Goal: Task Accomplishment & Management: Manage account settings

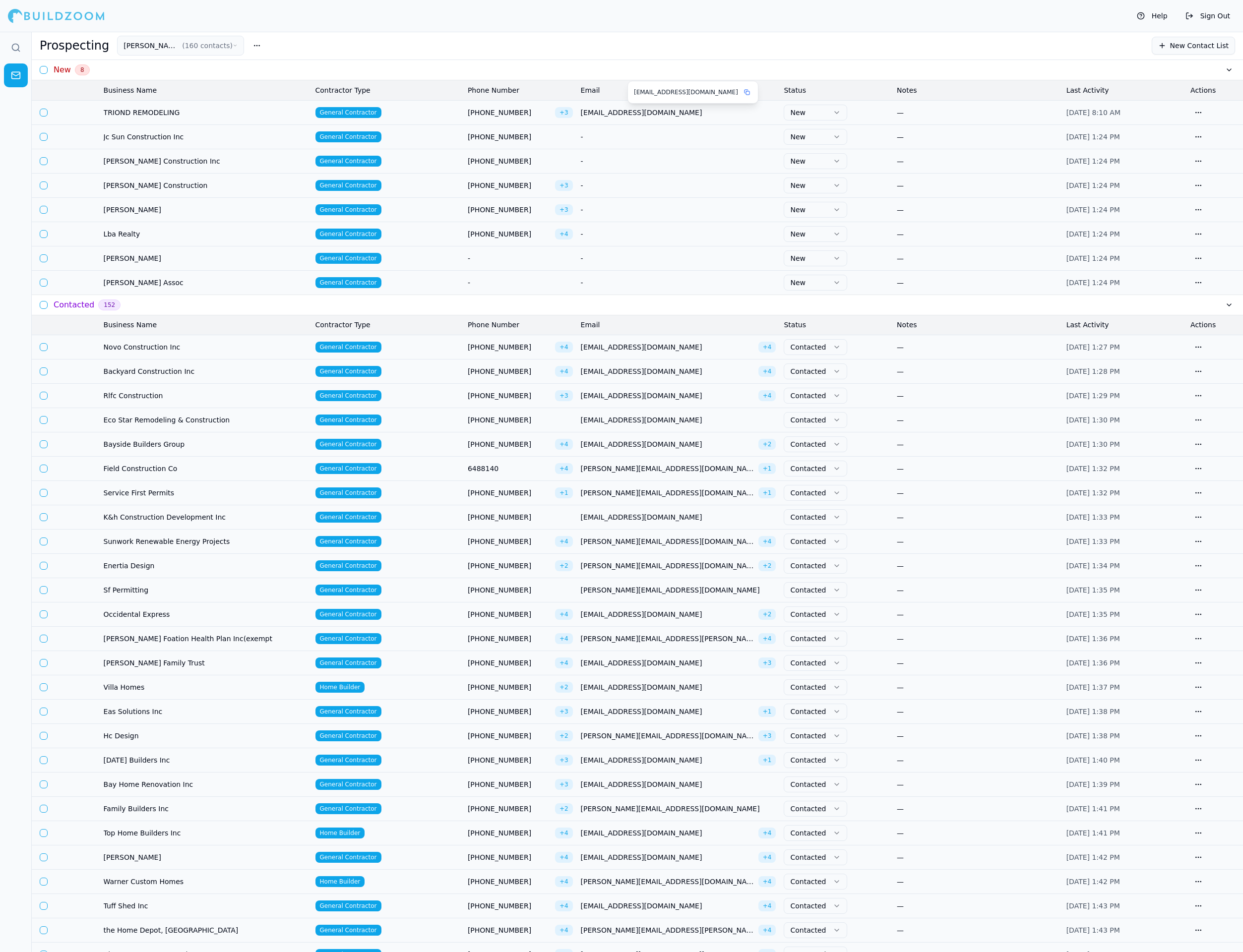
click at [686, 113] on span "[EMAIL_ADDRESS][DOMAIN_NAME]" at bounding box center [679, 112] width 196 height 10
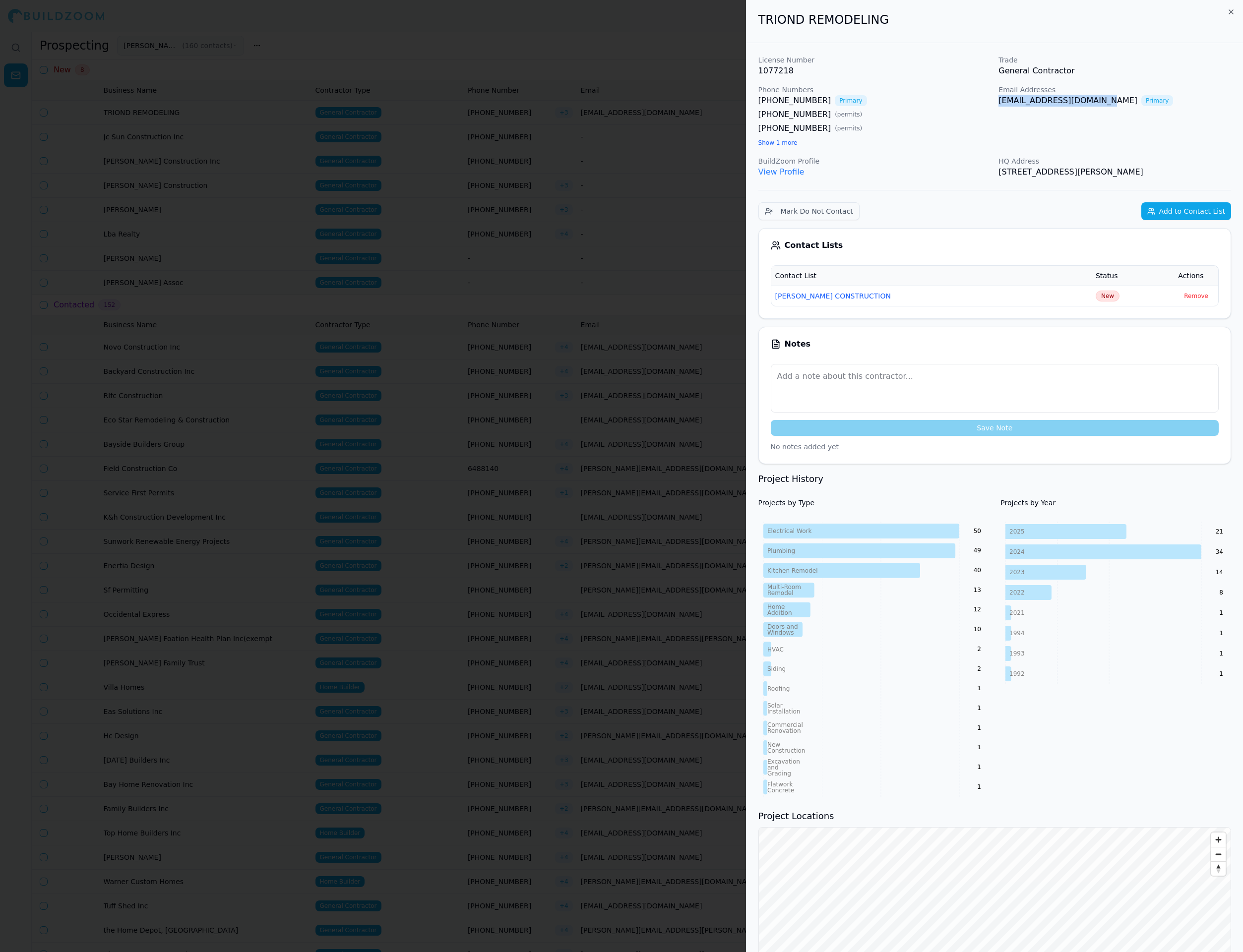
copy link "[EMAIL_ADDRESS][DOMAIN_NAME]"
drag, startPoint x: 998, startPoint y: 102, endPoint x: 1086, endPoint y: 101, distance: 88.0
click at [1086, 101] on div "License Number 1077218 Trade General Contractor Phone Numbers (415) 323-0542 Pr…" at bounding box center [994, 117] width 472 height 123
copy link "aaablueprints1@gmail.co"
click at [899, 161] on p "BuildZoom Profile" at bounding box center [874, 161] width 232 height 10
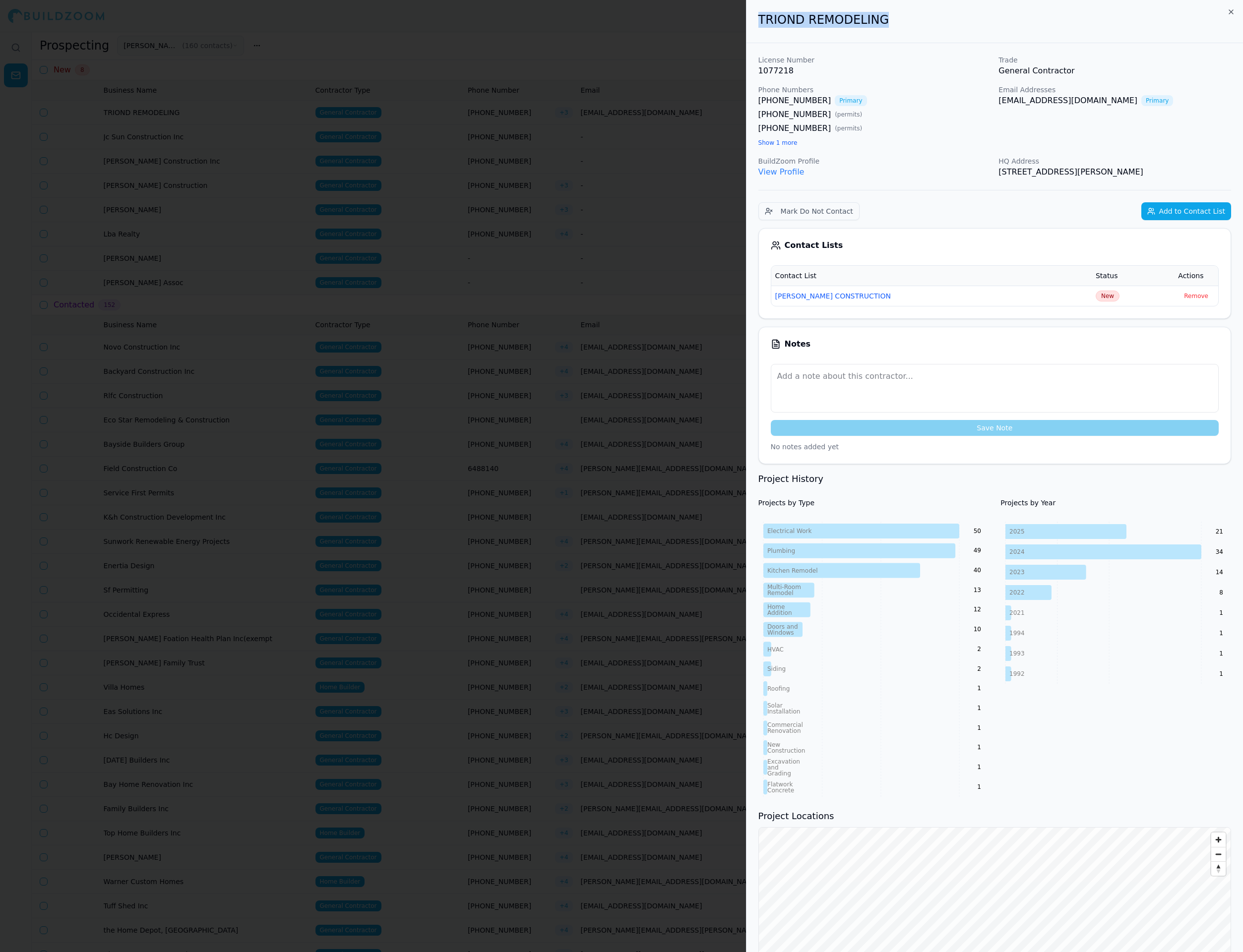
drag, startPoint x: 757, startPoint y: 22, endPoint x: 902, endPoint y: 23, distance: 145.0
click at [906, 23] on h2 "TRIOND REMODELING" at bounding box center [994, 20] width 472 height 16
copy h2 "TRIOND REMODELING"
click at [1100, 299] on span "New" at bounding box center [1108, 296] width 24 height 11
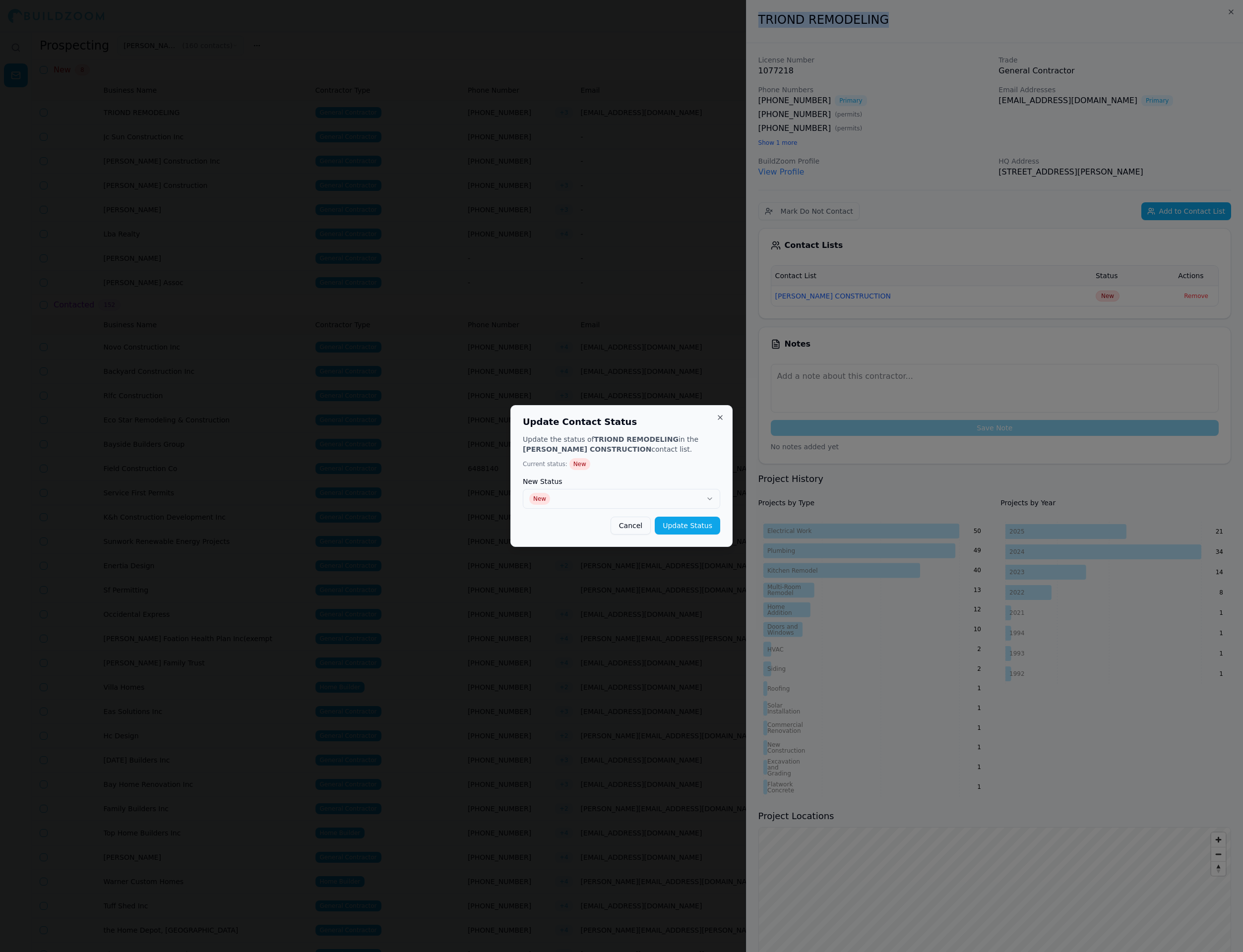
click at [662, 480] on label "New Status" at bounding box center [622, 481] width 198 height 7
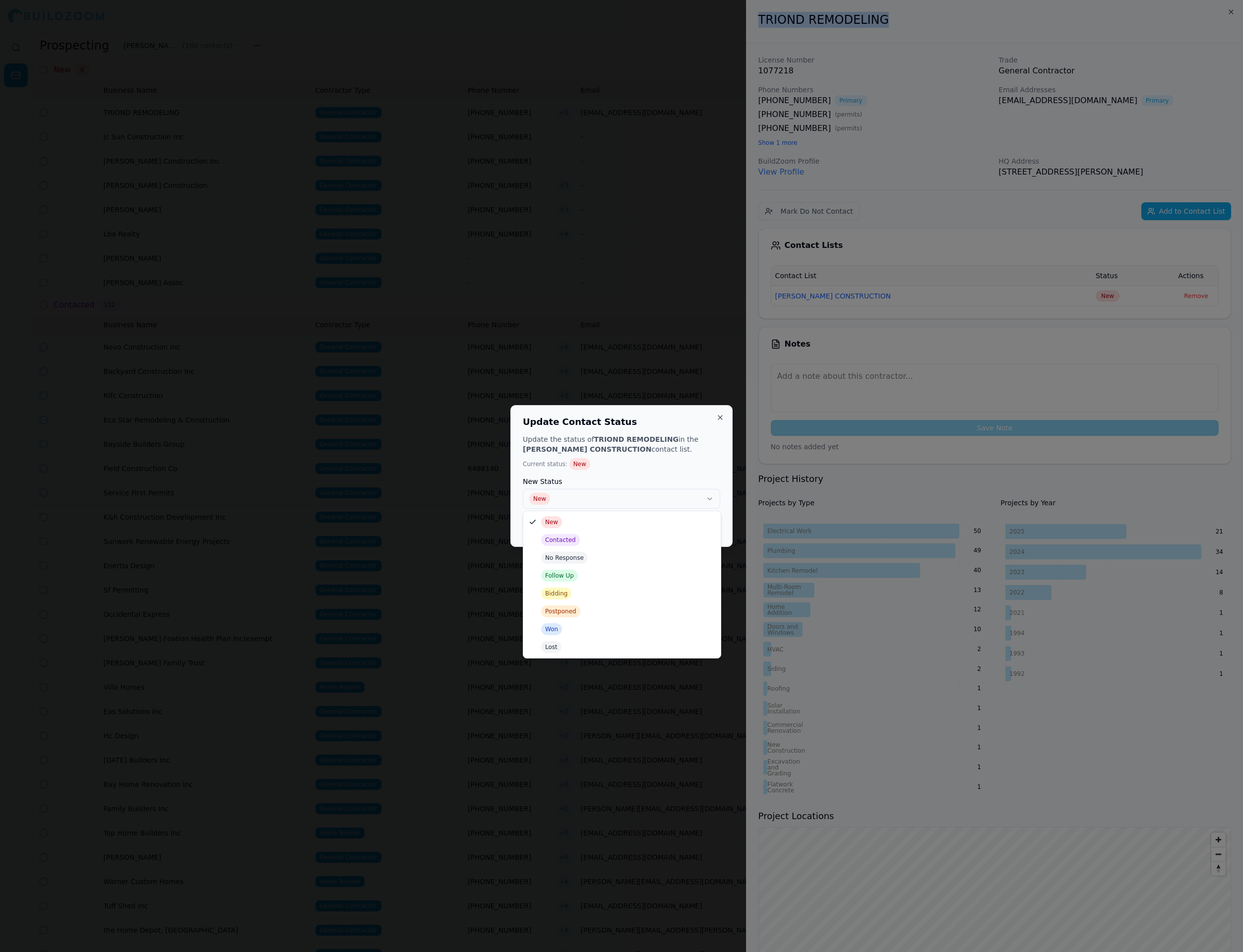
click at [648, 495] on button "New" at bounding box center [622, 499] width 198 height 20
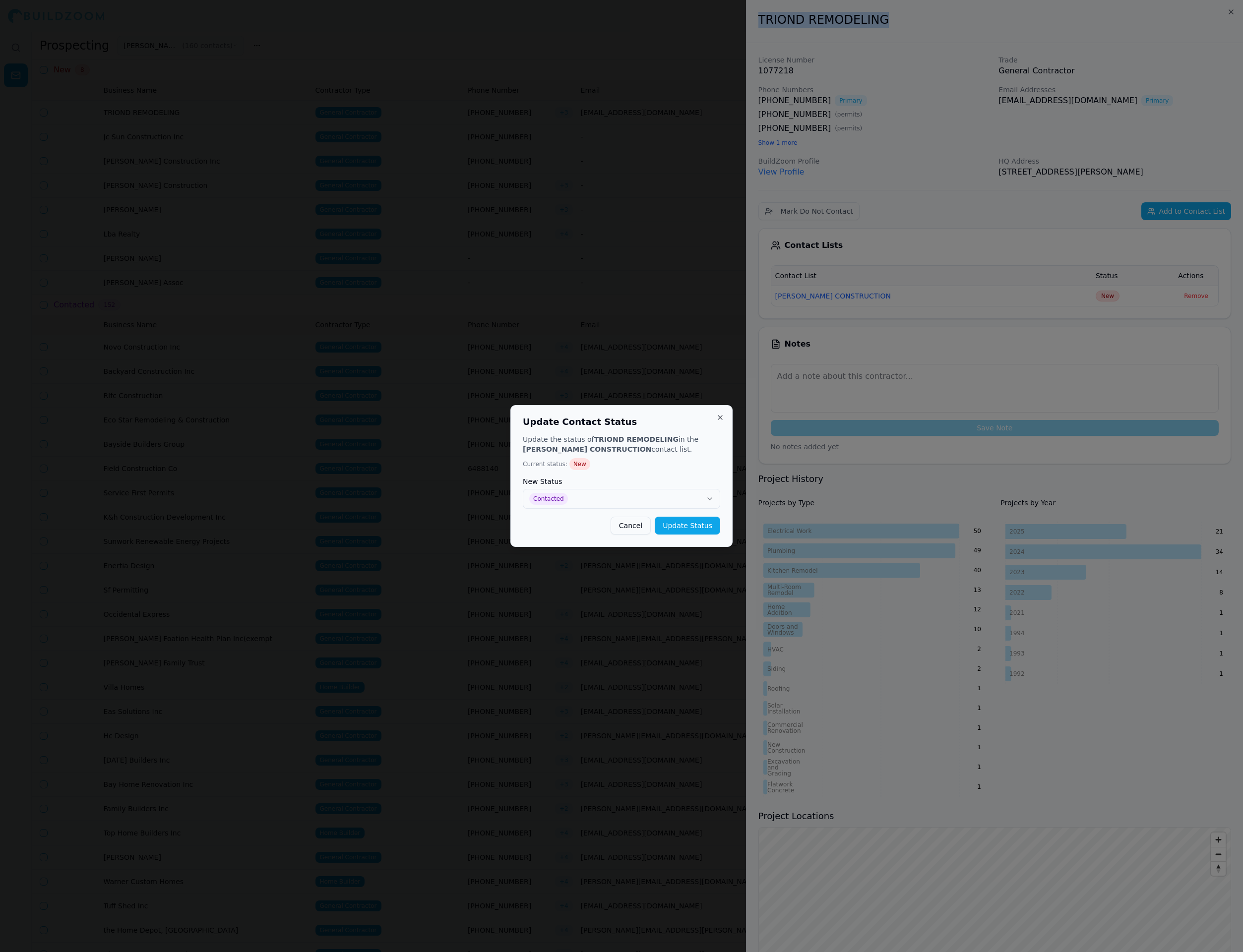
click at [679, 522] on button "Update Status" at bounding box center [688, 526] width 66 height 18
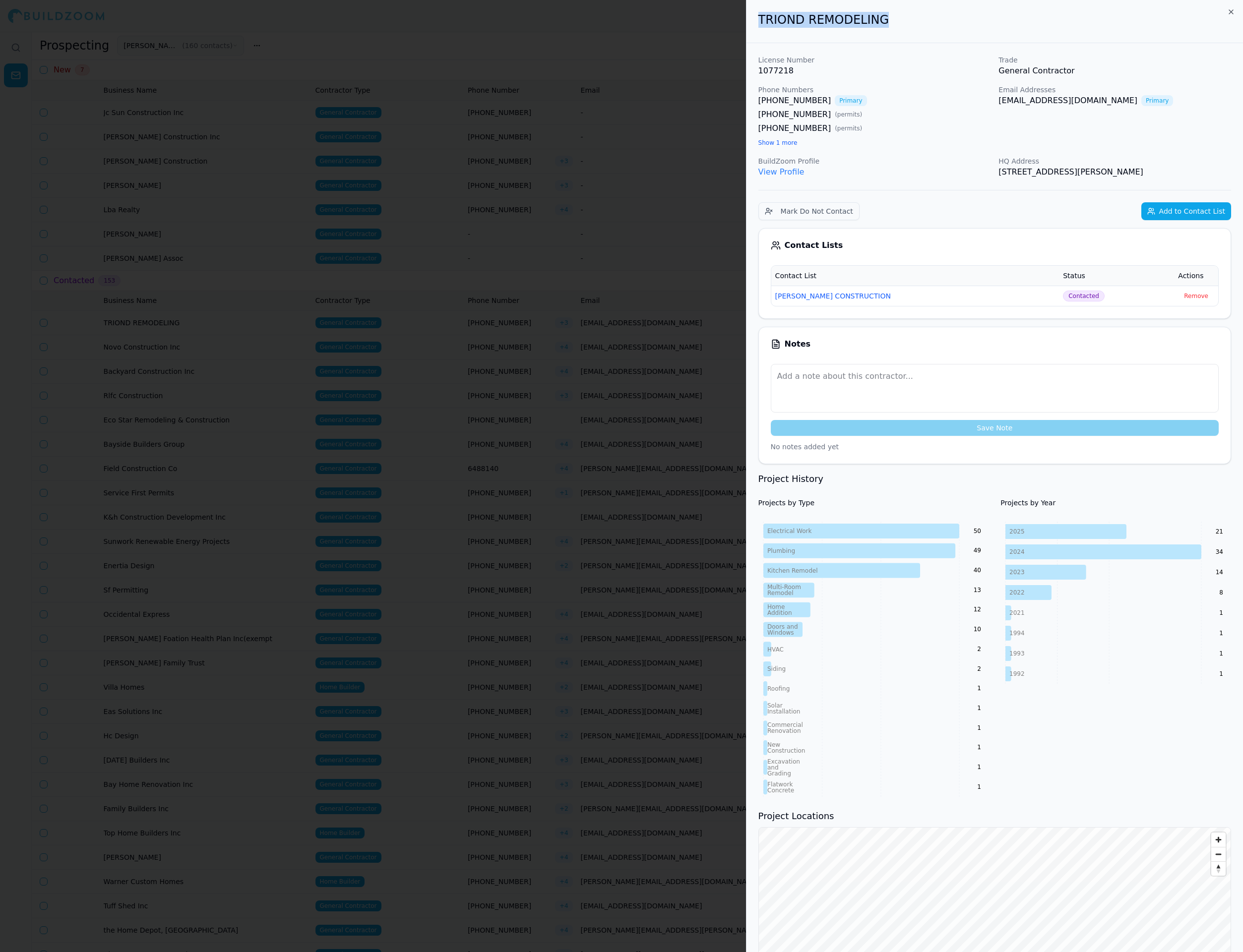
click at [570, 262] on div at bounding box center [621, 476] width 1243 height 952
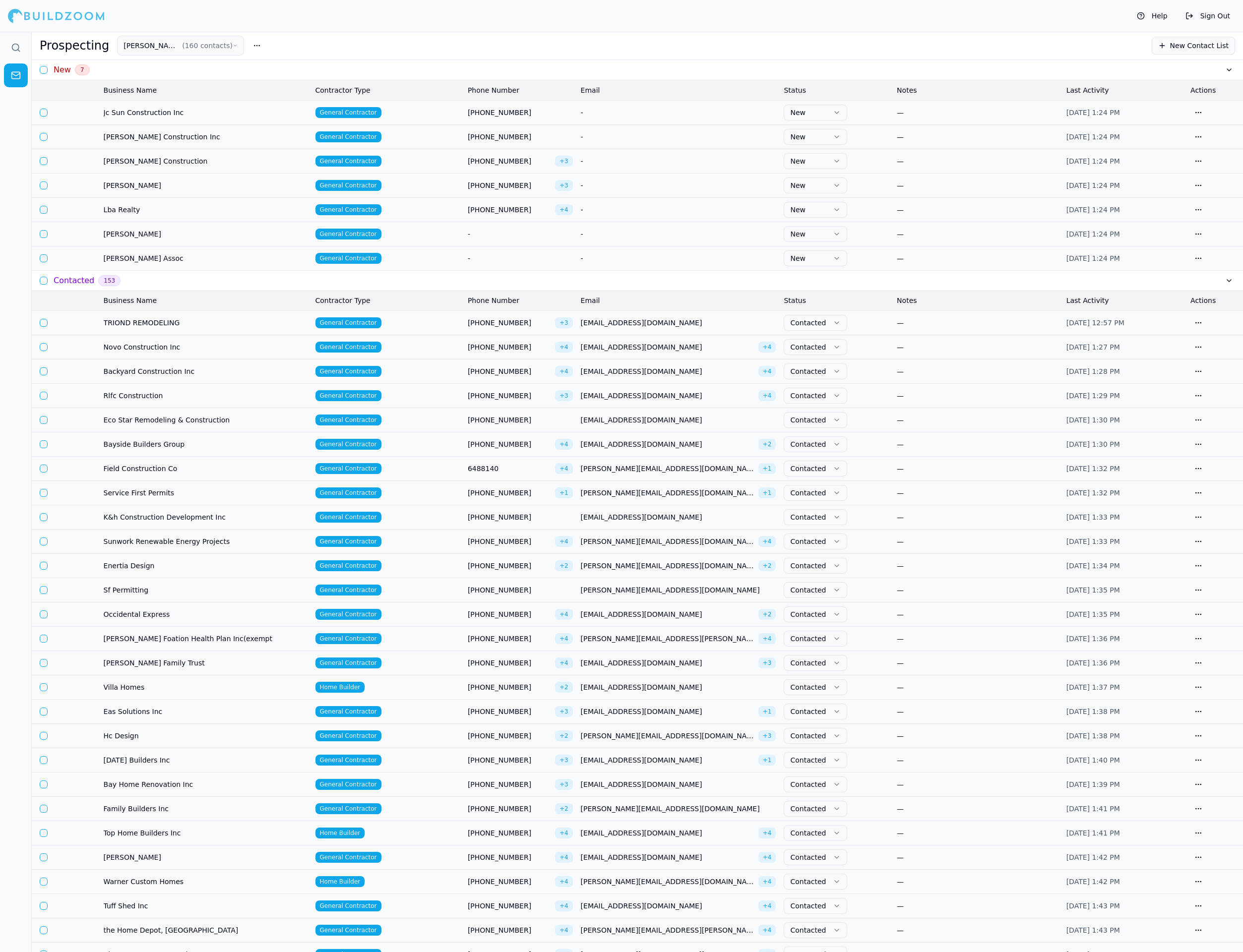
click at [18, 50] on icon at bounding box center [15, 47] width 10 height 10
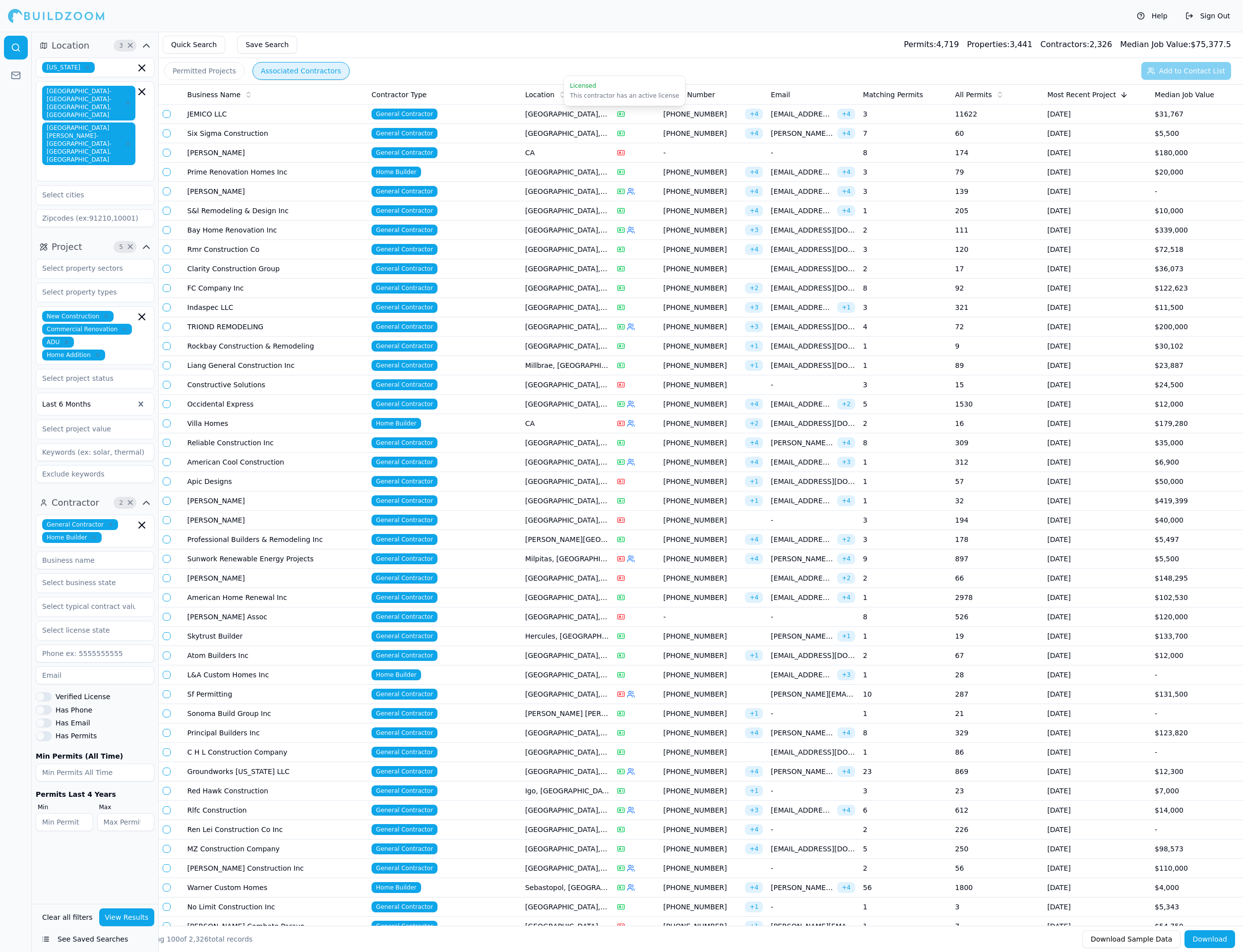
click at [625, 113] on rect at bounding box center [621, 113] width 6 height 4
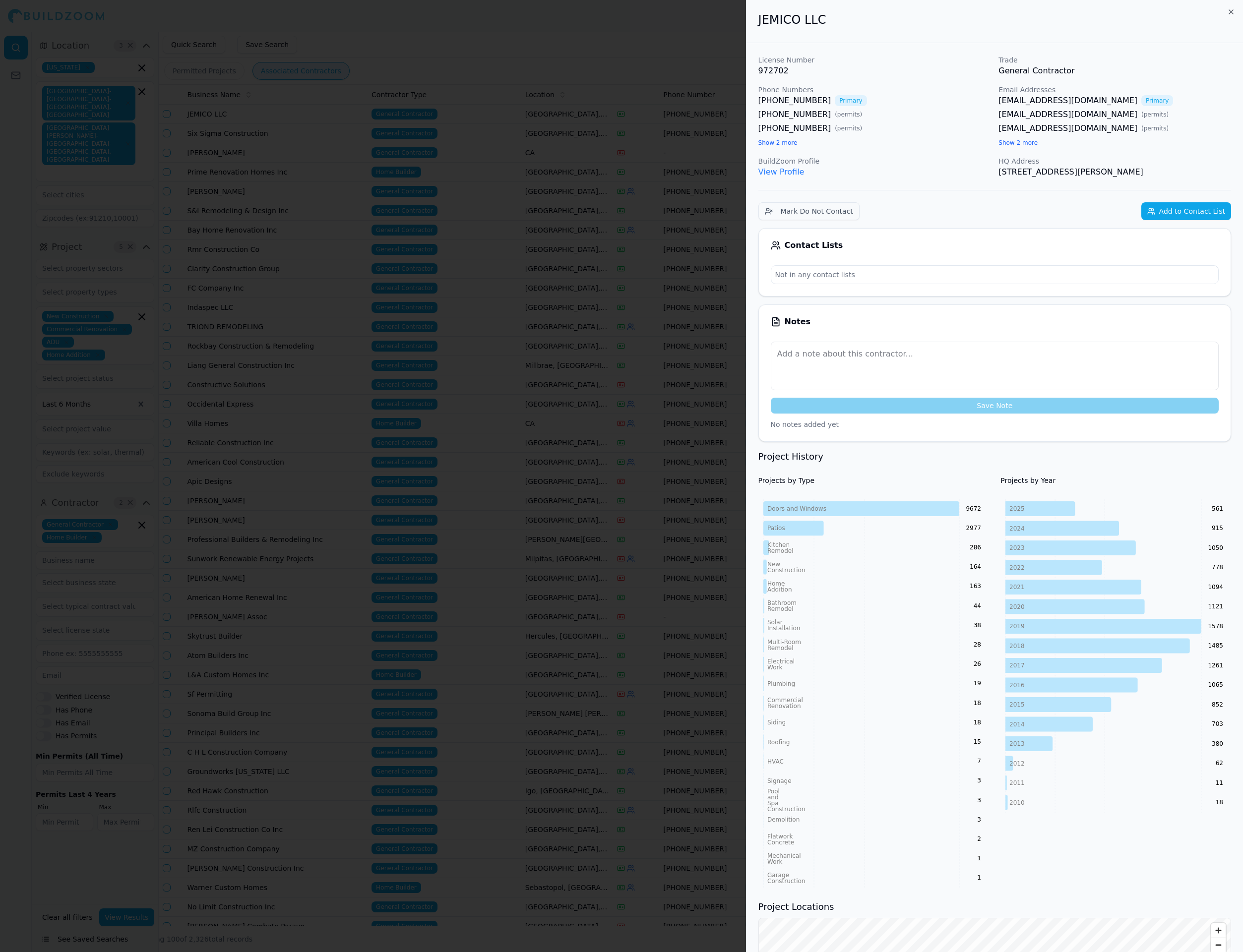
click at [412, 157] on div at bounding box center [621, 476] width 1243 height 952
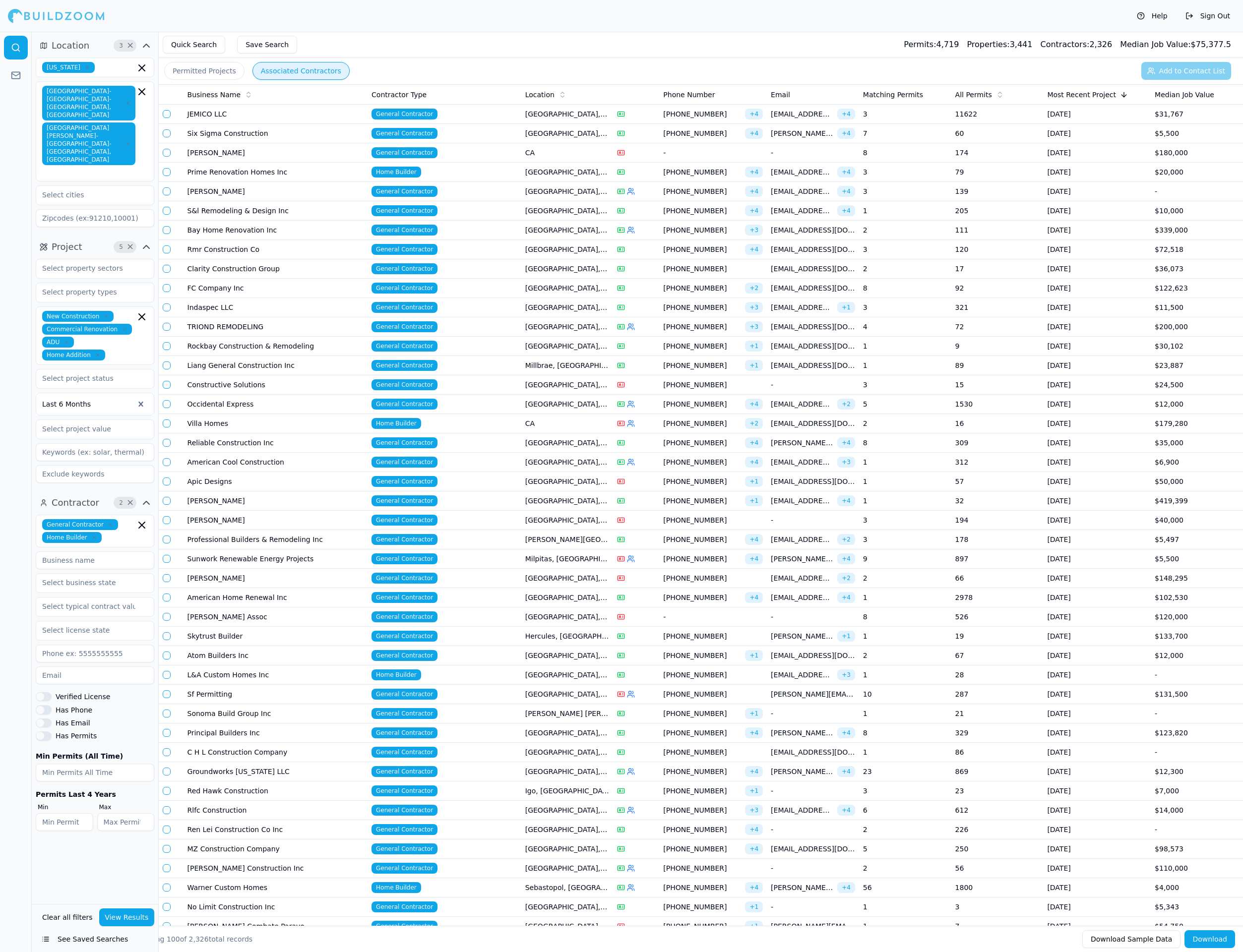
click at [165, 115] on button "button" at bounding box center [166, 114] width 8 height 8
click at [165, 135] on button "button" at bounding box center [166, 133] width 8 height 8
click at [165, 148] on td at bounding box center [171, 153] width 25 height 20
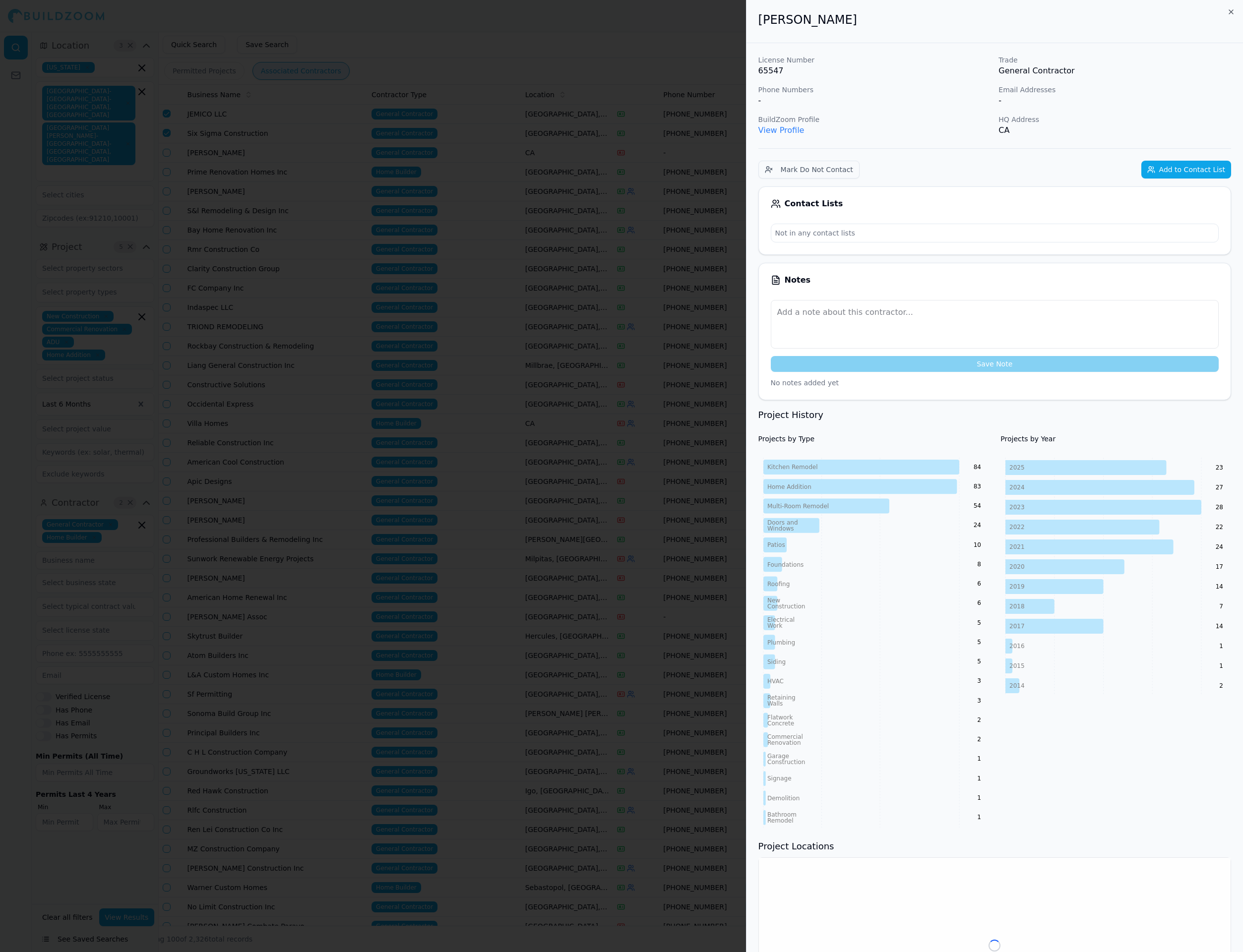
click at [202, 208] on div at bounding box center [621, 476] width 1243 height 952
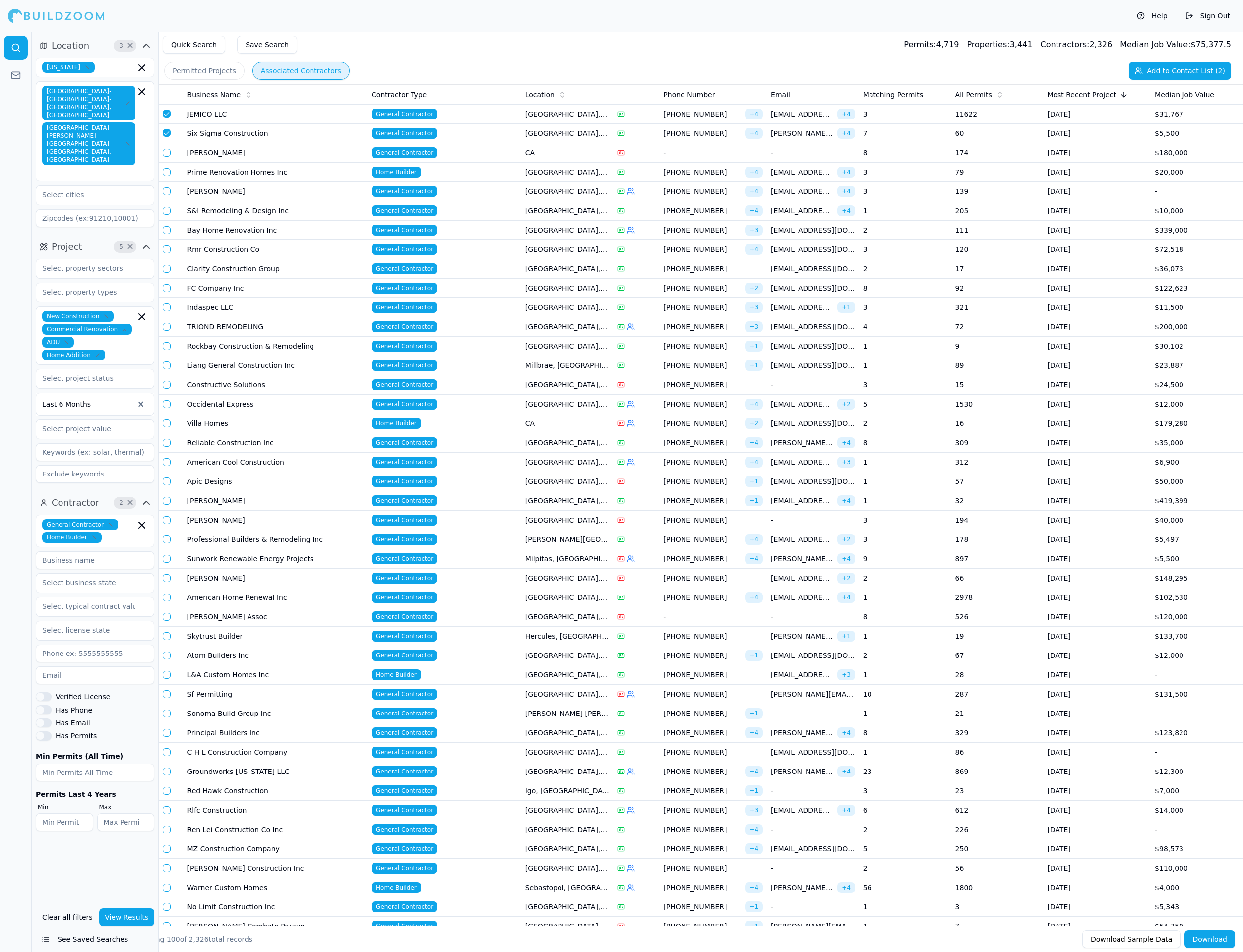
click at [165, 150] on button "button" at bounding box center [166, 152] width 8 height 8
click at [165, 169] on button "button" at bounding box center [166, 172] width 8 height 8
click at [166, 190] on button "button" at bounding box center [166, 191] width 8 height 8
click at [166, 206] on button "button" at bounding box center [166, 210] width 8 height 8
click at [169, 231] on button "button" at bounding box center [166, 230] width 8 height 8
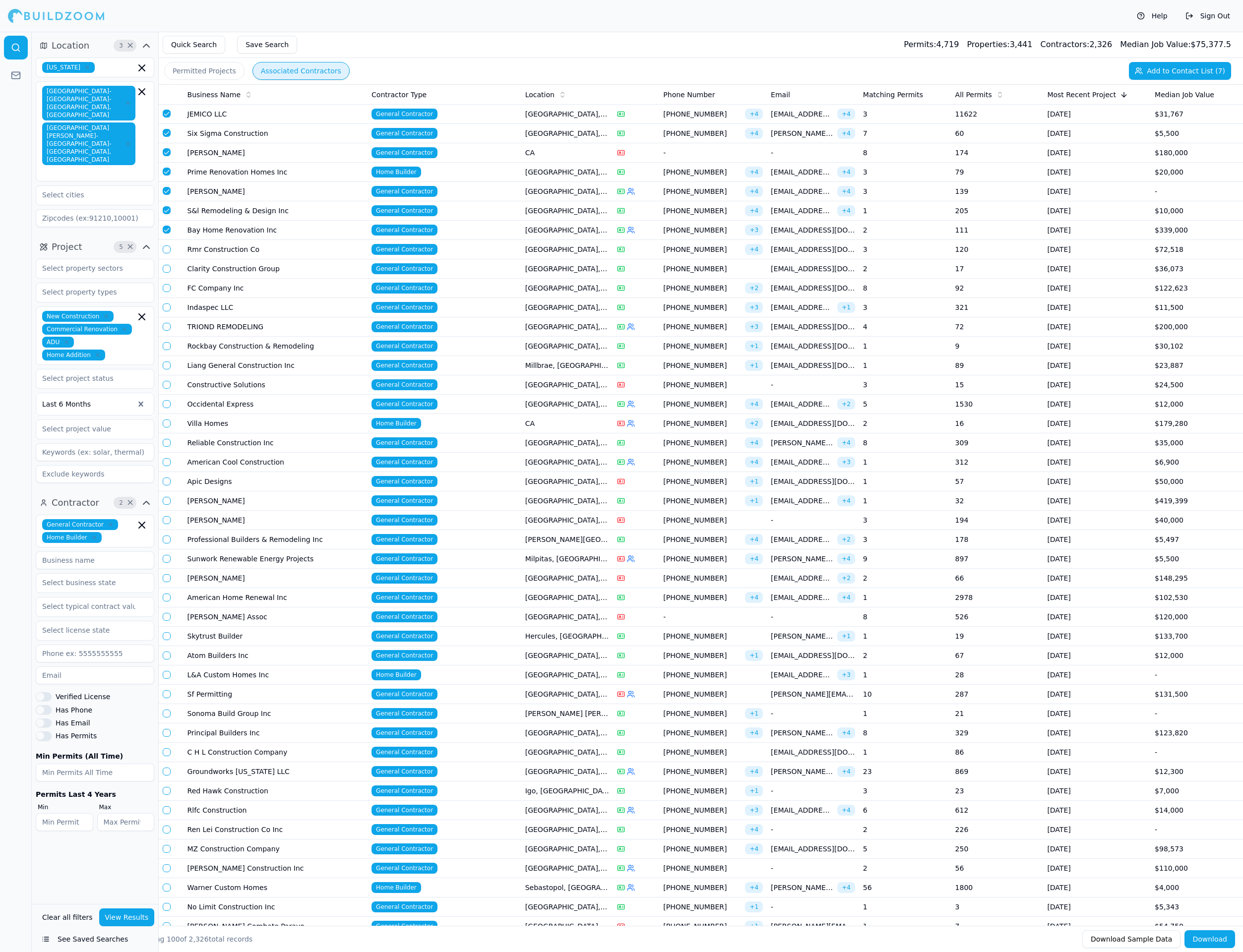
click at [171, 250] on td at bounding box center [171, 250] width 25 height 20
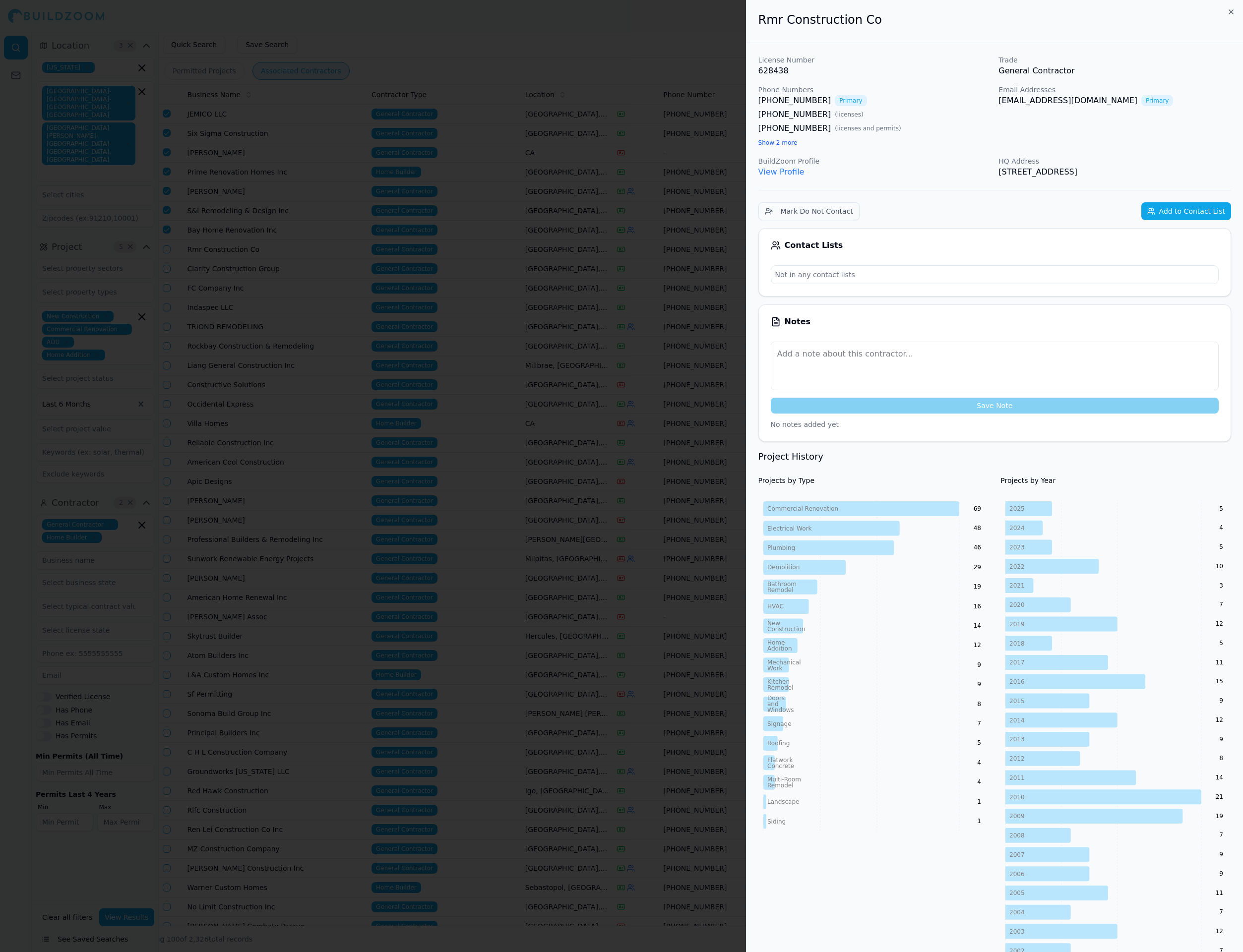
click at [170, 272] on div at bounding box center [621, 476] width 1243 height 952
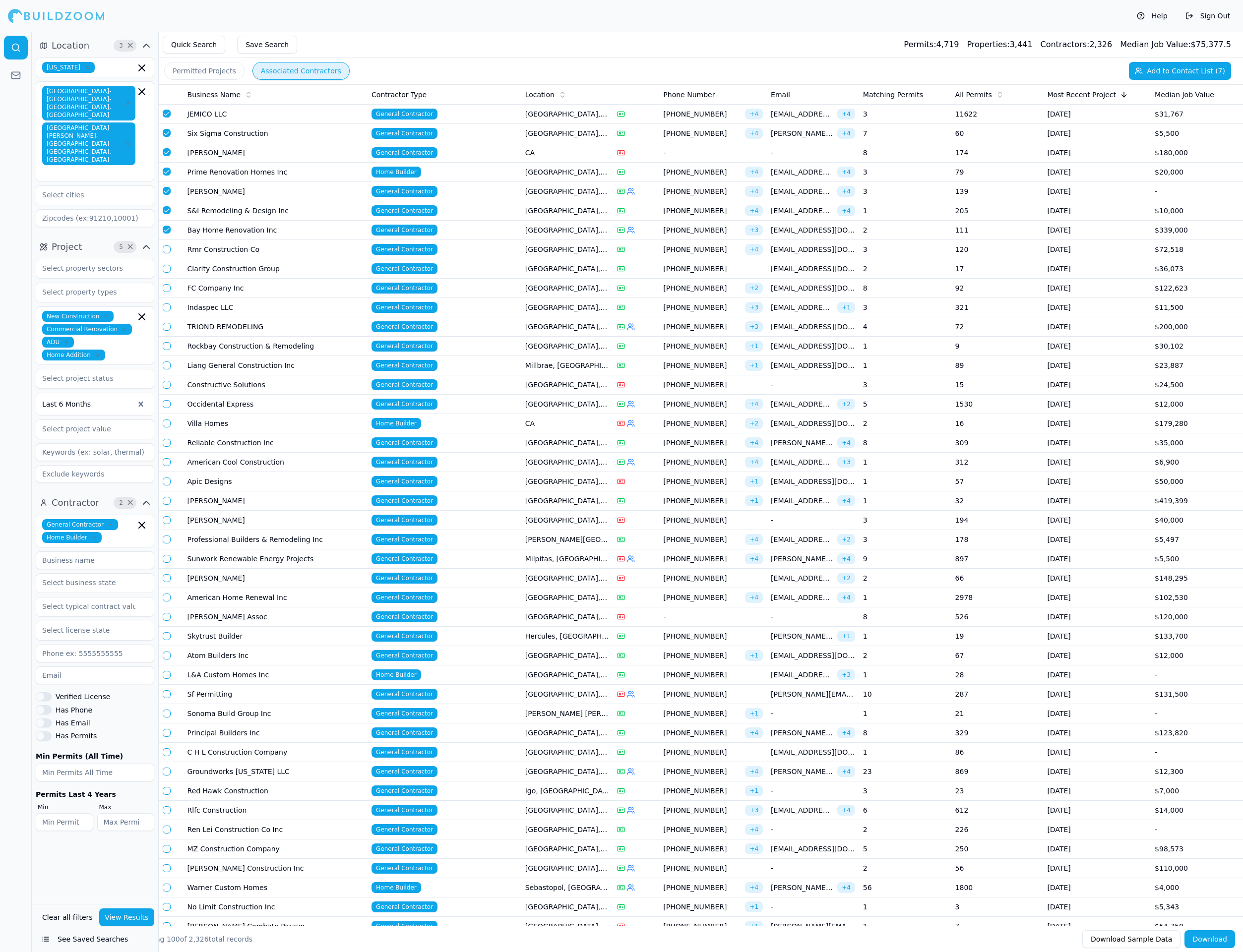
click at [166, 270] on button "button" at bounding box center [166, 269] width 8 height 8
click at [166, 253] on button "button" at bounding box center [166, 249] width 8 height 8
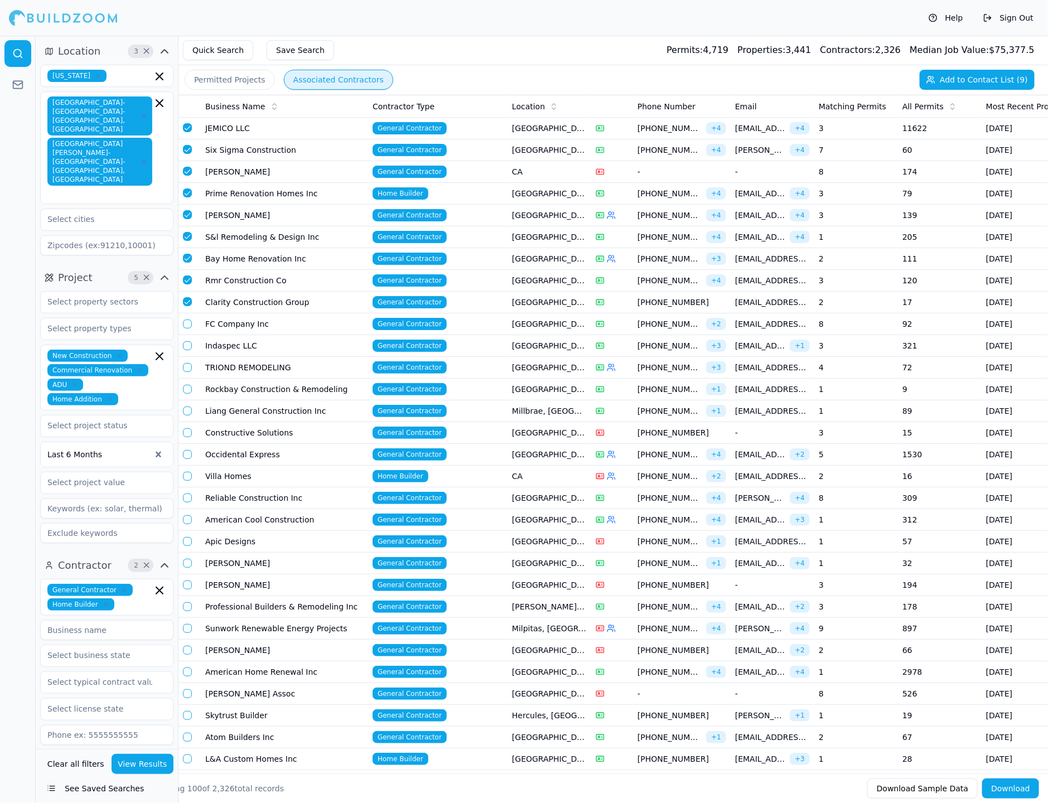
click at [190, 320] on button "button" at bounding box center [187, 323] width 9 height 9
click at [189, 347] on td at bounding box center [189, 346] width 22 height 22
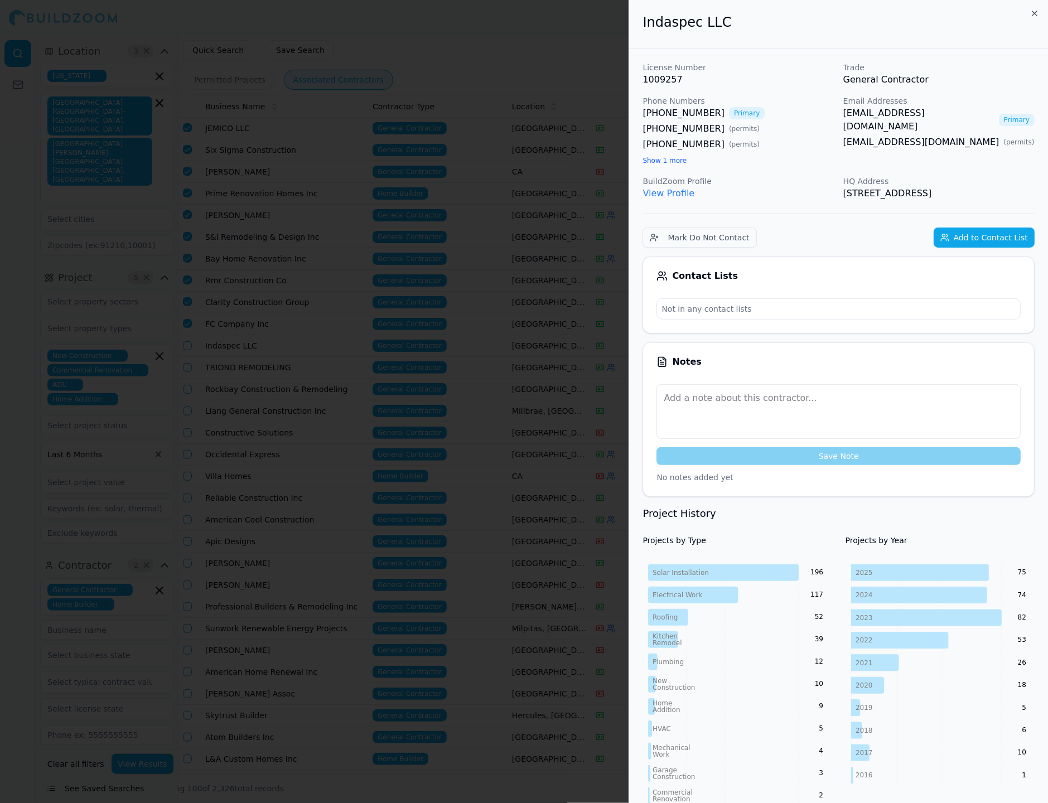
click at [194, 348] on div at bounding box center [524, 401] width 1048 height 803
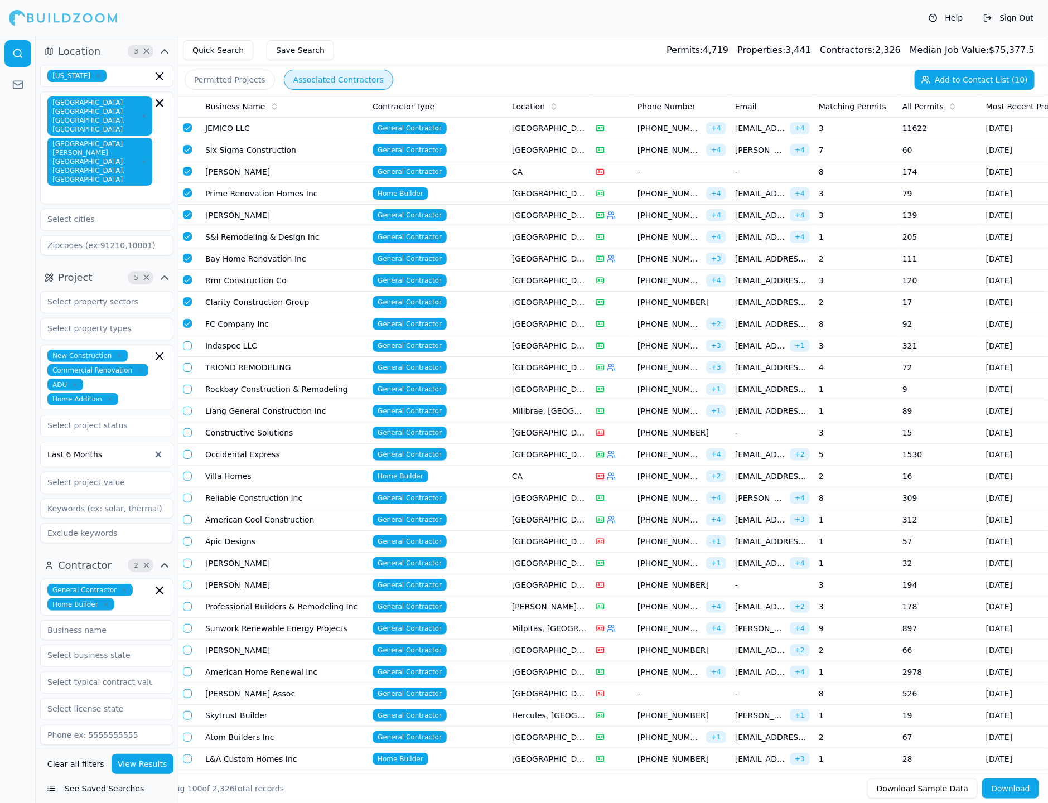
click at [190, 341] on button "button" at bounding box center [187, 345] width 9 height 9
click at [190, 363] on button "button" at bounding box center [187, 367] width 9 height 9
click at [187, 387] on button "button" at bounding box center [187, 389] width 9 height 9
click at [188, 406] on button "button" at bounding box center [187, 410] width 9 height 9
click at [188, 431] on button "button" at bounding box center [187, 432] width 9 height 9
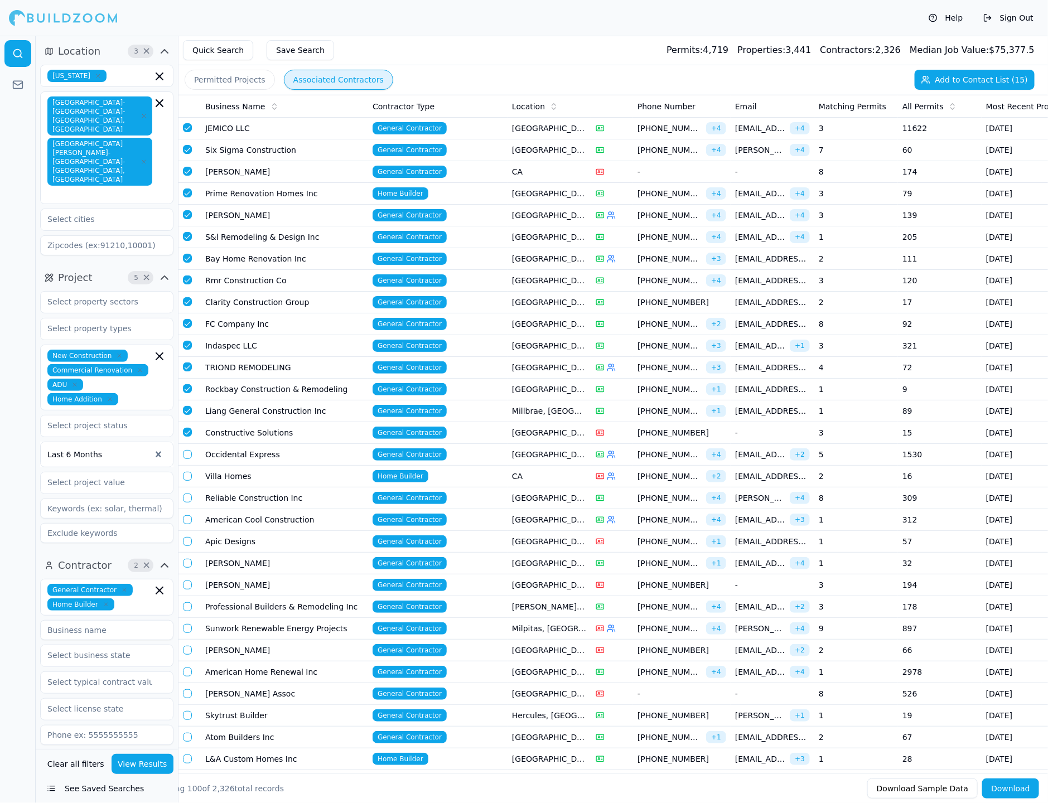
click at [189, 450] on button "button" at bounding box center [187, 454] width 9 height 9
click at [187, 472] on button "button" at bounding box center [187, 476] width 9 height 9
click at [187, 487] on td at bounding box center [189, 498] width 22 height 22
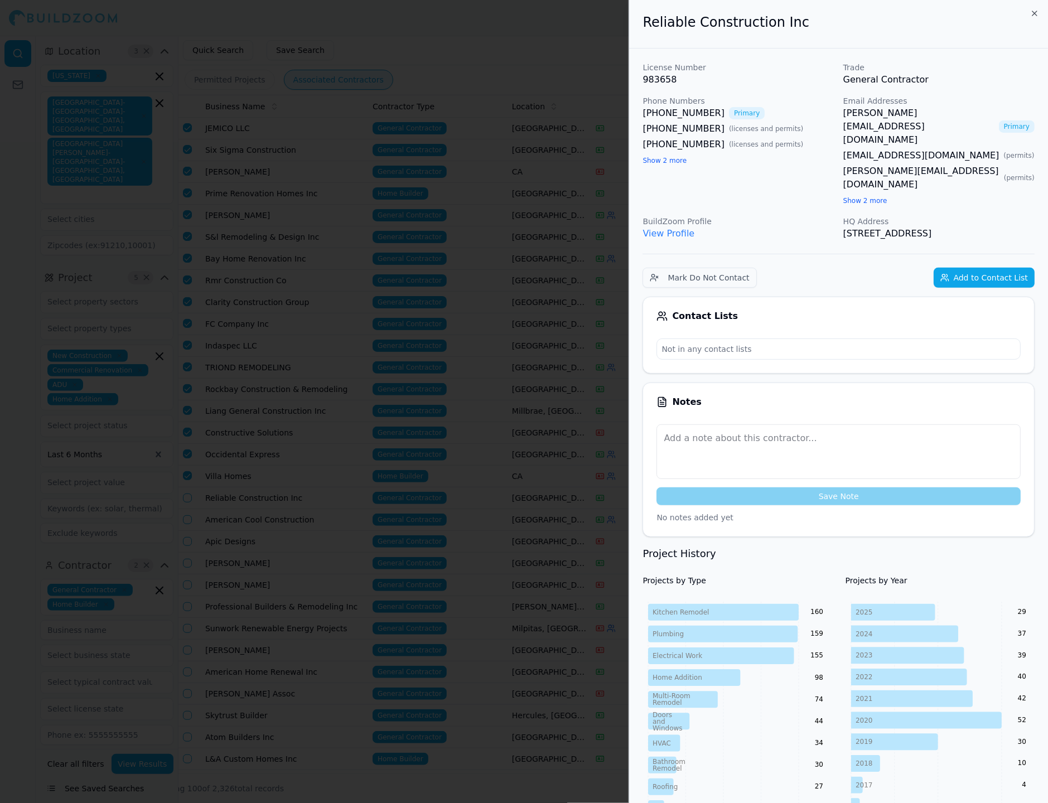
click at [187, 500] on div at bounding box center [524, 401] width 1048 height 803
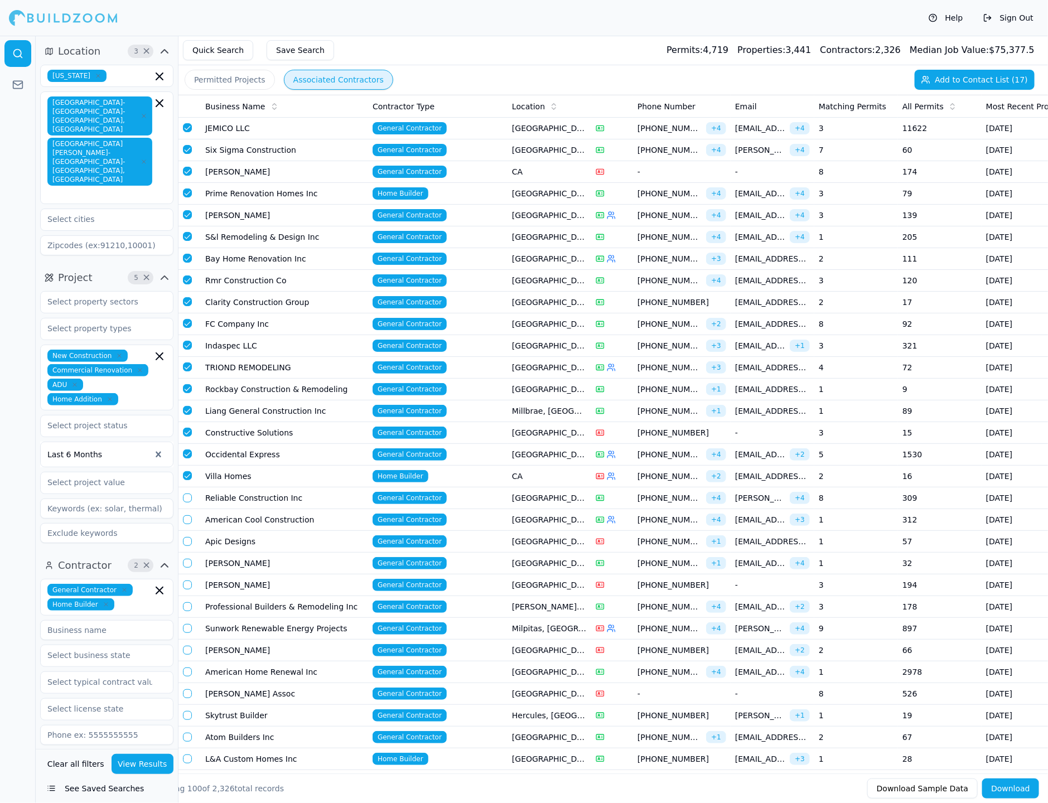
click at [187, 493] on button "button" at bounding box center [187, 497] width 9 height 9
click at [187, 515] on button "button" at bounding box center [187, 519] width 9 height 9
click at [188, 537] on button "button" at bounding box center [187, 541] width 9 height 9
click at [184, 471] on button "button" at bounding box center [187, 475] width 9 height 9
click at [186, 428] on button "button" at bounding box center [187, 432] width 9 height 9
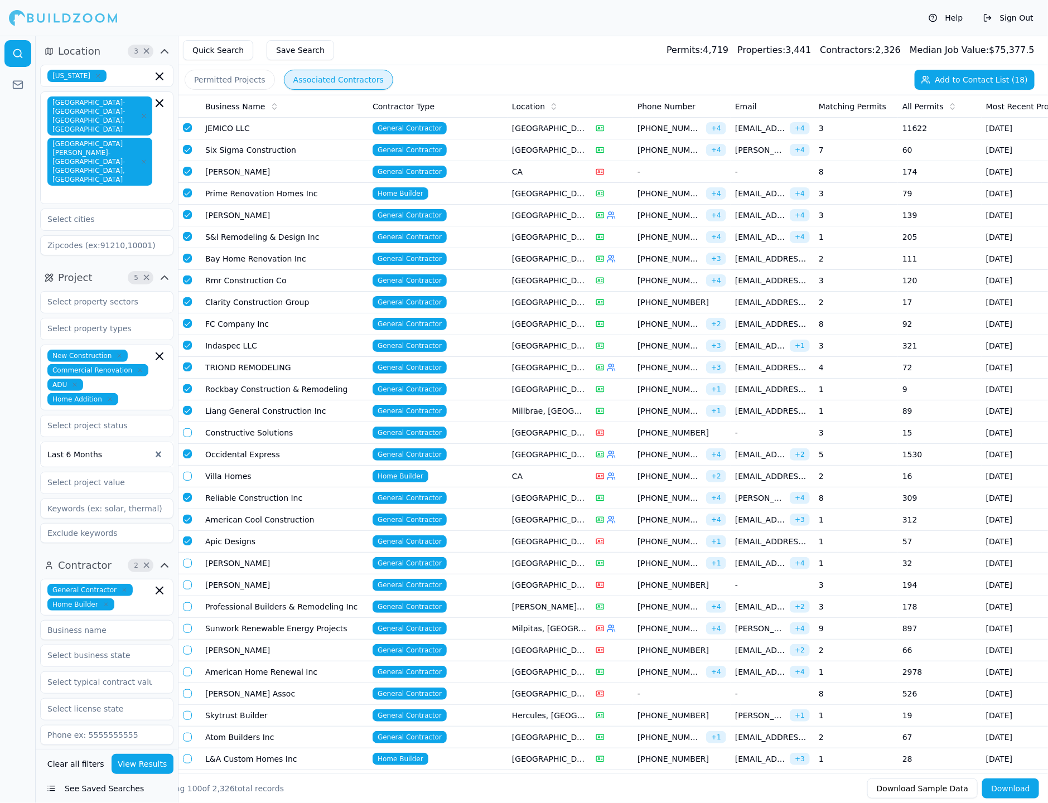
click at [190, 559] on button "button" at bounding box center [187, 563] width 9 height 9
click at [188, 602] on button "button" at bounding box center [187, 606] width 9 height 9
click at [186, 667] on button "button" at bounding box center [187, 671] width 9 height 9
click at [187, 711] on button "button" at bounding box center [187, 715] width 9 height 9
click at [188, 733] on button "button" at bounding box center [187, 737] width 9 height 9
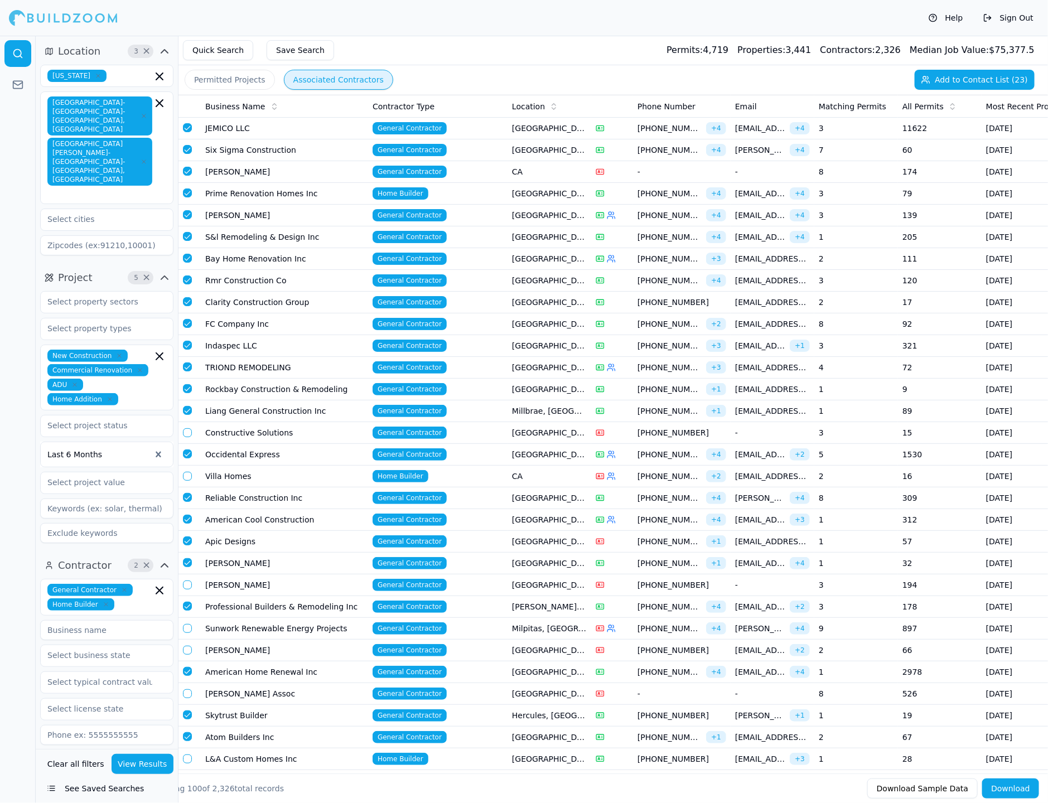
click at [188, 754] on button "button" at bounding box center [187, 758] width 9 height 9
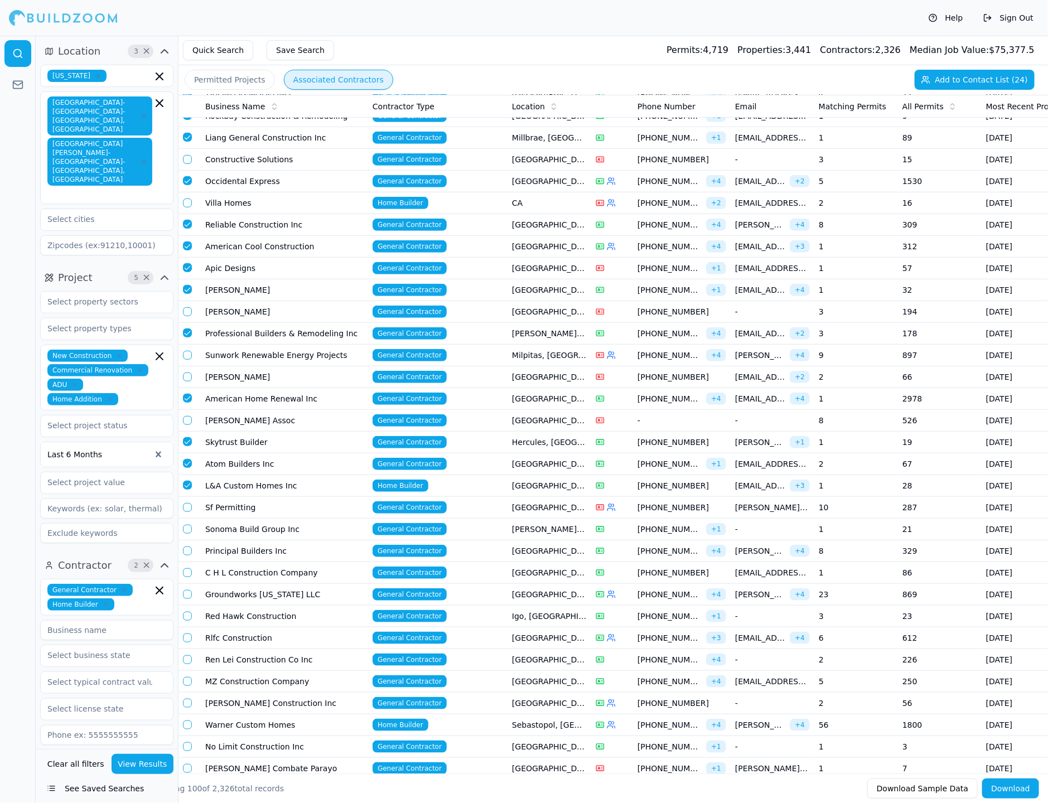
scroll to position [463, 0]
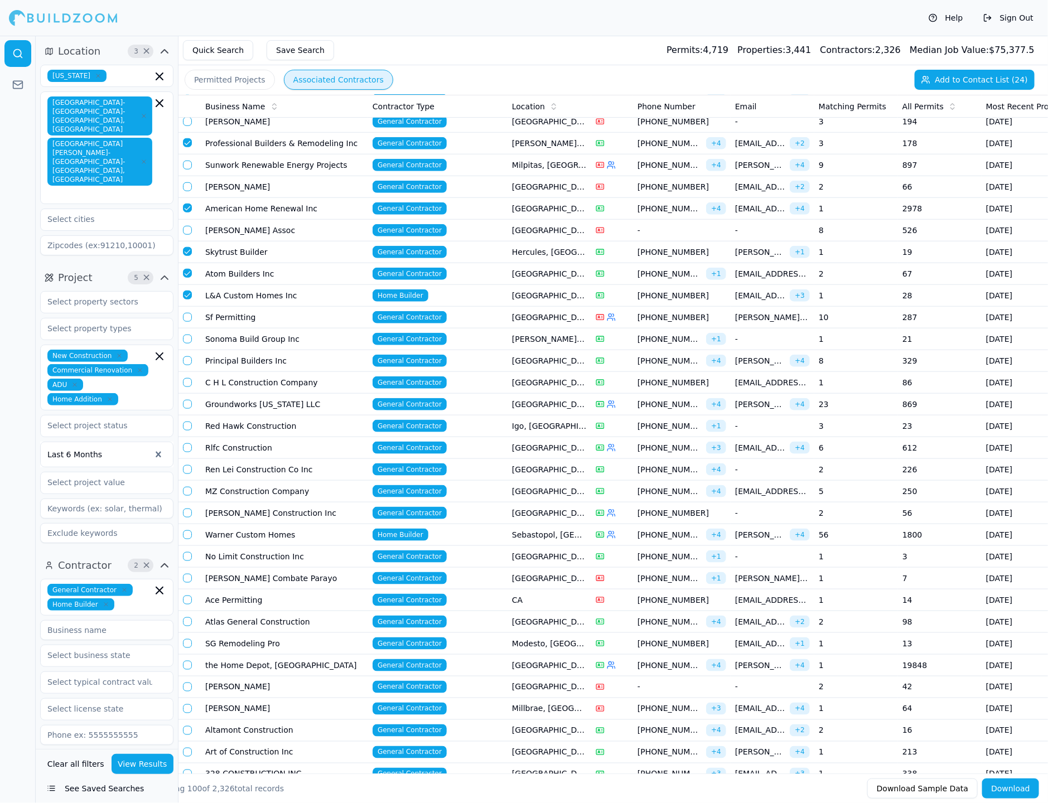
click at [184, 356] on button "button" at bounding box center [187, 360] width 9 height 9
click at [188, 335] on button "button" at bounding box center [187, 339] width 9 height 9
click at [185, 378] on button "button" at bounding box center [187, 382] width 9 height 9
click at [187, 400] on button "button" at bounding box center [187, 404] width 9 height 9
click at [187, 422] on button "button" at bounding box center [187, 426] width 9 height 9
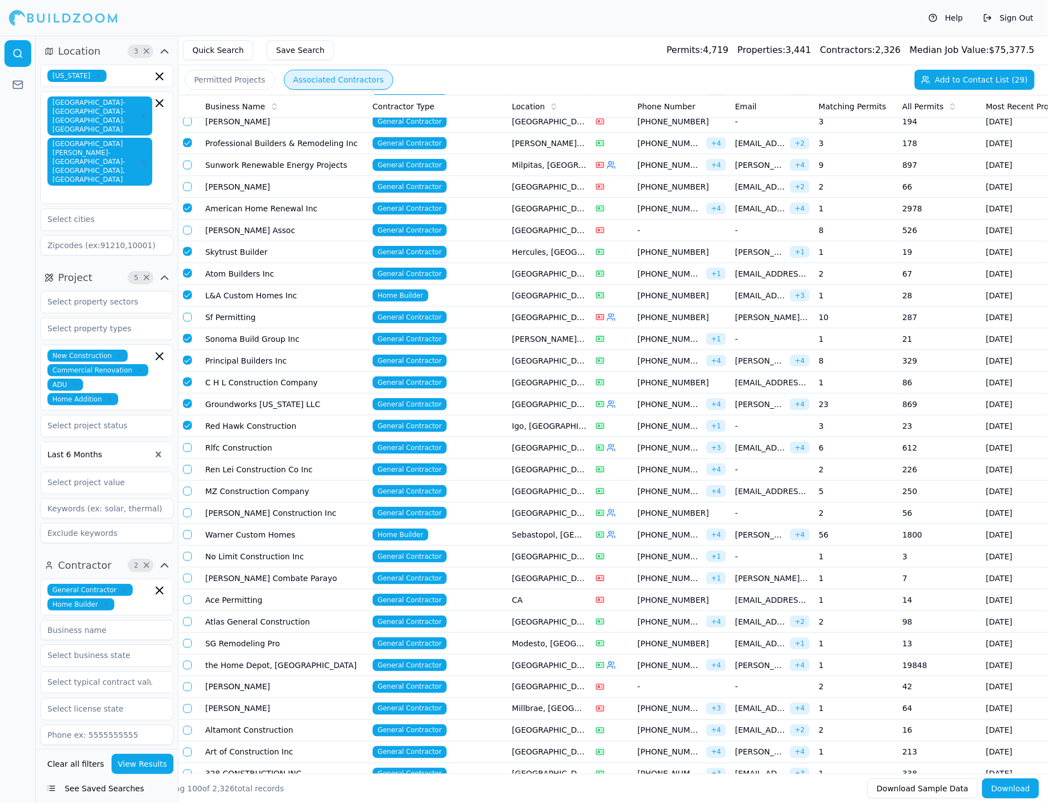
click at [190, 443] on button "button" at bounding box center [187, 447] width 9 height 9
click at [187, 465] on button "button" at bounding box center [187, 469] width 9 height 9
click at [187, 487] on button "button" at bounding box center [187, 491] width 9 height 9
click at [187, 508] on button "button" at bounding box center [187, 512] width 9 height 9
click at [190, 530] on button "button" at bounding box center [187, 534] width 9 height 9
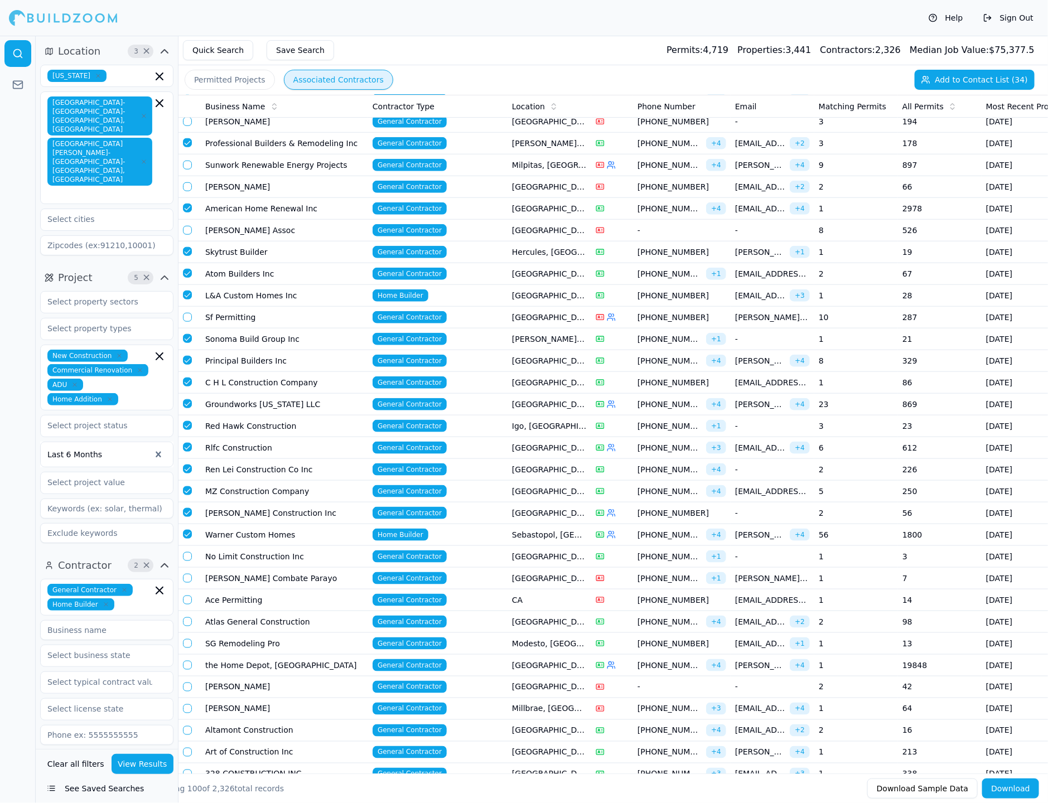
click at [186, 552] on button "button" at bounding box center [187, 556] width 9 height 9
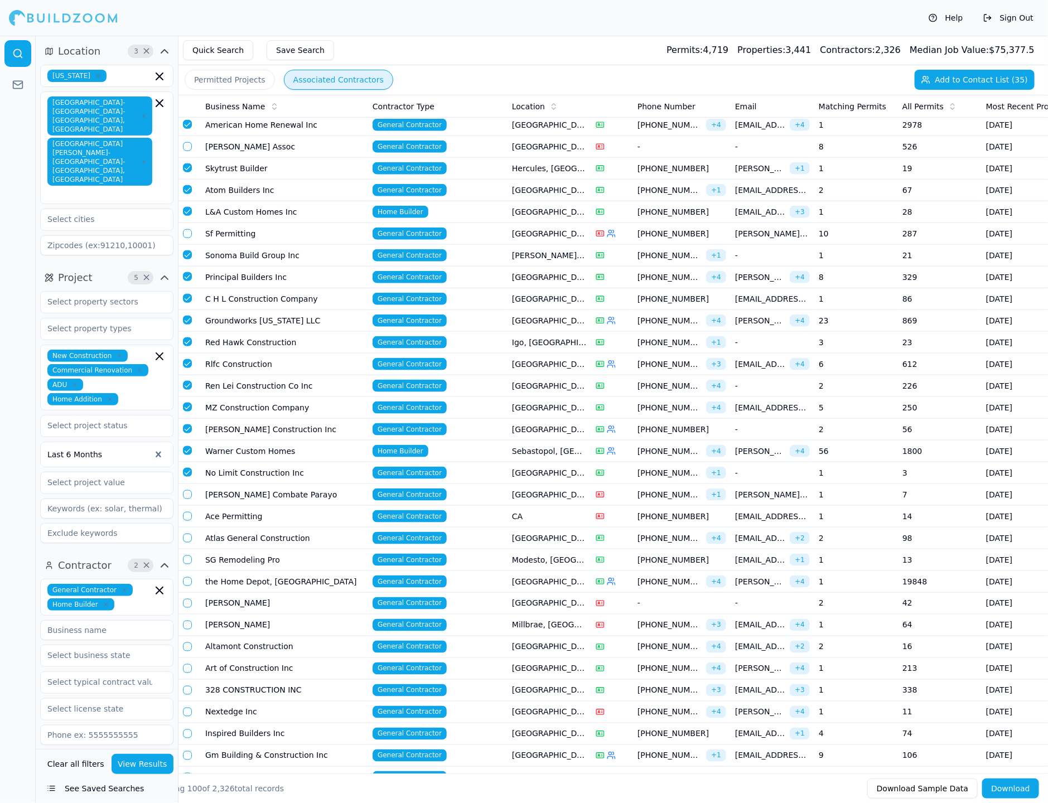
scroll to position [559, 0]
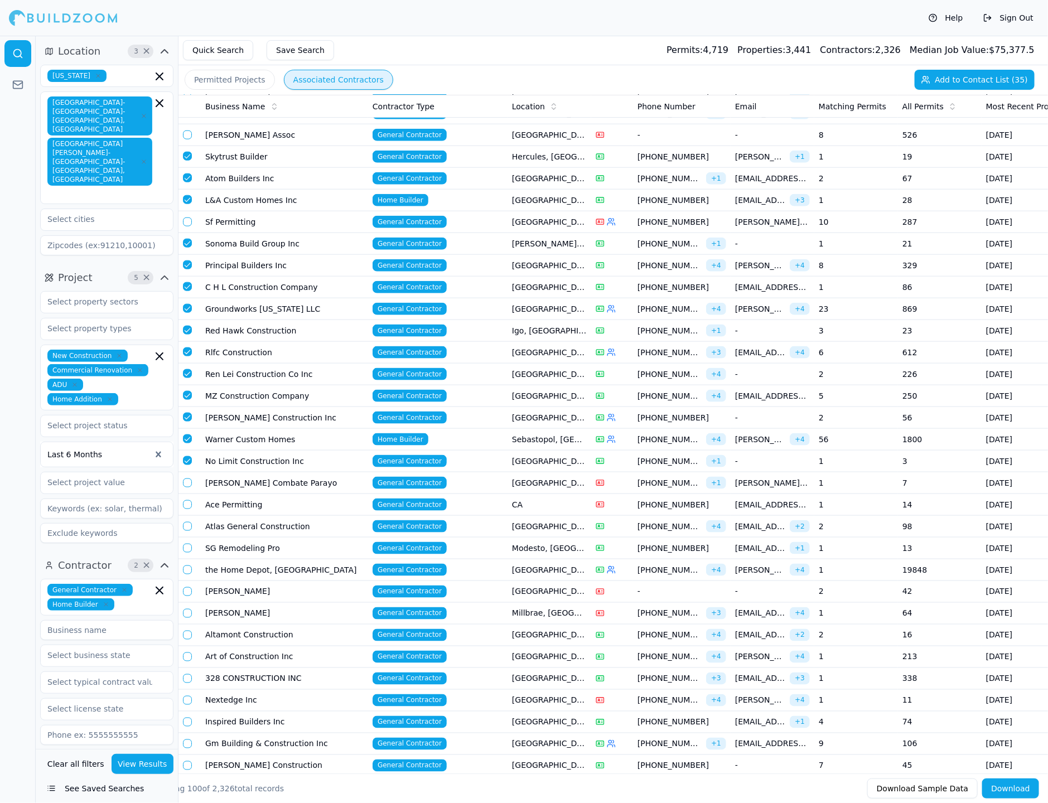
click at [185, 519] on td at bounding box center [189, 527] width 22 height 22
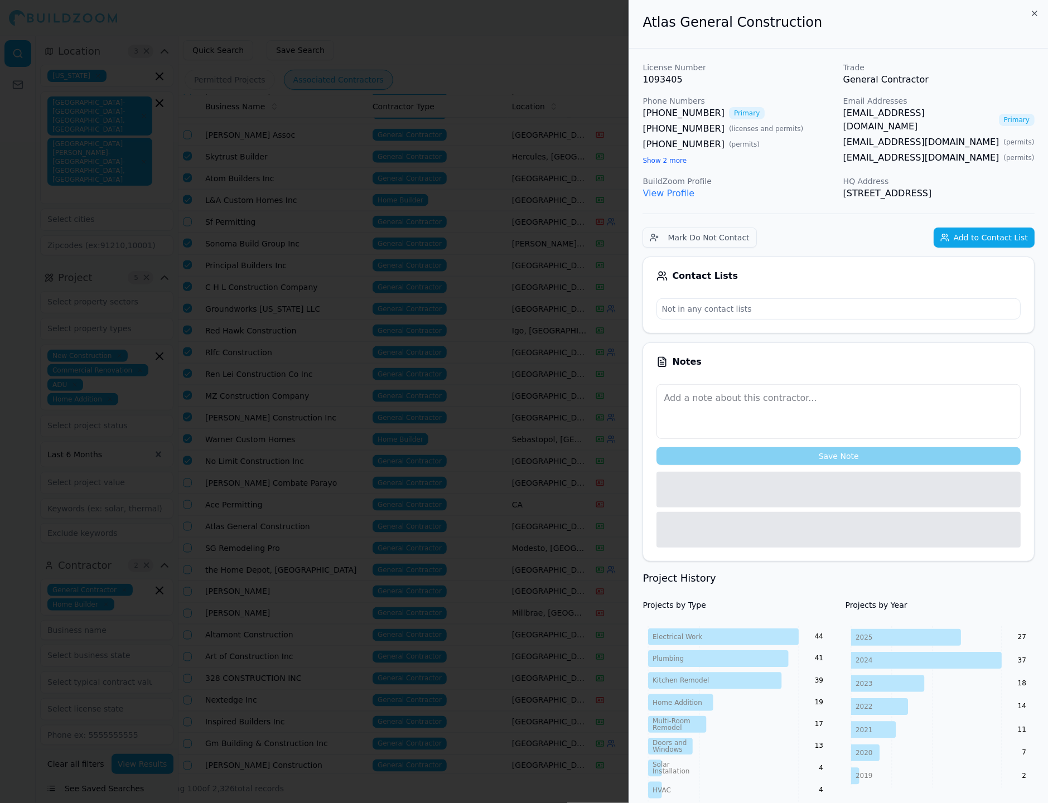
click at [185, 527] on div at bounding box center [524, 401] width 1048 height 803
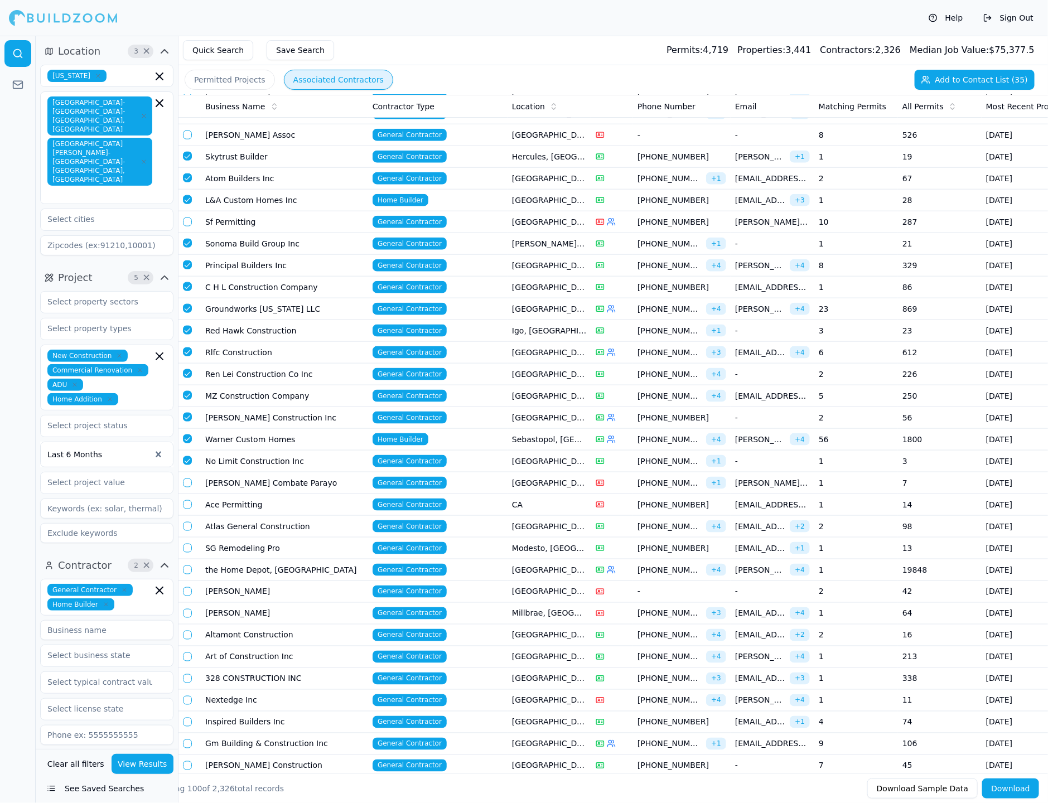
click at [186, 522] on button "button" at bounding box center [187, 526] width 9 height 9
click at [186, 544] on button "button" at bounding box center [187, 548] width 9 height 9
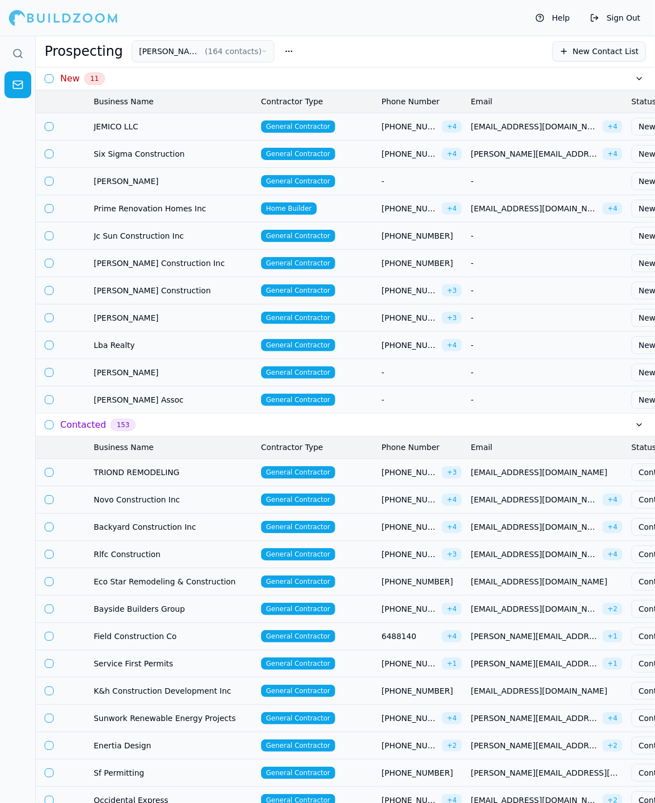
click at [358, 118] on td "General Contractor" at bounding box center [316, 126] width 120 height 27
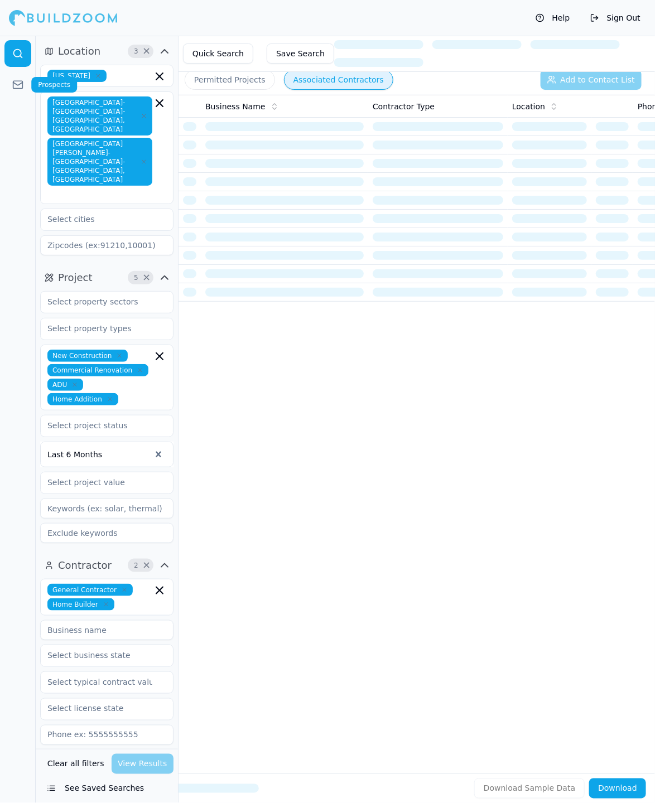
click at [26, 88] on link at bounding box center [17, 84] width 27 height 27
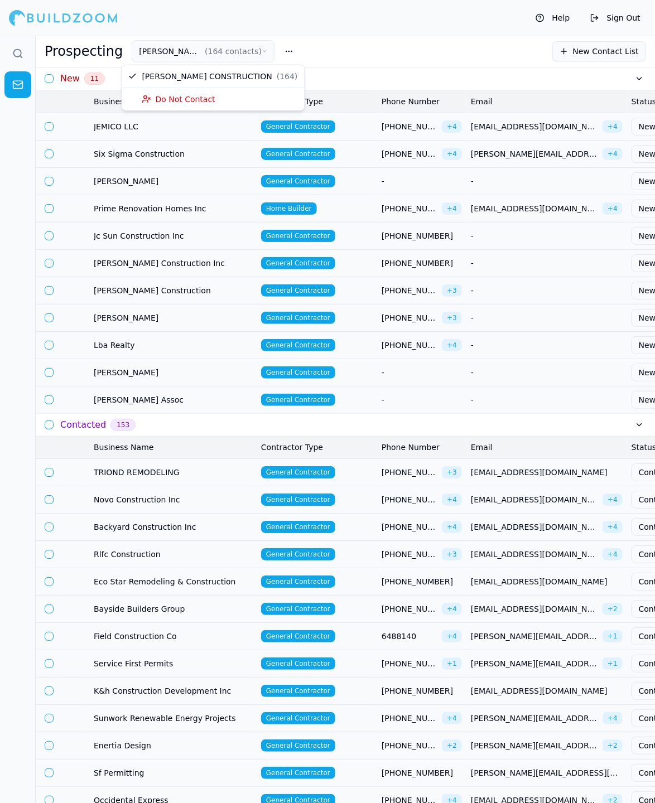
click at [141, 58] on button "[PERSON_NAME] CONSTRUCTION ( 164 contacts )" at bounding box center [203, 51] width 143 height 22
click at [149, 47] on button "[PERSON_NAME] CONSTRUCTION ( 164 contacts )" at bounding box center [203, 51] width 143 height 22
click at [395, 126] on span "[PHONE_NUMBER]" at bounding box center [409, 126] width 56 height 11
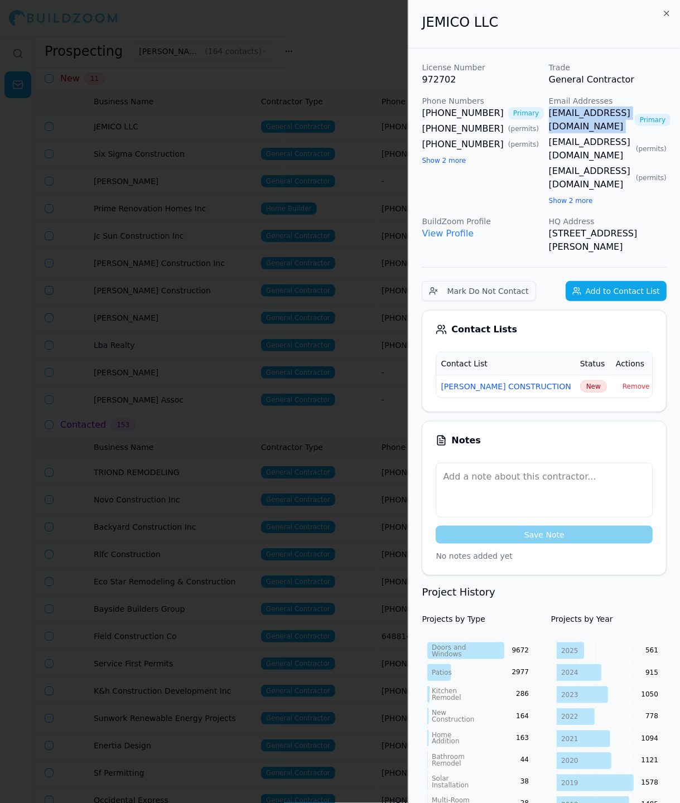
scroll to position [0, 35]
copy link "[EMAIL_ADDRESS][DOMAIN_NAME]"
drag, startPoint x: 548, startPoint y: 113, endPoint x: 679, endPoint y: 108, distance: 131.1
click at [654, 108] on div "JEMICO LLC License Number 972702 Trade General Contractor Phone Numbers [PHONE_…" at bounding box center [544, 401] width 272 height 803
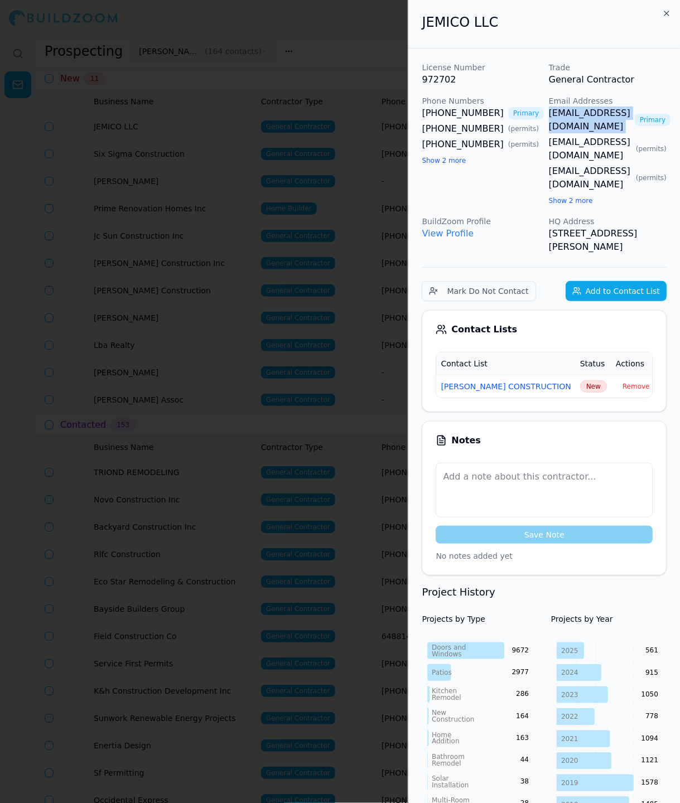
click at [580, 380] on span "New" at bounding box center [593, 386] width 27 height 12
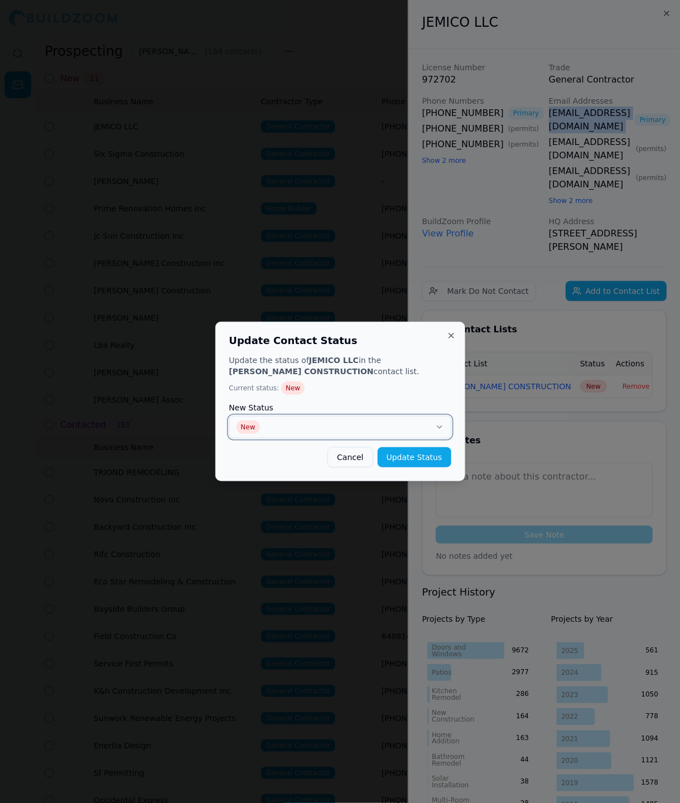
click at [373, 427] on button "New" at bounding box center [340, 427] width 222 height 22
click at [422, 461] on button "Update Status" at bounding box center [414, 457] width 74 height 20
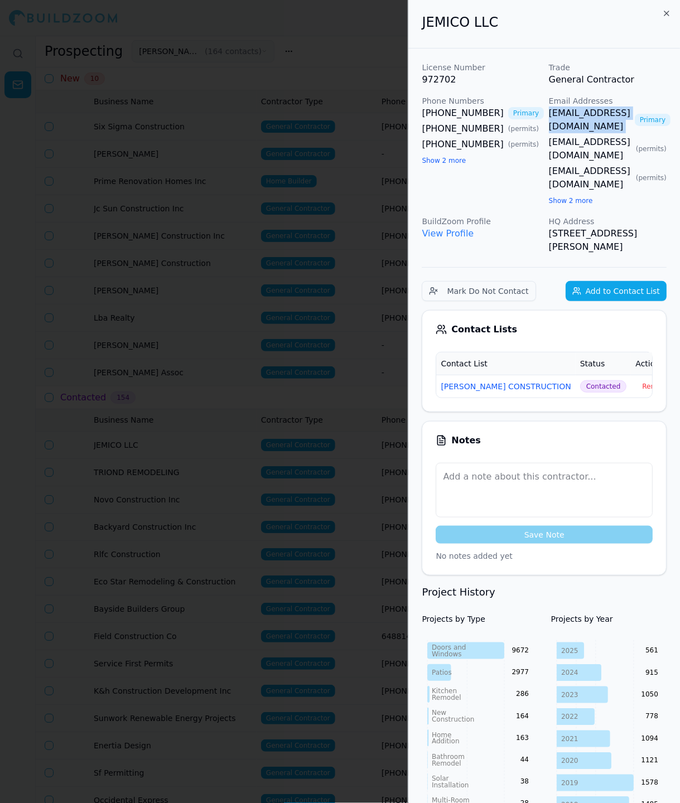
click at [314, 212] on div at bounding box center [340, 401] width 680 height 803
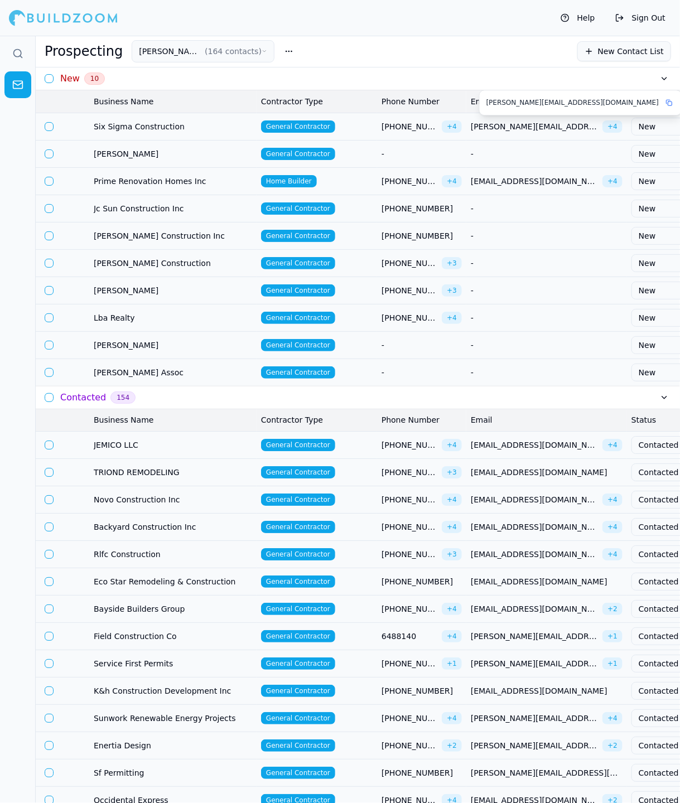
click at [541, 124] on span "[PERSON_NAME][EMAIL_ADDRESS][DOMAIN_NAME]" at bounding box center [534, 126] width 127 height 11
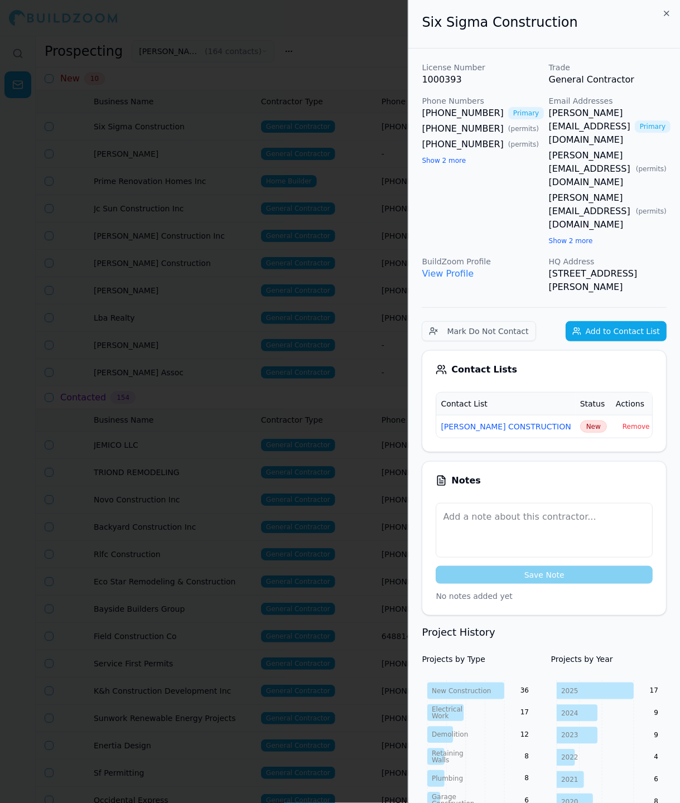
scroll to position [0, 43]
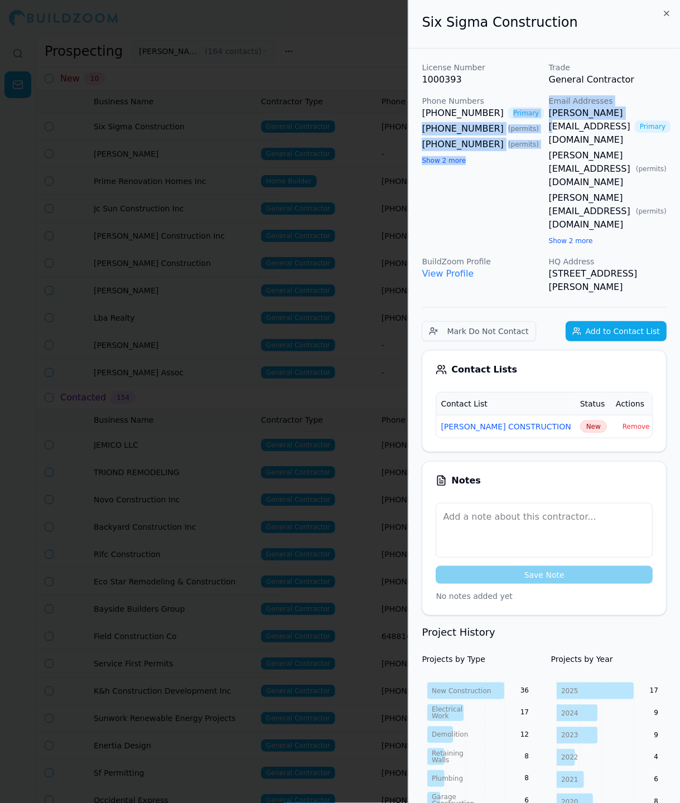
drag, startPoint x: 496, startPoint y: 108, endPoint x: 576, endPoint y: 108, distance: 80.8
click at [576, 108] on div "License Number 1000393 Trade General Contractor Phone Numbers [PHONE_NUMBER] Pr…" at bounding box center [544, 178] width 245 height 232
click at [479, 120] on div "[PHONE_NUMBER] Primary [PHONE_NUMBER] ( permits ) [PHONE_NUMBER] ( permits ) Sh…" at bounding box center [481, 136] width 118 height 60
drag, startPoint x: 498, startPoint y: 112, endPoint x: 607, endPoint y: 114, distance: 108.7
click at [607, 114] on div "License Number 1000393 Trade General Contractor Phone Numbers [PHONE_NUMBER] Pr…" at bounding box center [544, 178] width 245 height 232
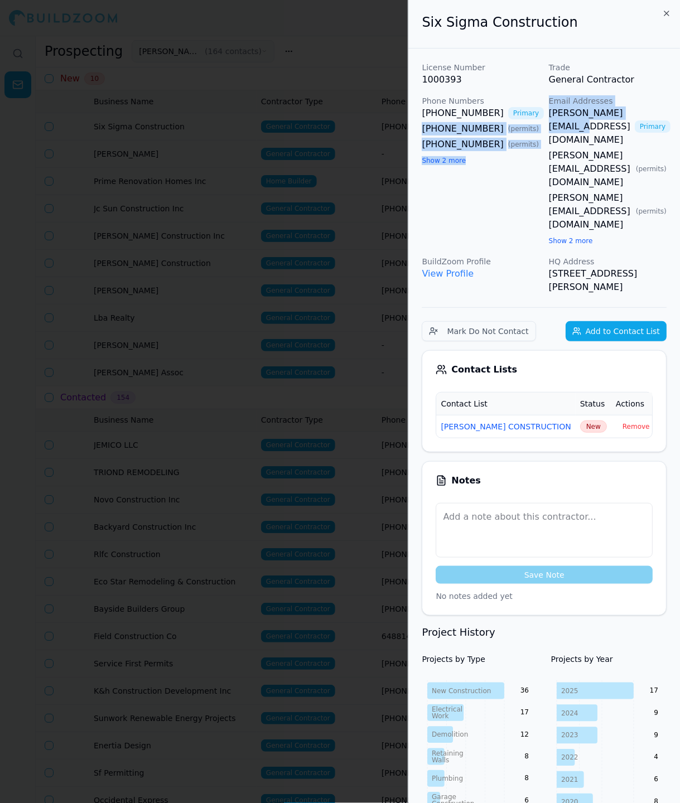
click at [549, 118] on link "[PERSON_NAME][EMAIL_ADDRESS][DOMAIN_NAME]" at bounding box center [589, 126] width 81 height 40
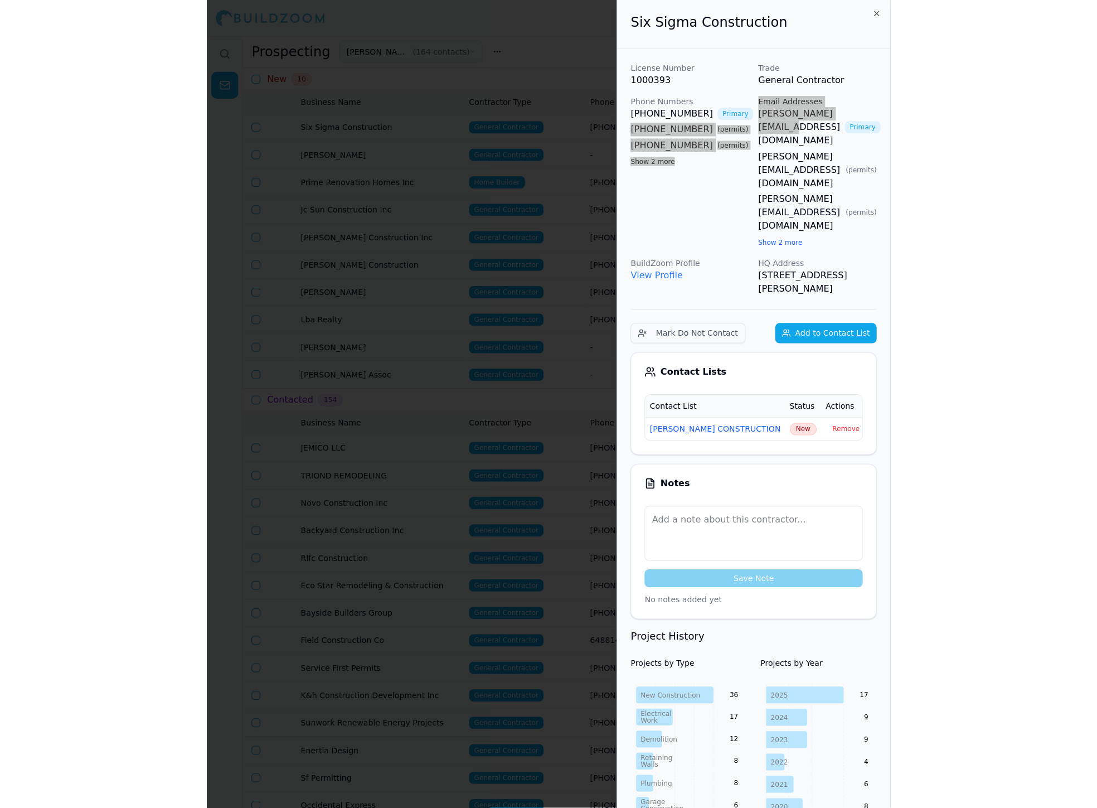
scroll to position [0, 0]
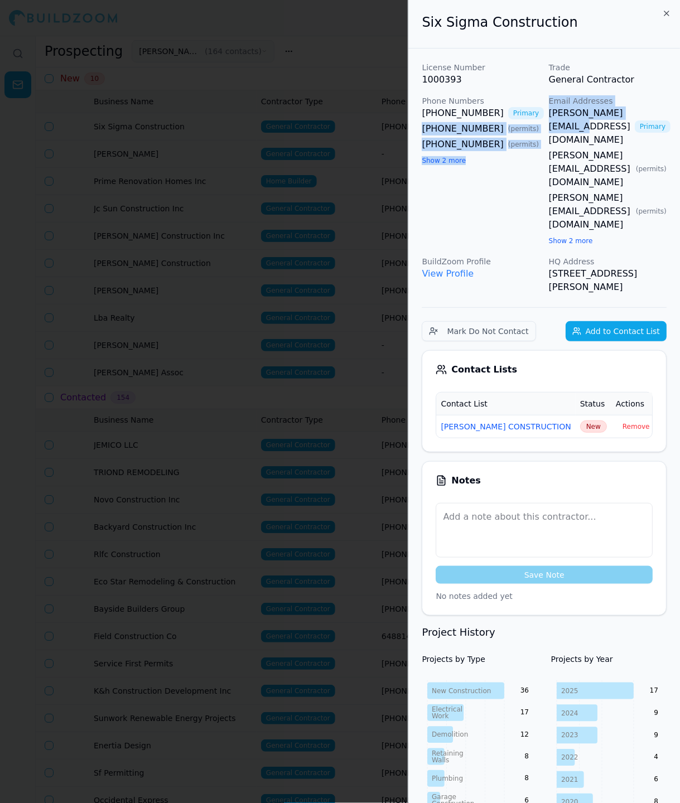
click at [580, 420] on span "New" at bounding box center [593, 426] width 27 height 12
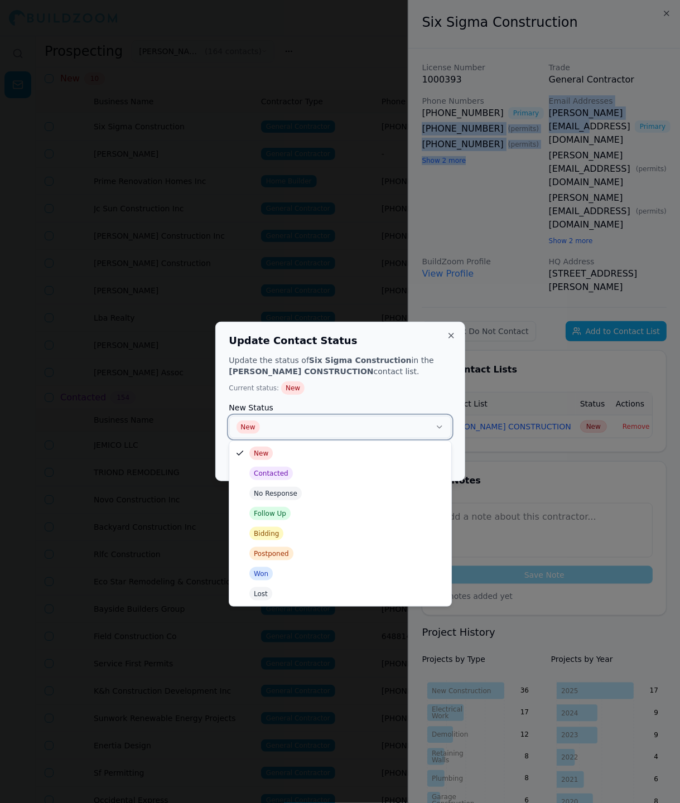
click at [426, 423] on button "New" at bounding box center [340, 427] width 222 height 22
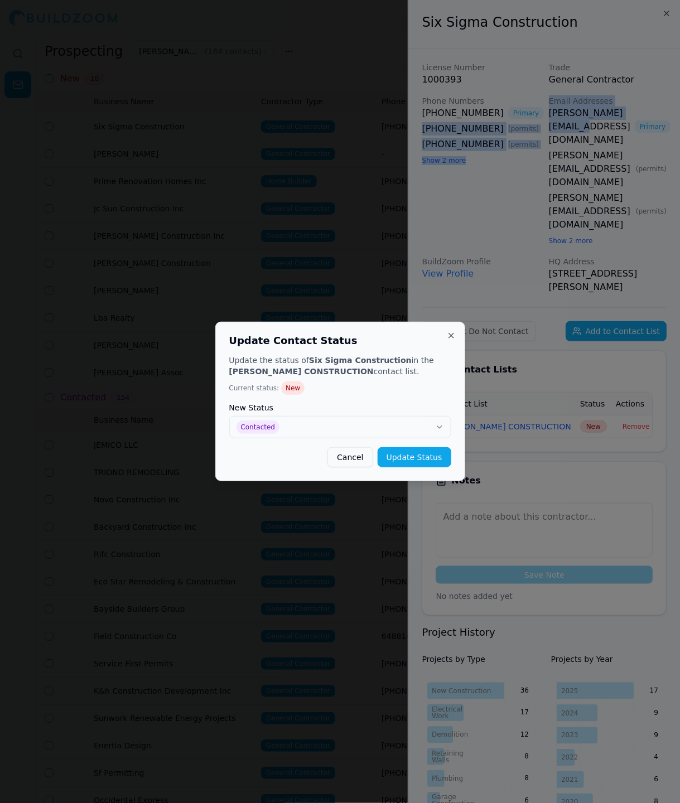
click at [413, 456] on button "Update Status" at bounding box center [414, 457] width 74 height 20
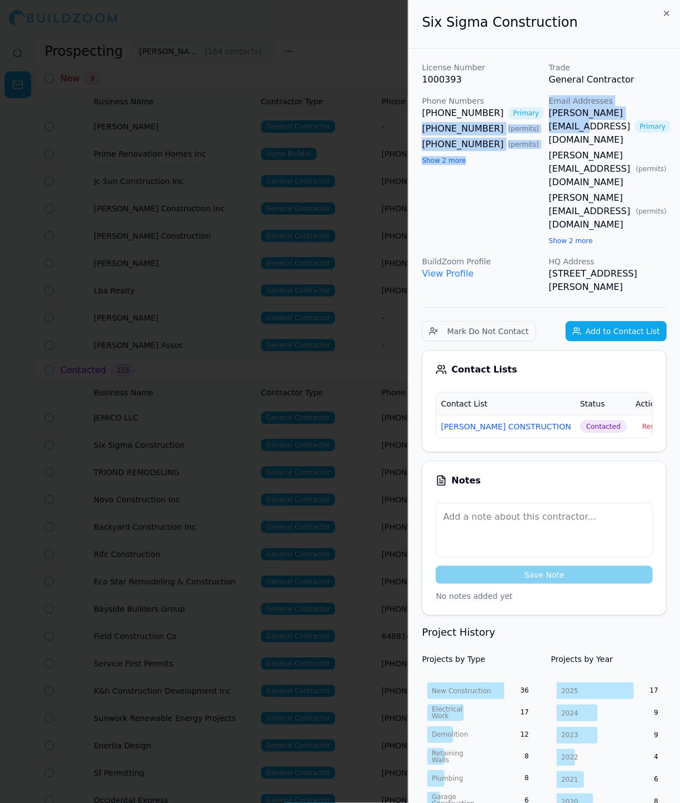
click at [312, 258] on div at bounding box center [340, 401] width 680 height 803
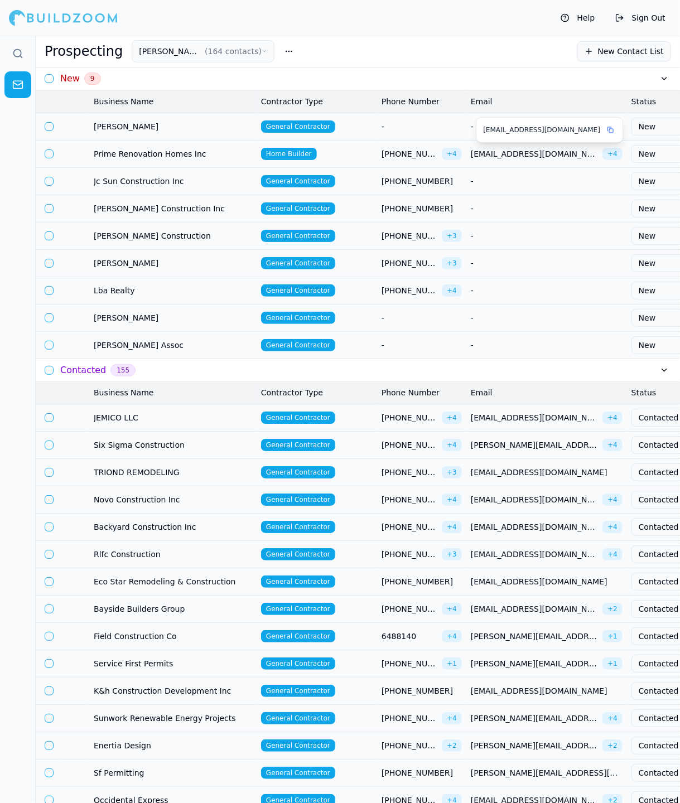
click at [487, 154] on span "[EMAIL_ADDRESS][DOMAIN_NAME]" at bounding box center [534, 153] width 127 height 11
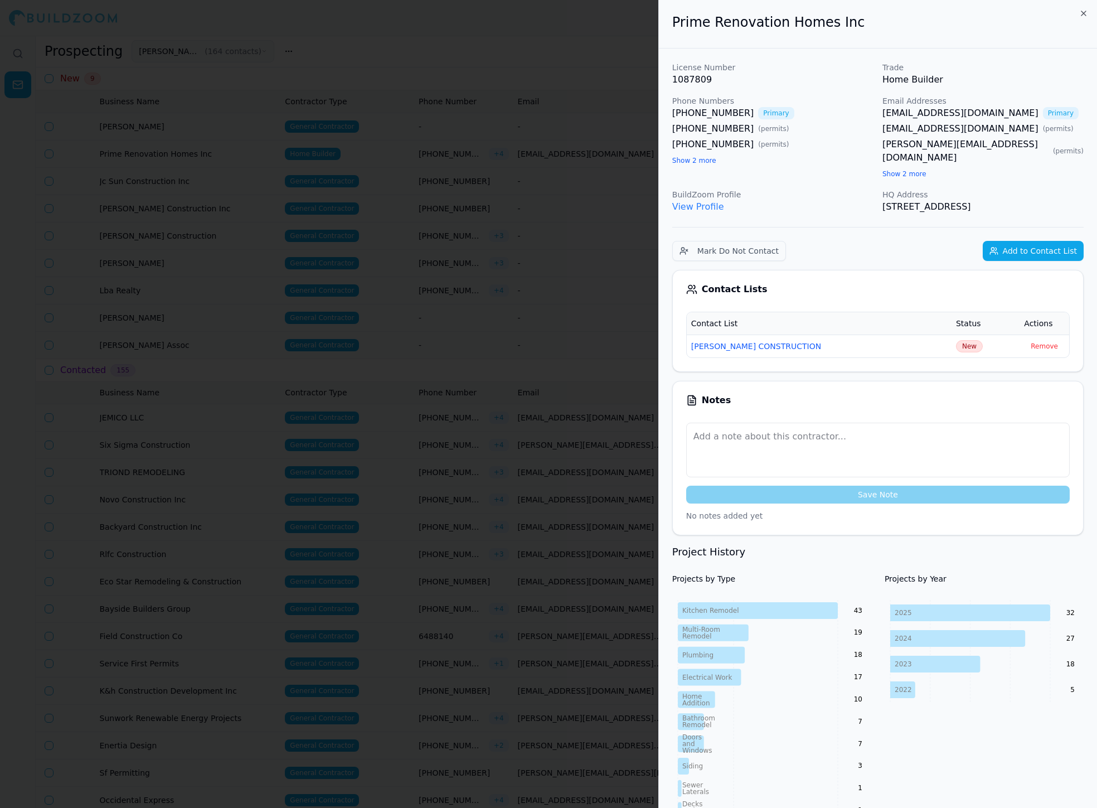
click at [654, 348] on span "New" at bounding box center [969, 346] width 27 height 12
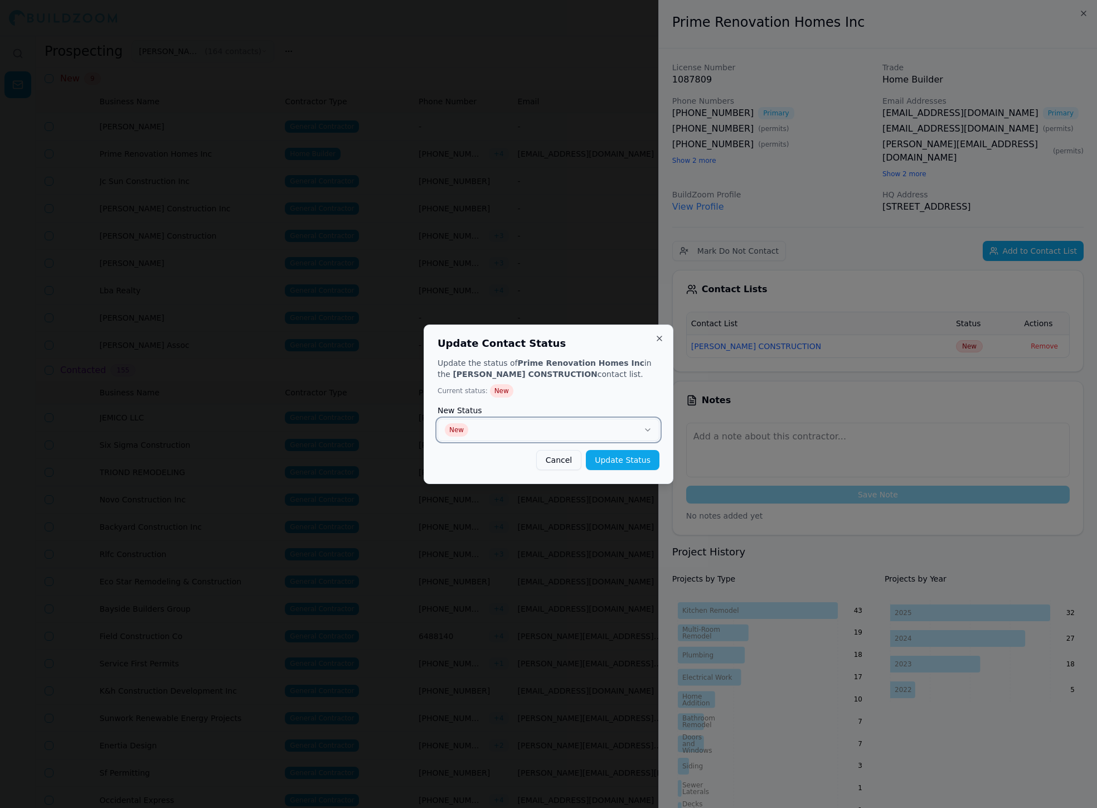
click at [643, 421] on button "New" at bounding box center [549, 430] width 222 height 22
click at [611, 461] on button "Update Status" at bounding box center [623, 460] width 74 height 20
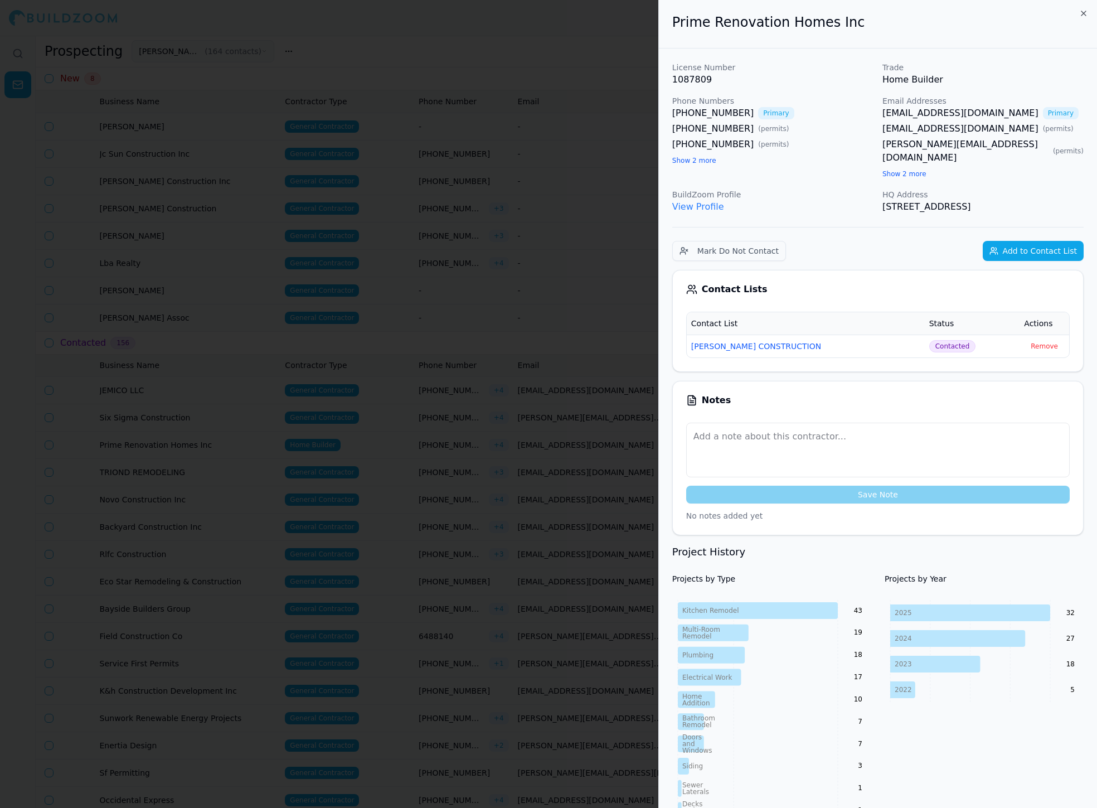
click at [584, 255] on div at bounding box center [548, 404] width 1097 height 808
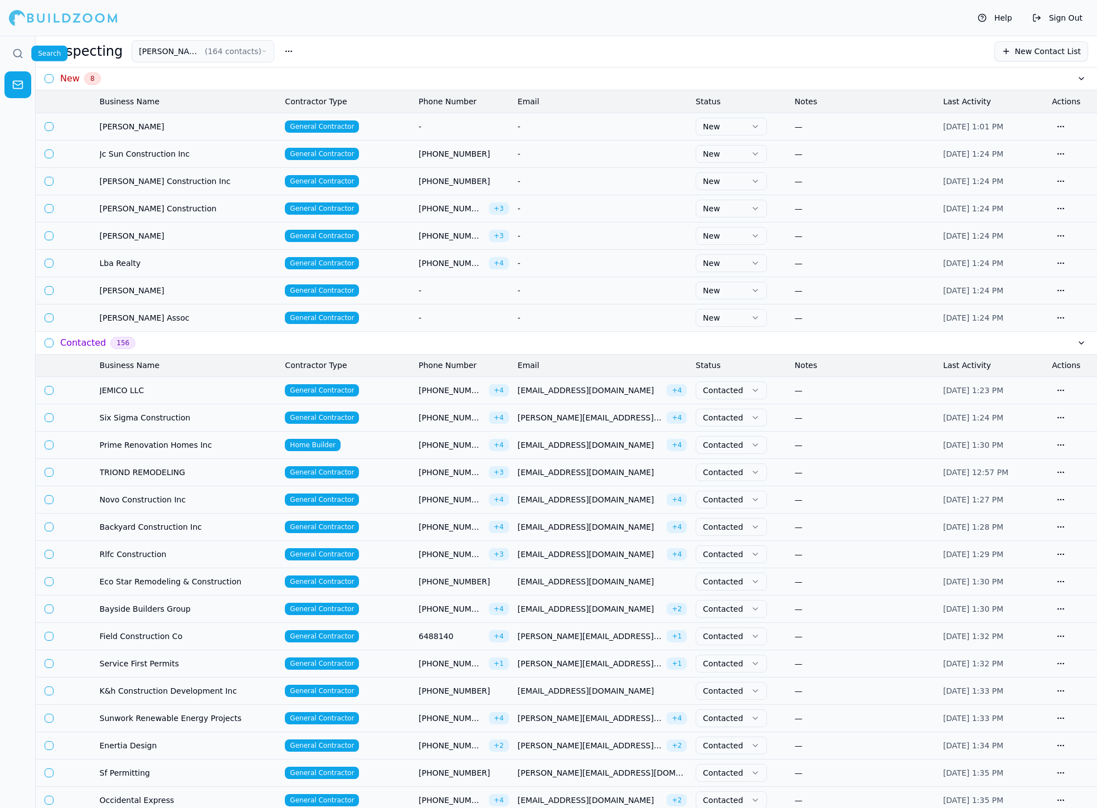
click at [16, 53] on icon at bounding box center [17, 53] width 11 height 11
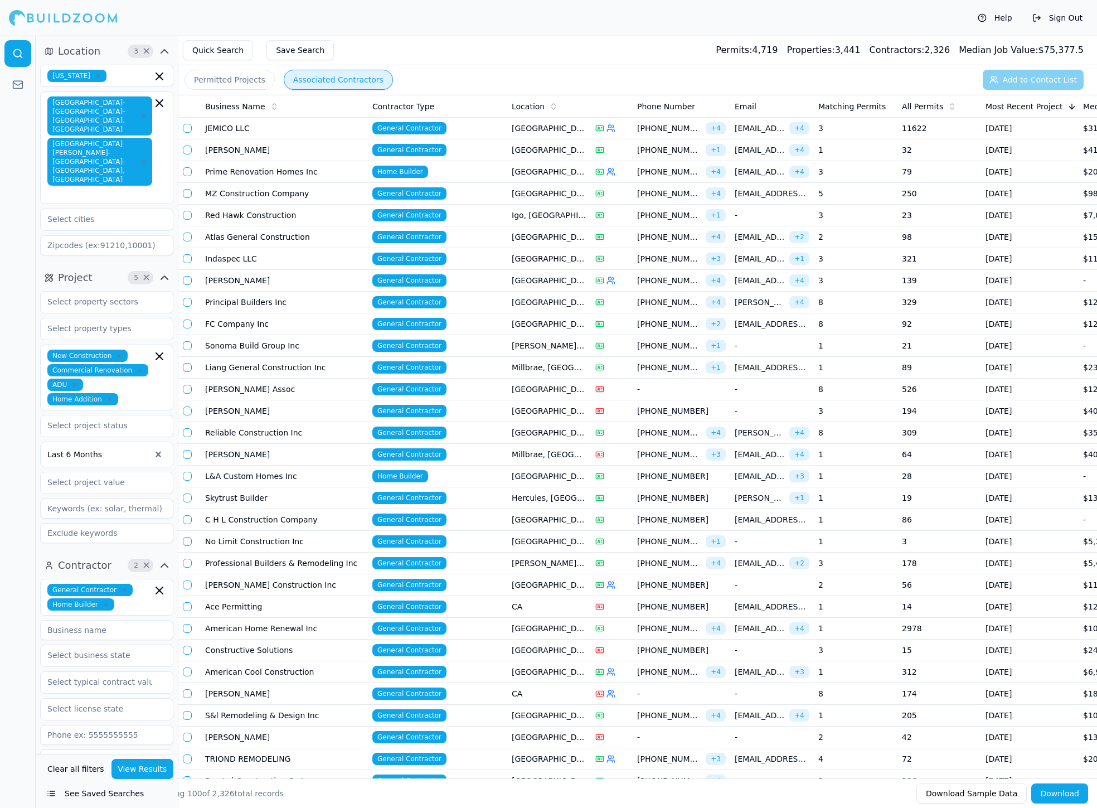
click at [187, 130] on button "button" at bounding box center [187, 128] width 9 height 9
click at [186, 148] on button "button" at bounding box center [187, 150] width 9 height 9
click at [187, 164] on td at bounding box center [189, 172] width 22 height 22
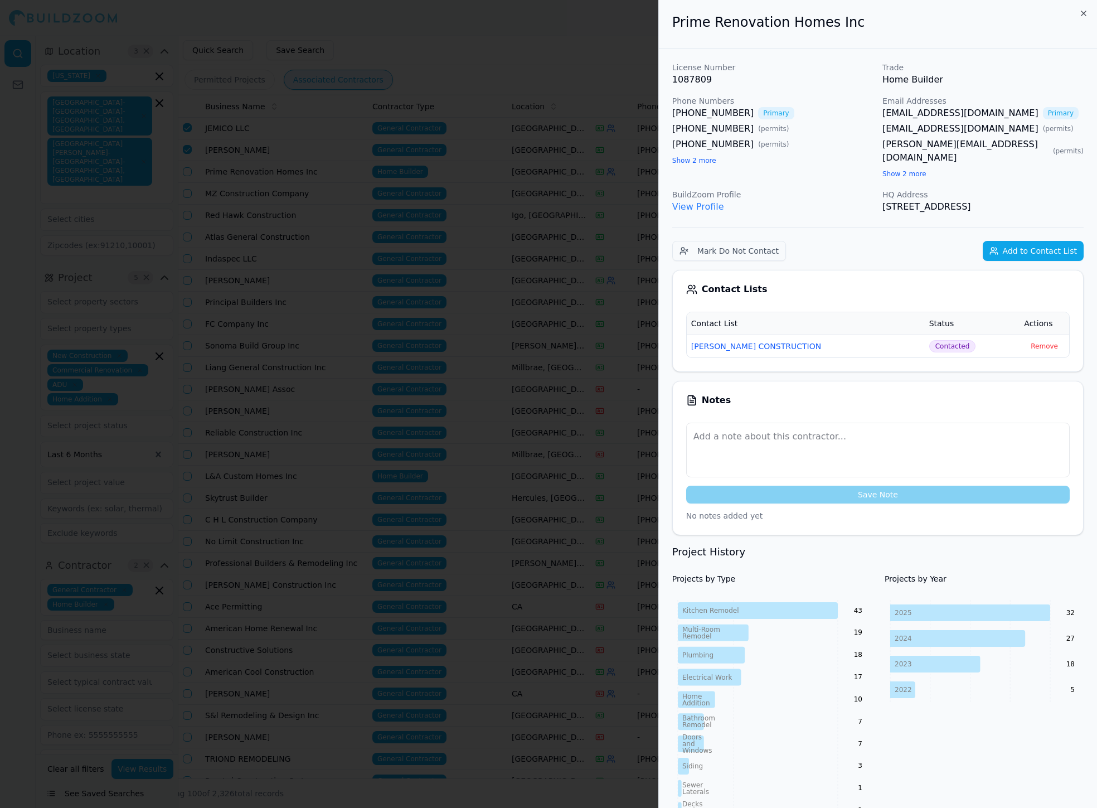
click at [191, 177] on div at bounding box center [548, 404] width 1097 height 808
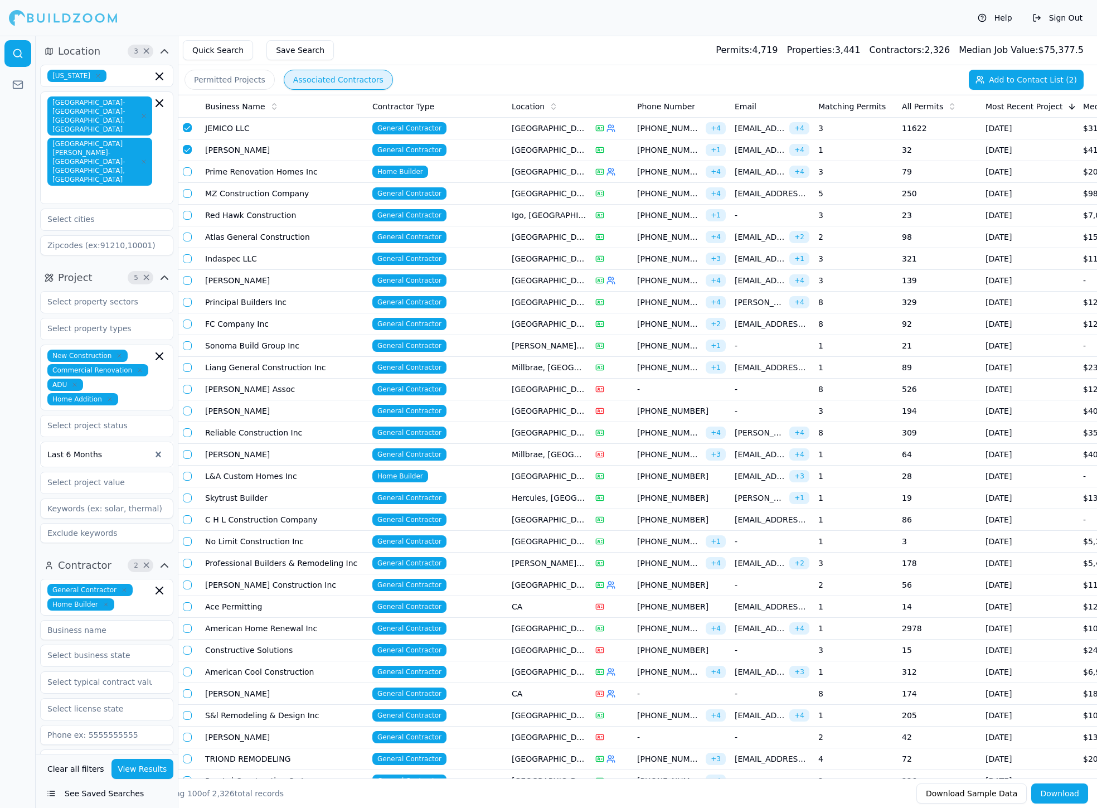
click at [191, 170] on button "button" at bounding box center [187, 171] width 9 height 9
click at [187, 192] on button "button" at bounding box center [187, 193] width 9 height 9
click at [186, 232] on button "button" at bounding box center [187, 236] width 9 height 9
click at [188, 259] on button "button" at bounding box center [187, 258] width 9 height 9
click at [188, 278] on button "button" at bounding box center [187, 280] width 9 height 9
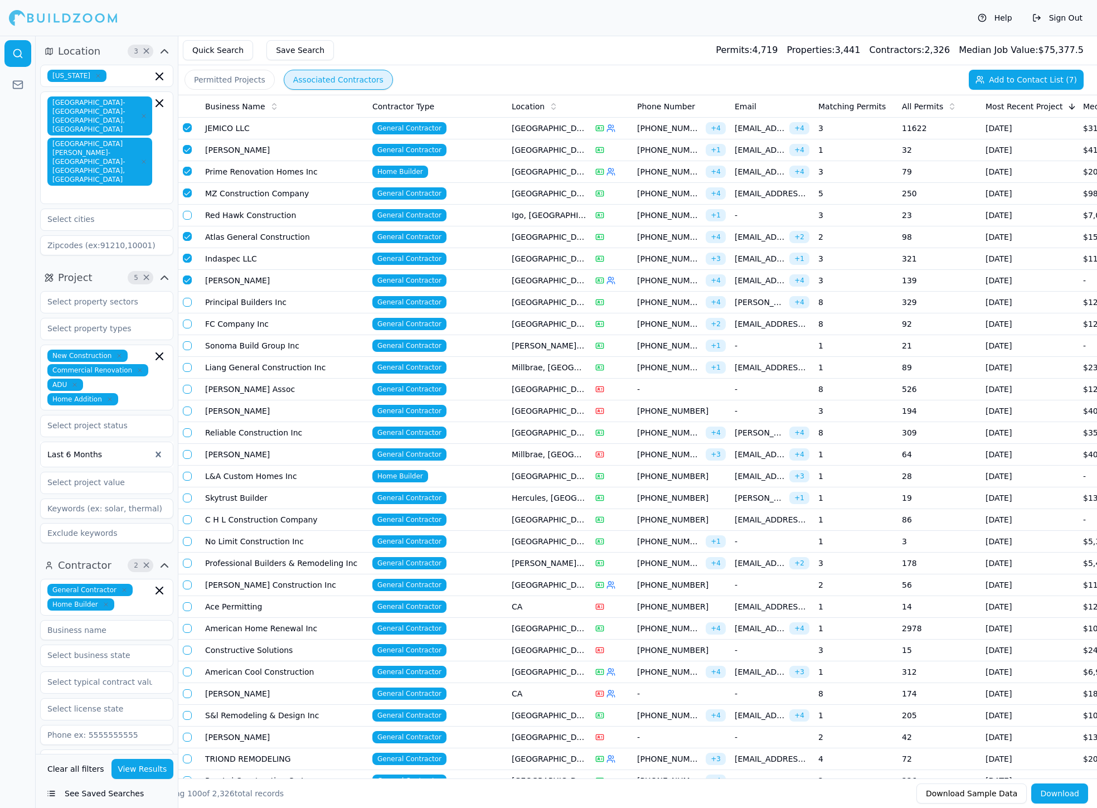
click at [187, 301] on button "button" at bounding box center [187, 302] width 9 height 9
click at [187, 321] on button "button" at bounding box center [187, 323] width 9 height 9
click at [185, 364] on button "button" at bounding box center [187, 367] width 9 height 9
click at [183, 428] on button "button" at bounding box center [187, 432] width 9 height 9
click at [185, 472] on button "button" at bounding box center [187, 476] width 9 height 9
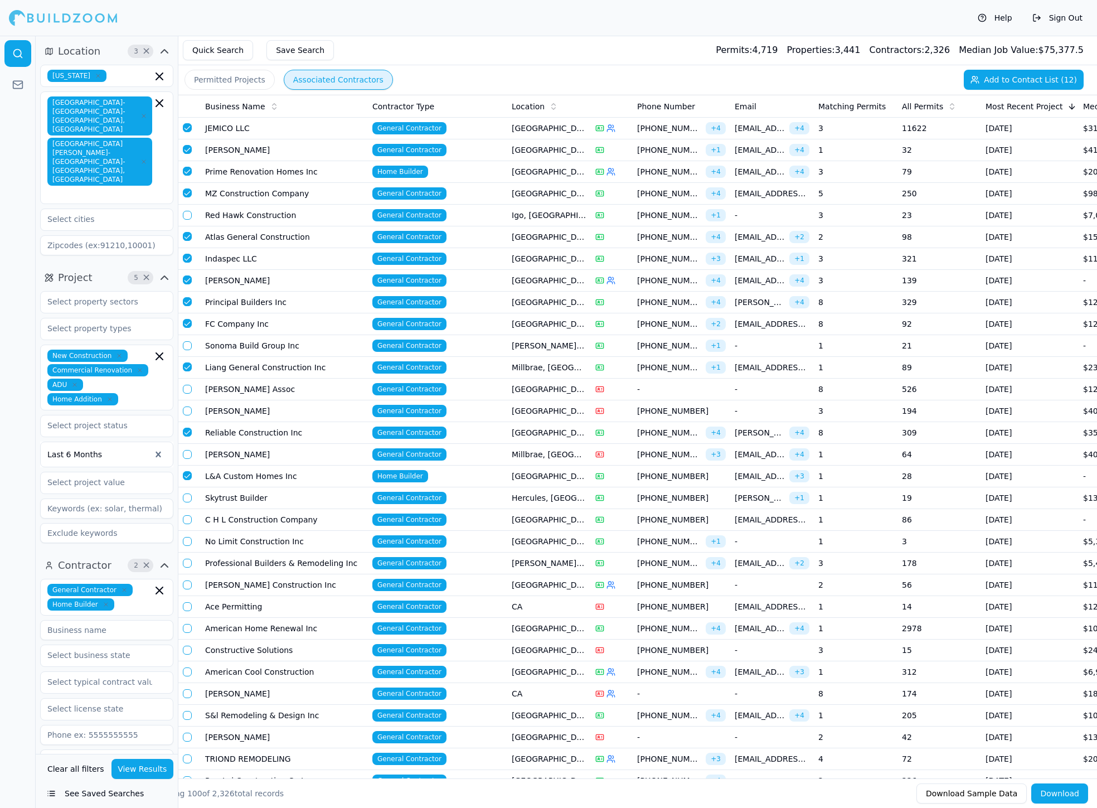
click at [186, 450] on button "button" at bounding box center [187, 454] width 9 height 9
click at [185, 493] on button "button" at bounding box center [187, 497] width 9 height 9
click at [185, 515] on button "button" at bounding box center [187, 519] width 9 height 9
click at [186, 559] on button "button" at bounding box center [187, 563] width 9 height 9
click at [654, 84] on button "Add to Contact List (16)" at bounding box center [1024, 80] width 120 height 20
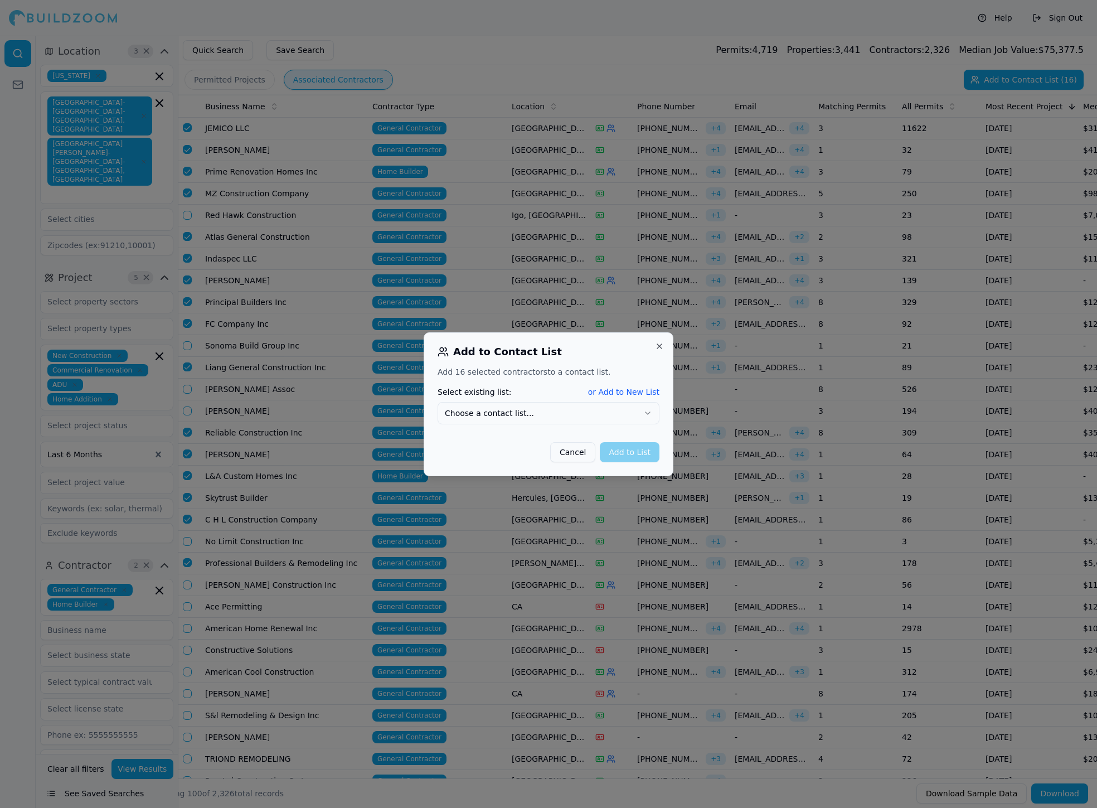
click at [574, 405] on button "Choose a contact list..." at bounding box center [549, 413] width 222 height 22
click at [622, 456] on button "Add to List" at bounding box center [630, 452] width 60 height 20
click at [604, 414] on button "[PERSON_NAME] CONSTRUCTION ( 164 )" at bounding box center [549, 413] width 222 height 22
click at [606, 445] on button "Add to List" at bounding box center [630, 452] width 60 height 20
click at [588, 402] on button "[PERSON_NAME] CONSTRUCTION ( 164 )" at bounding box center [549, 413] width 222 height 22
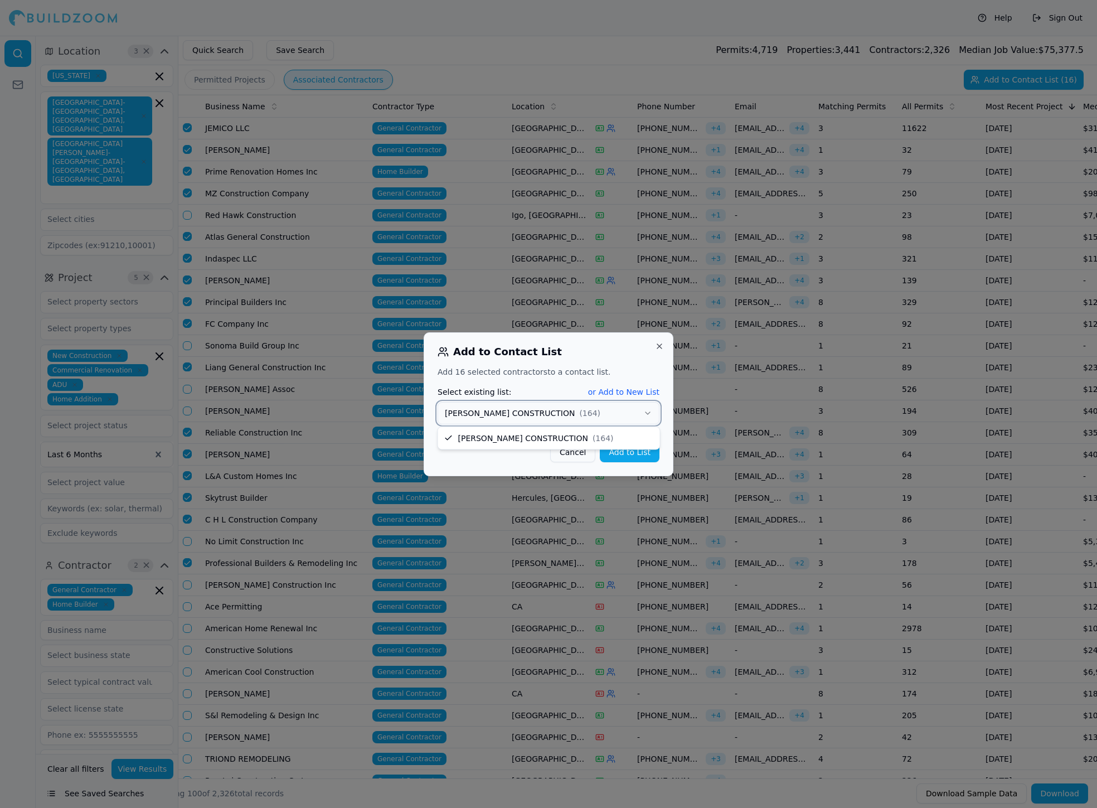
click at [582, 425] on div "Add 16 selected contractor s to a contact list. Select existing list: or Add to…" at bounding box center [549, 414] width 222 height 96
click at [612, 446] on button "Add to List" at bounding box center [630, 452] width 60 height 20
click at [634, 392] on button "or Add to New List" at bounding box center [623, 391] width 71 height 11
click at [527, 418] on input "New list name" at bounding box center [549, 413] width 222 height 20
type input "[DATE]"
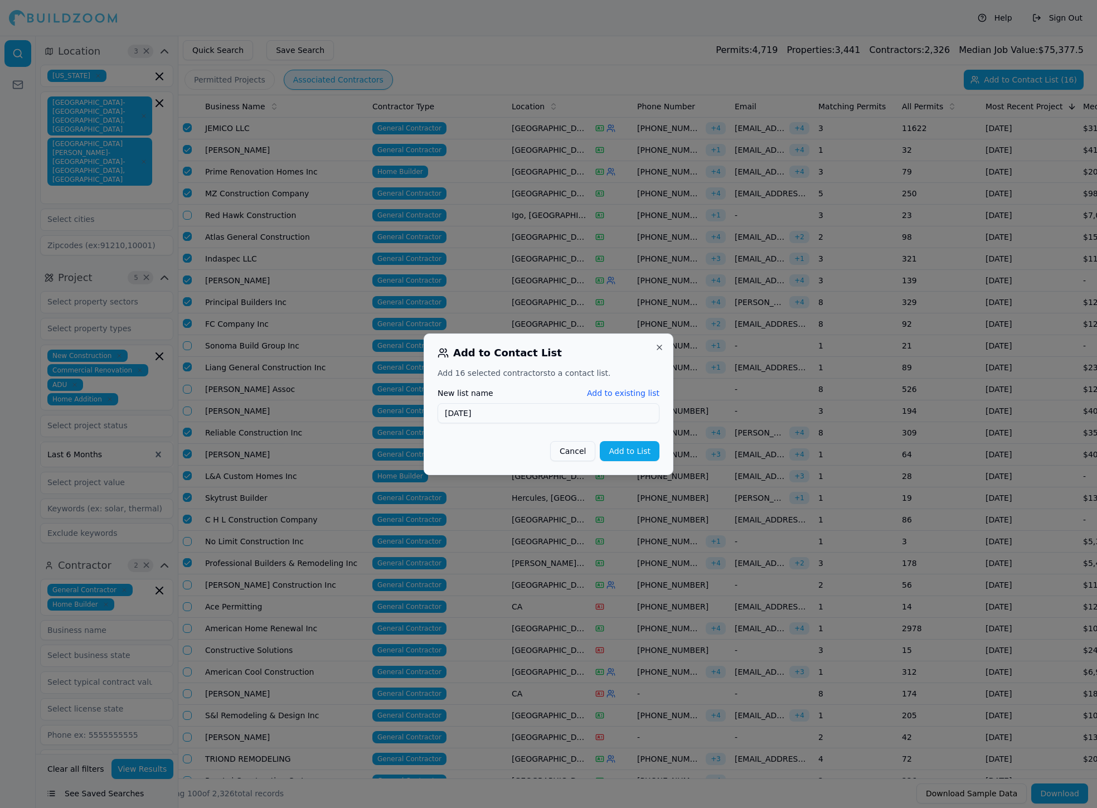
click at [629, 449] on button "Add to List" at bounding box center [630, 451] width 60 height 20
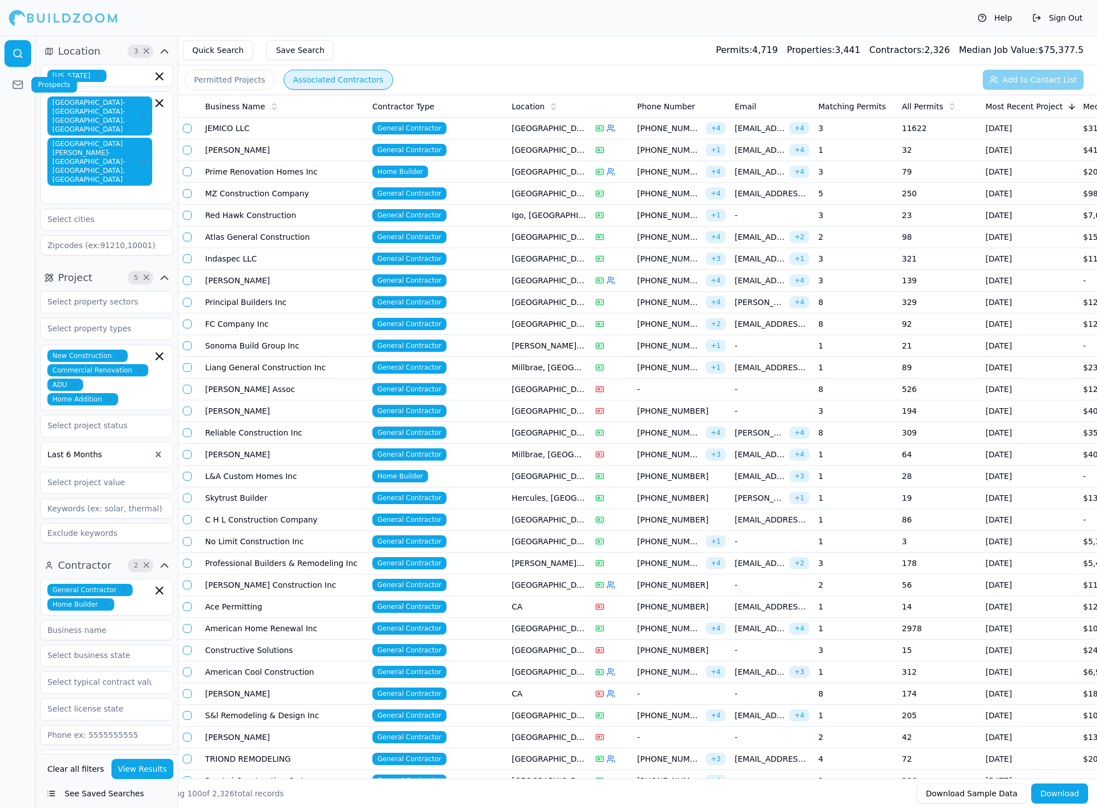
click at [28, 85] on link at bounding box center [17, 84] width 27 height 27
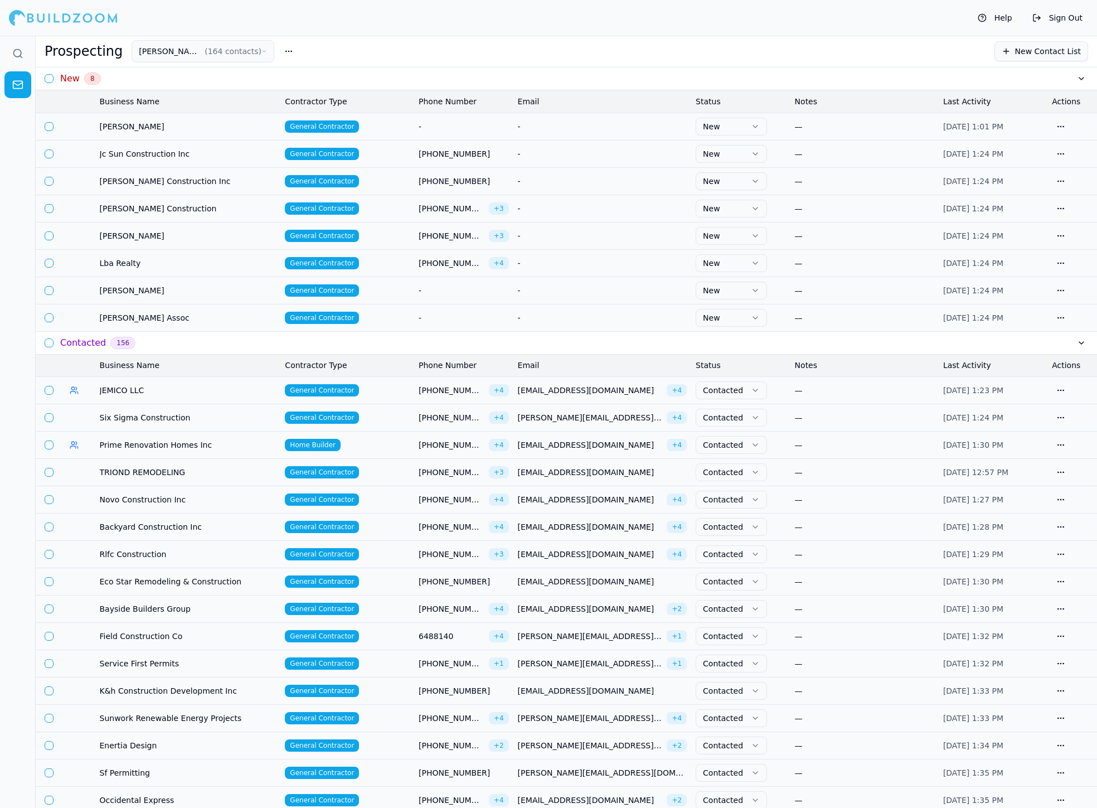
click at [202, 322] on td "[PERSON_NAME] Assoc" at bounding box center [188, 317] width 186 height 27
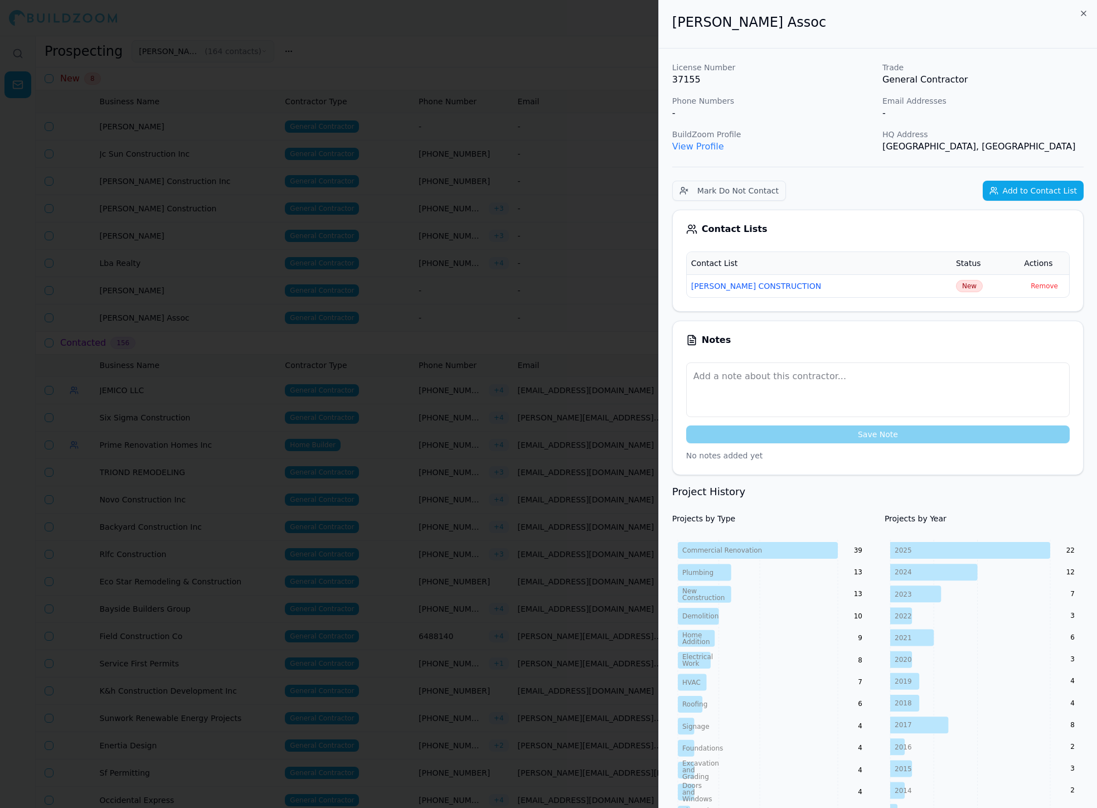
click at [193, 279] on div at bounding box center [548, 404] width 1097 height 808
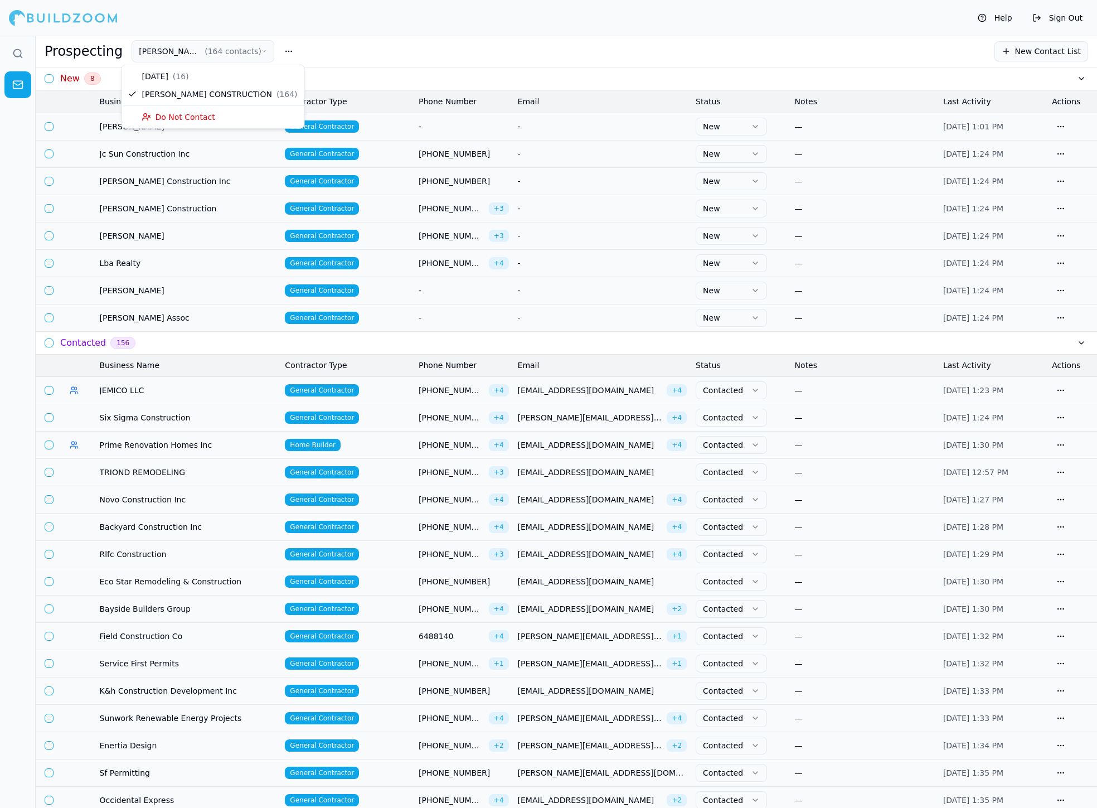
click at [173, 41] on button "[PERSON_NAME] CONSTRUCTION ( 164 contacts )" at bounding box center [203, 51] width 143 height 22
click at [283, 48] on button "button" at bounding box center [289, 51] width 20 height 20
click at [187, 80] on div "[DATE] ( 16 ) [PERSON_NAME] CONSTRUCTION ( 164 ) Do Not Contact" at bounding box center [213, 94] width 183 height 64
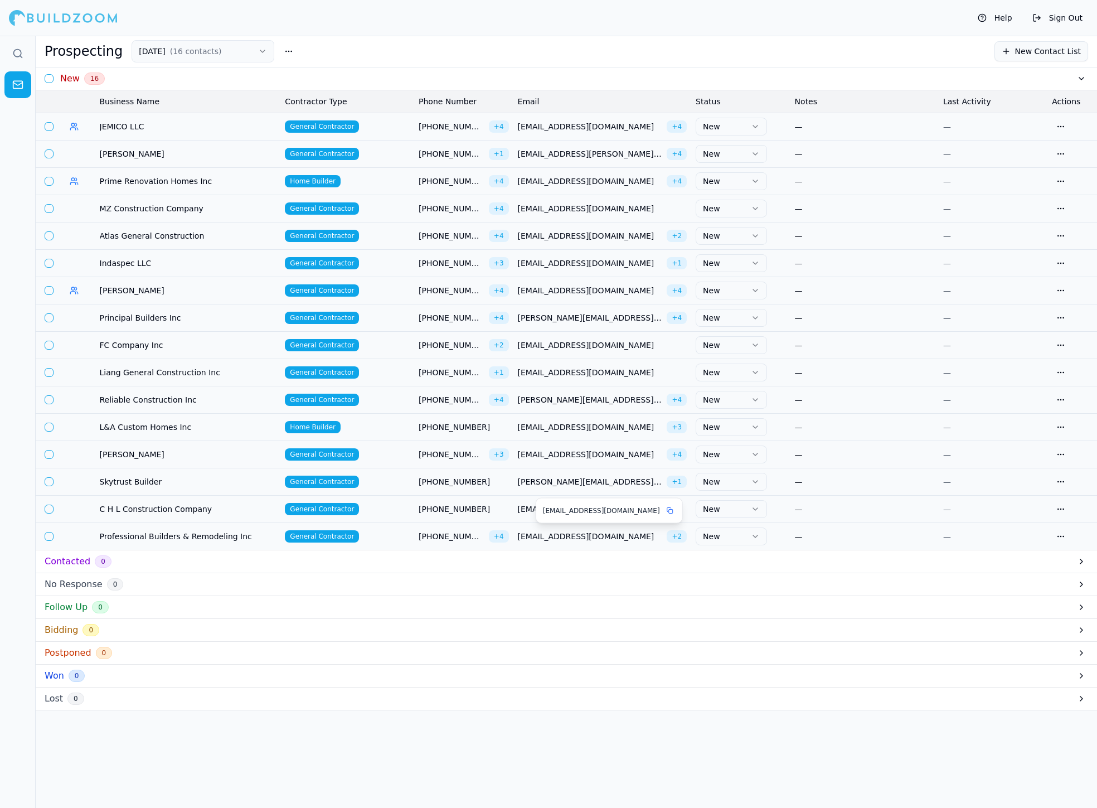
click at [536, 538] on span "[EMAIL_ADDRESS][DOMAIN_NAME]" at bounding box center [590, 536] width 145 height 11
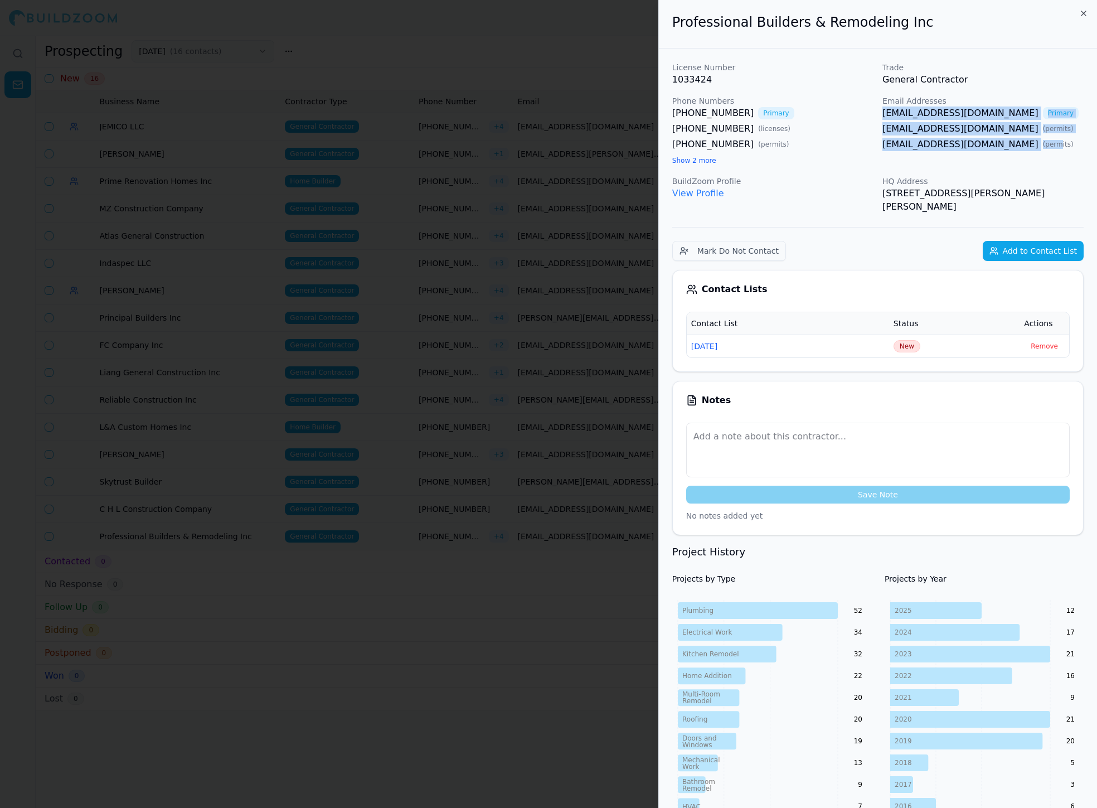
drag, startPoint x: 881, startPoint y: 115, endPoint x: 1004, endPoint y: 144, distance: 126.0
click at [654, 144] on div "License Number 1033424 Trade General Contractor Phone Numbers [PHONE_NUMBER] Pr…" at bounding box center [877, 138] width 411 height 152
copy div "[EMAIL_ADDRESS][DOMAIN_NAME] Primary [EMAIL_ADDRESS][DOMAIN_NAME] ( permits ) […"
click at [654, 340] on span "New" at bounding box center [907, 346] width 27 height 12
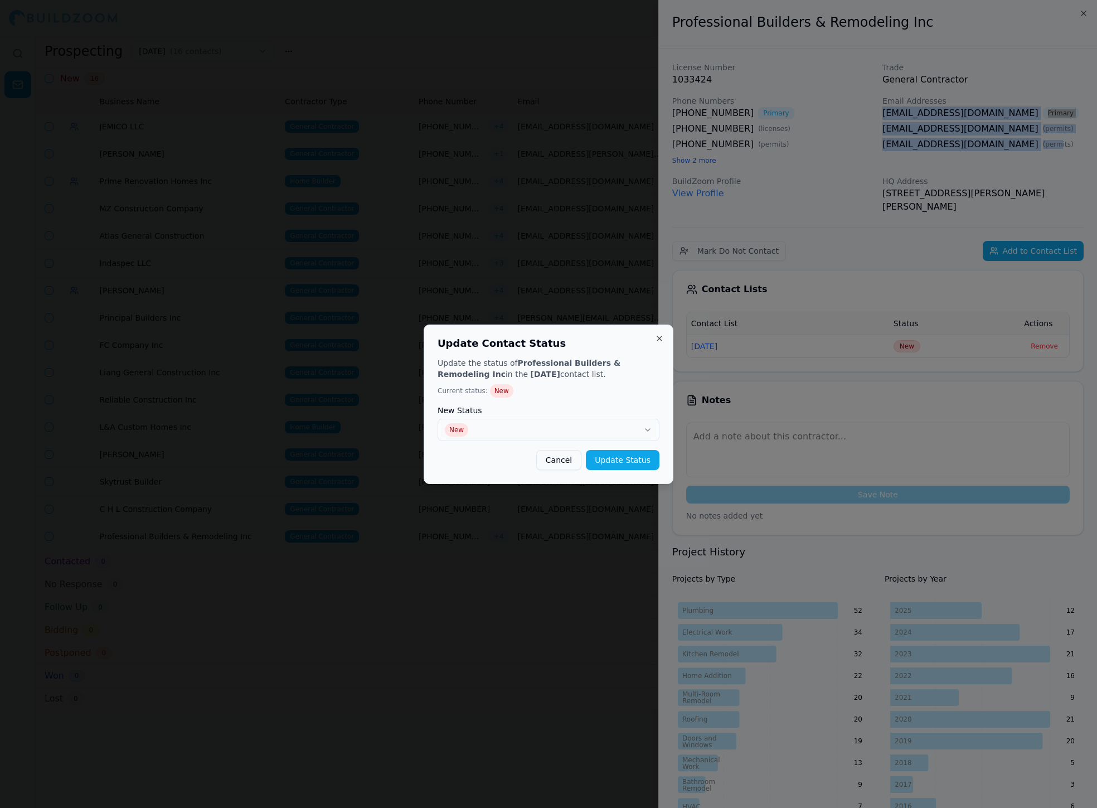
click at [643, 414] on label "New Status" at bounding box center [549, 410] width 222 height 8
click at [640, 424] on button "New" at bounding box center [549, 430] width 222 height 22
click at [620, 461] on button "Update Status" at bounding box center [623, 460] width 74 height 20
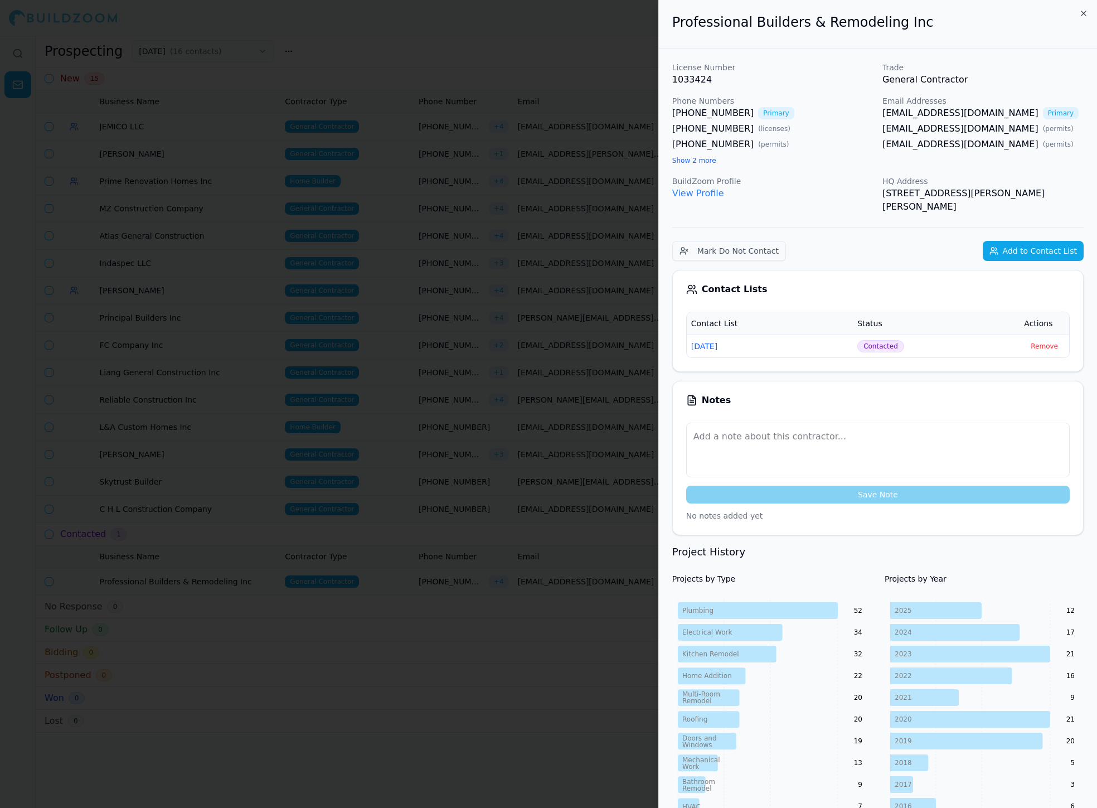
click at [582, 256] on div at bounding box center [548, 404] width 1097 height 808
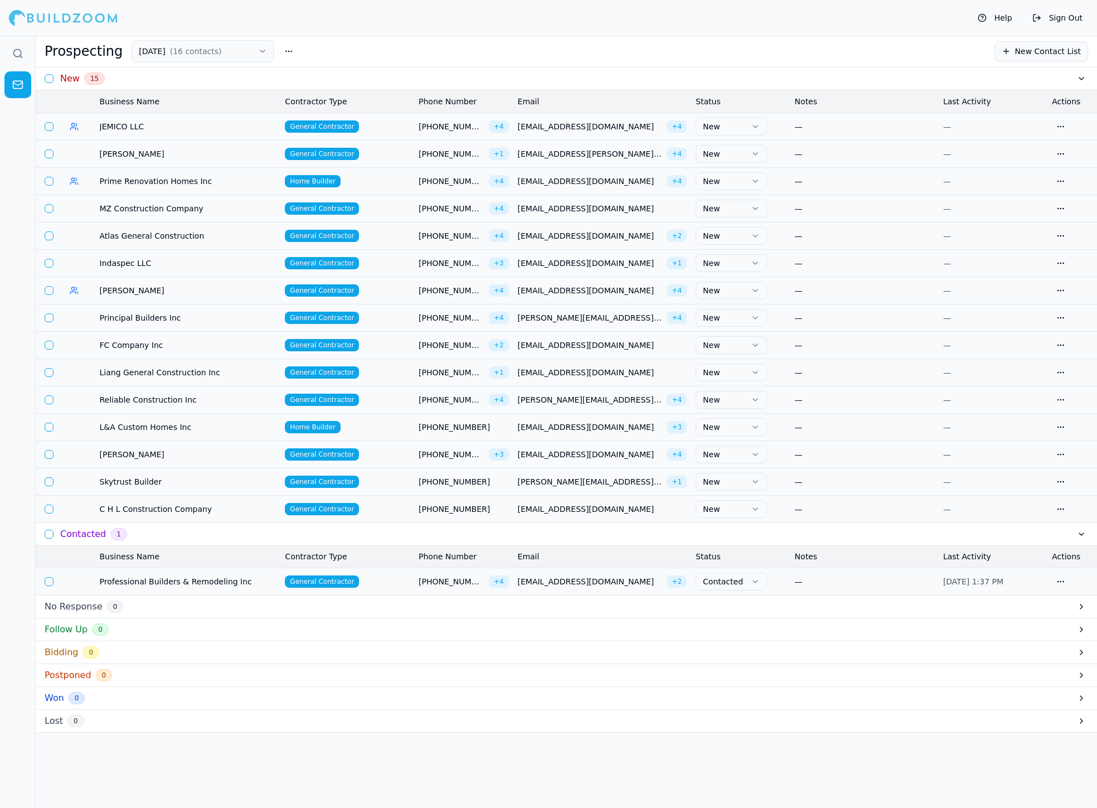
click at [553, 127] on span "[EMAIL_ADDRESS][DOMAIN_NAME]" at bounding box center [590, 126] width 145 height 11
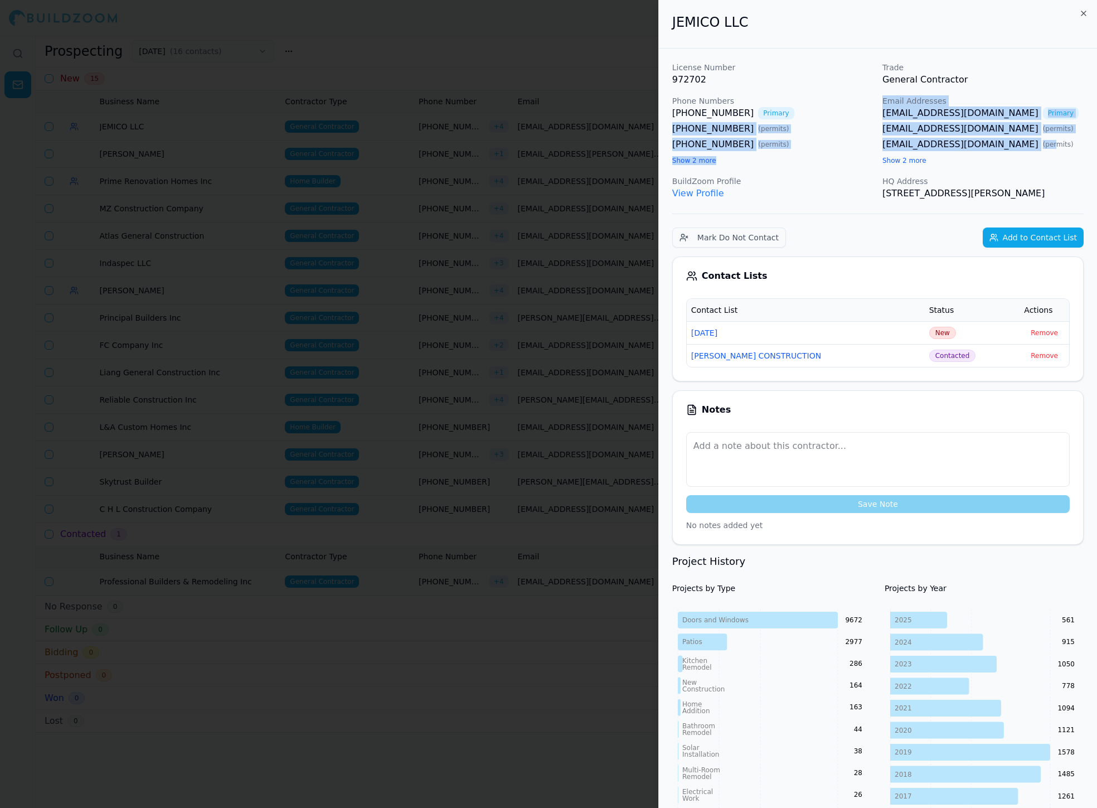
drag, startPoint x: 874, startPoint y: 112, endPoint x: 994, endPoint y: 142, distance: 123.6
click at [654, 142] on div "License Number 972702 Trade General Contractor Phone Numbers [PHONE_NUMBER] Pri…" at bounding box center [877, 131] width 411 height 138
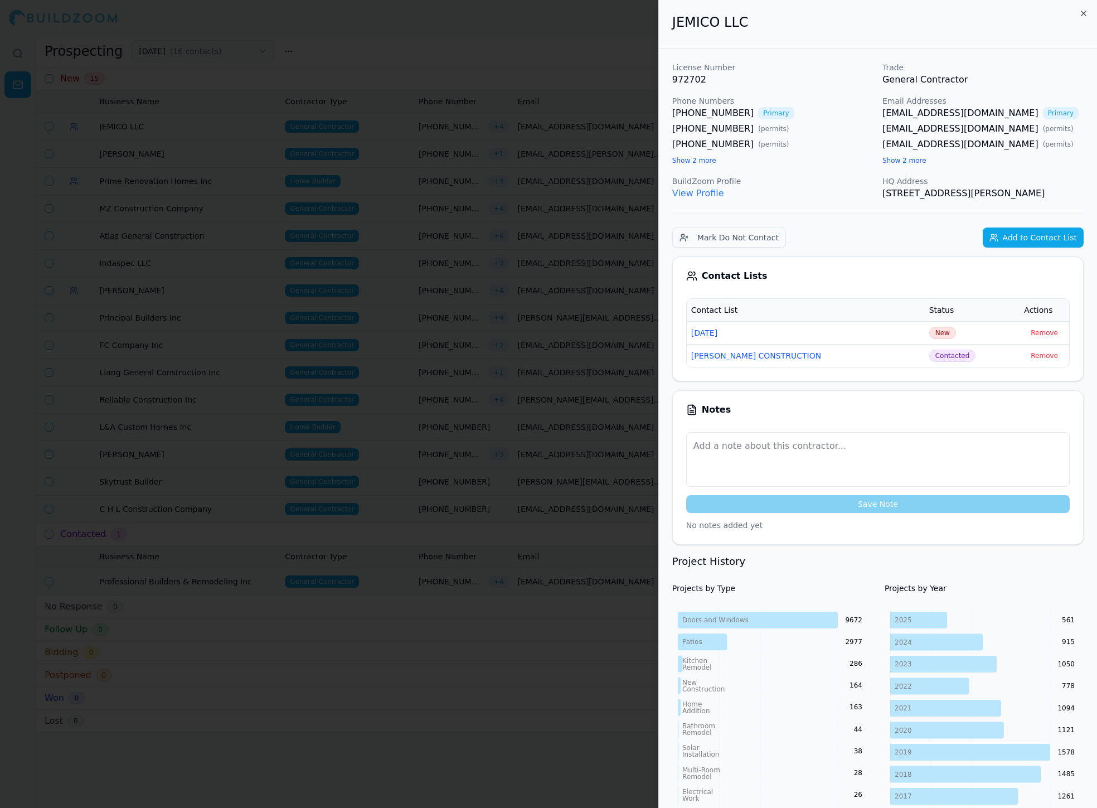
click at [654, 123] on div "[PHONE_NUMBER] ( permits )" at bounding box center [772, 128] width 201 height 13
drag, startPoint x: 880, startPoint y: 114, endPoint x: 1004, endPoint y: 138, distance: 126.1
click at [654, 138] on div "License Number 972702 Trade General Contractor Phone Numbers [PHONE_NUMBER] Pri…" at bounding box center [877, 131] width 411 height 138
copy div "[EMAIL_ADDRESS][DOMAIN_NAME] Primary [EMAIL_ADDRESS][DOMAIN_NAME] ( permits ) […"
click at [654, 327] on span "New" at bounding box center [942, 333] width 27 height 12
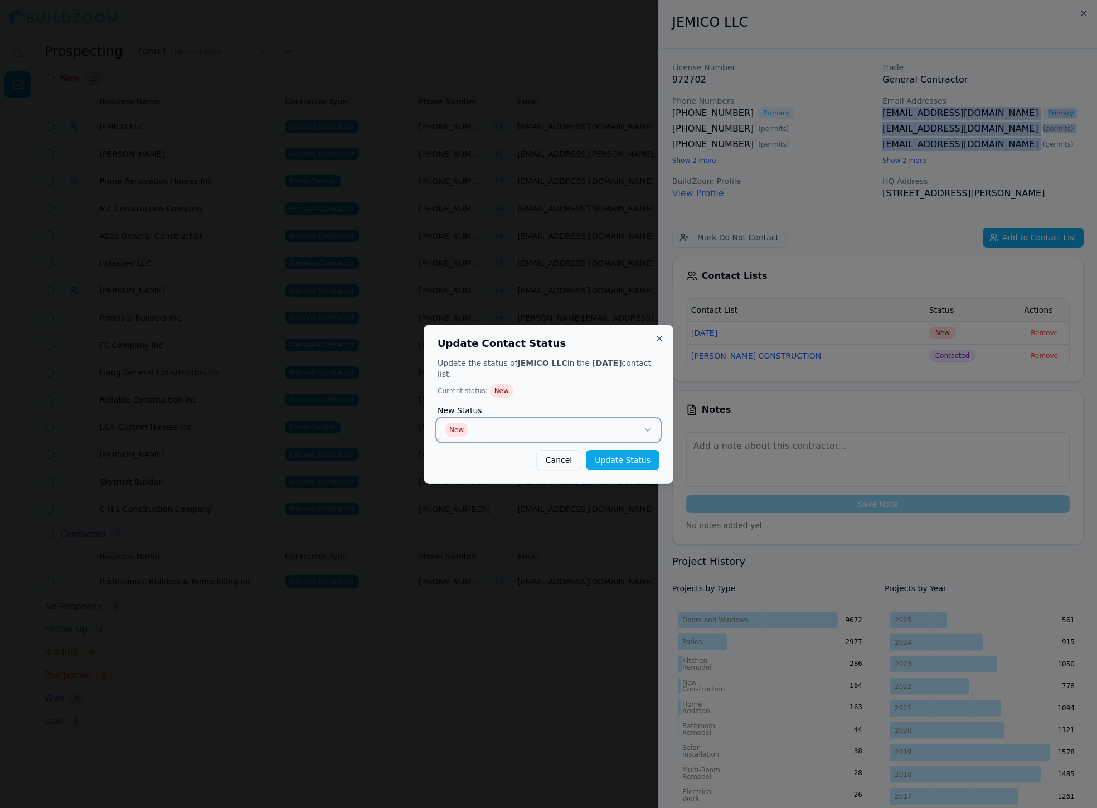
click at [627, 420] on button "New" at bounding box center [549, 430] width 222 height 22
click at [628, 452] on button "Update Status" at bounding box center [623, 460] width 74 height 20
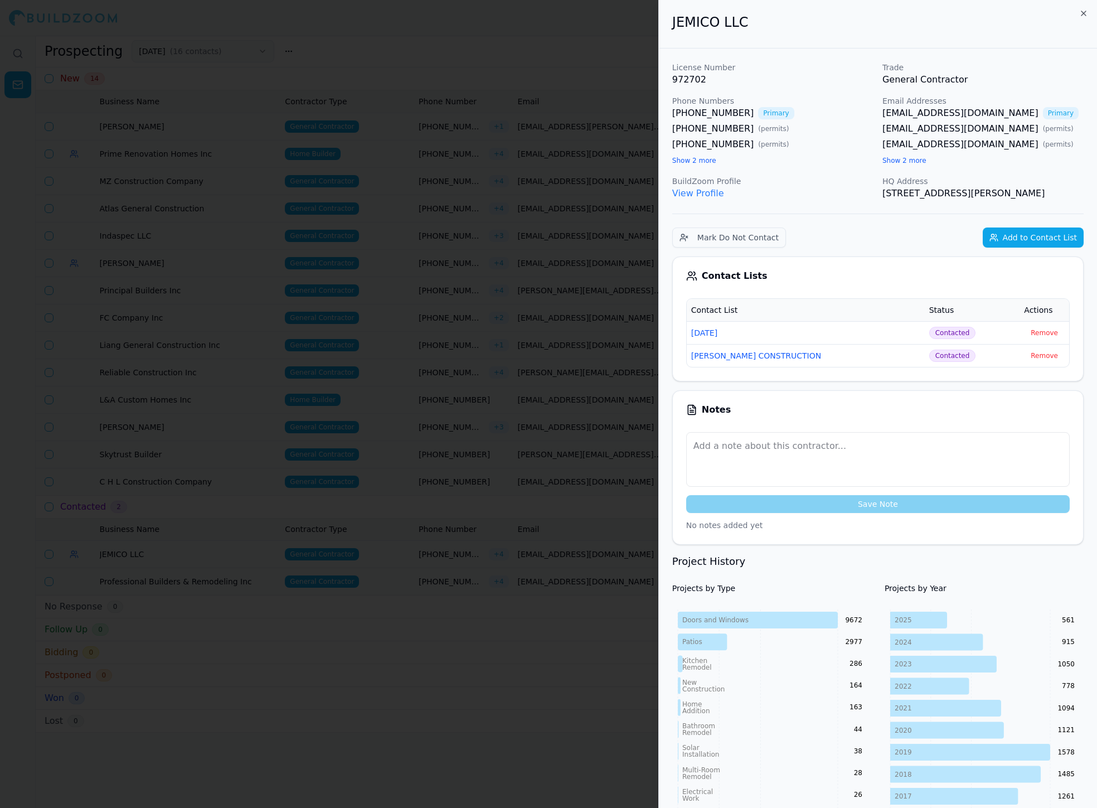
click at [347, 404] on div at bounding box center [548, 404] width 1097 height 808
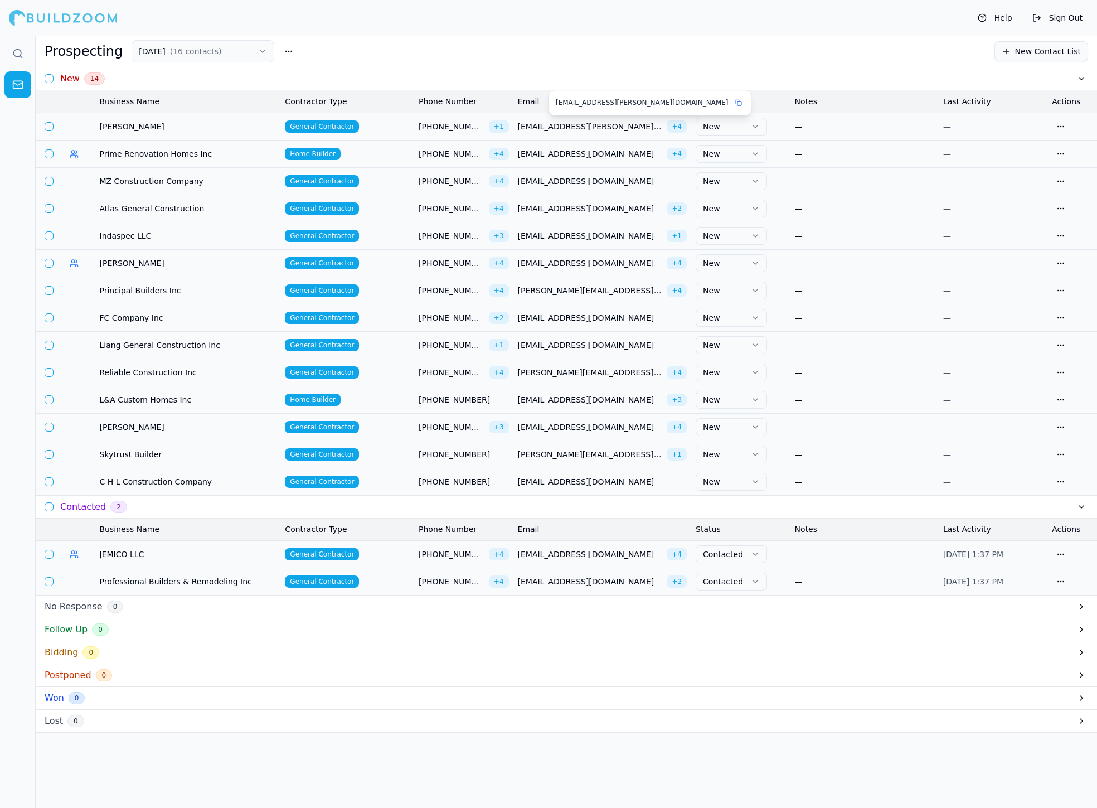
click at [553, 123] on span "[EMAIL_ADDRESS][PERSON_NAME][DOMAIN_NAME]" at bounding box center [590, 126] width 145 height 11
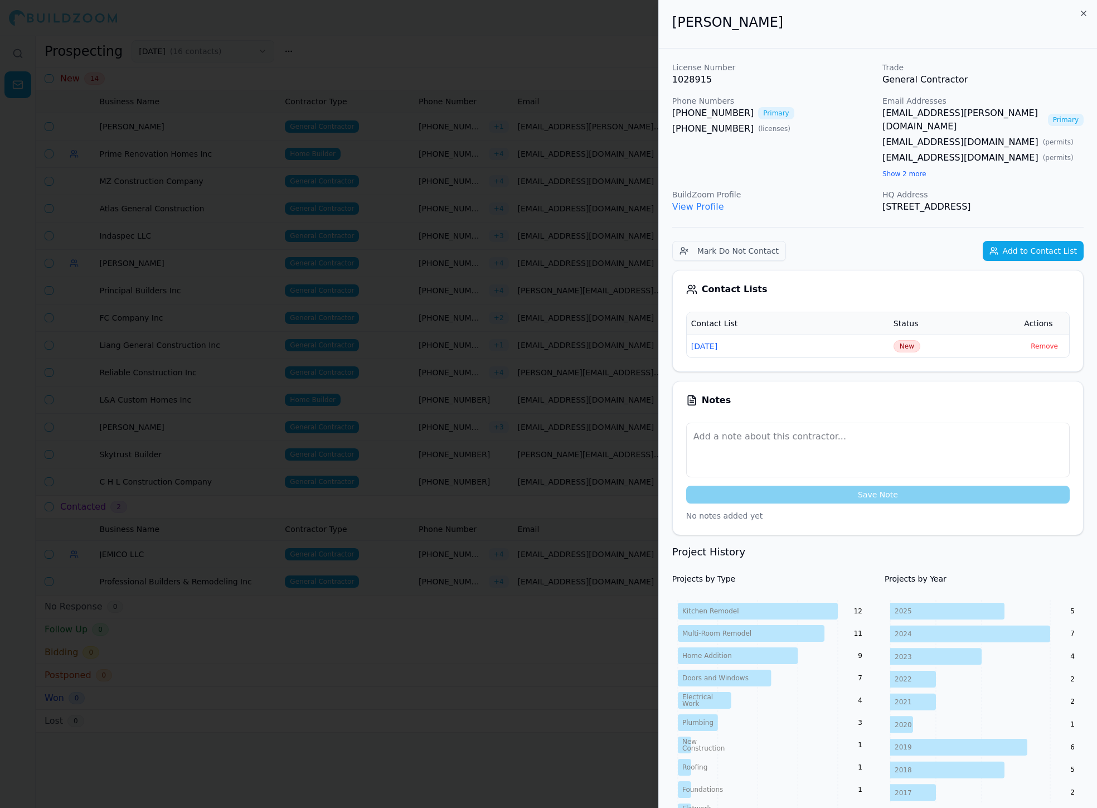
click at [654, 340] on span "New" at bounding box center [907, 346] width 27 height 12
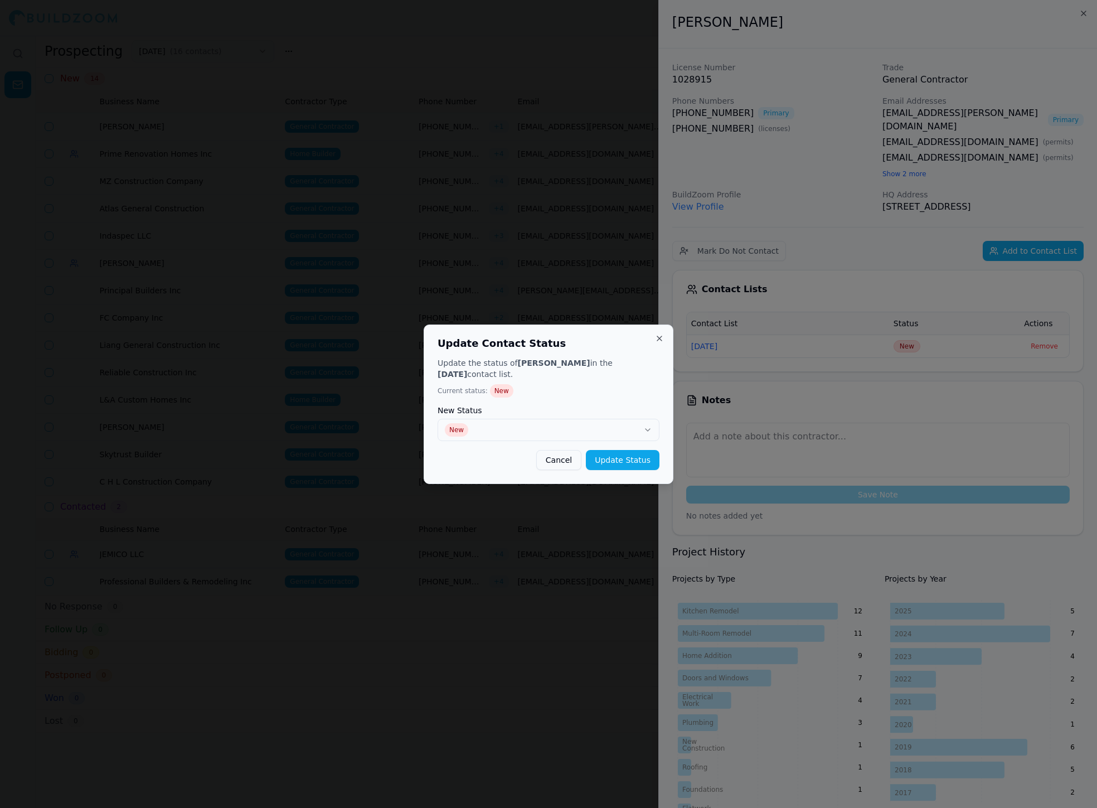
click at [635, 418] on div "New Status New" at bounding box center [549, 423] width 222 height 35
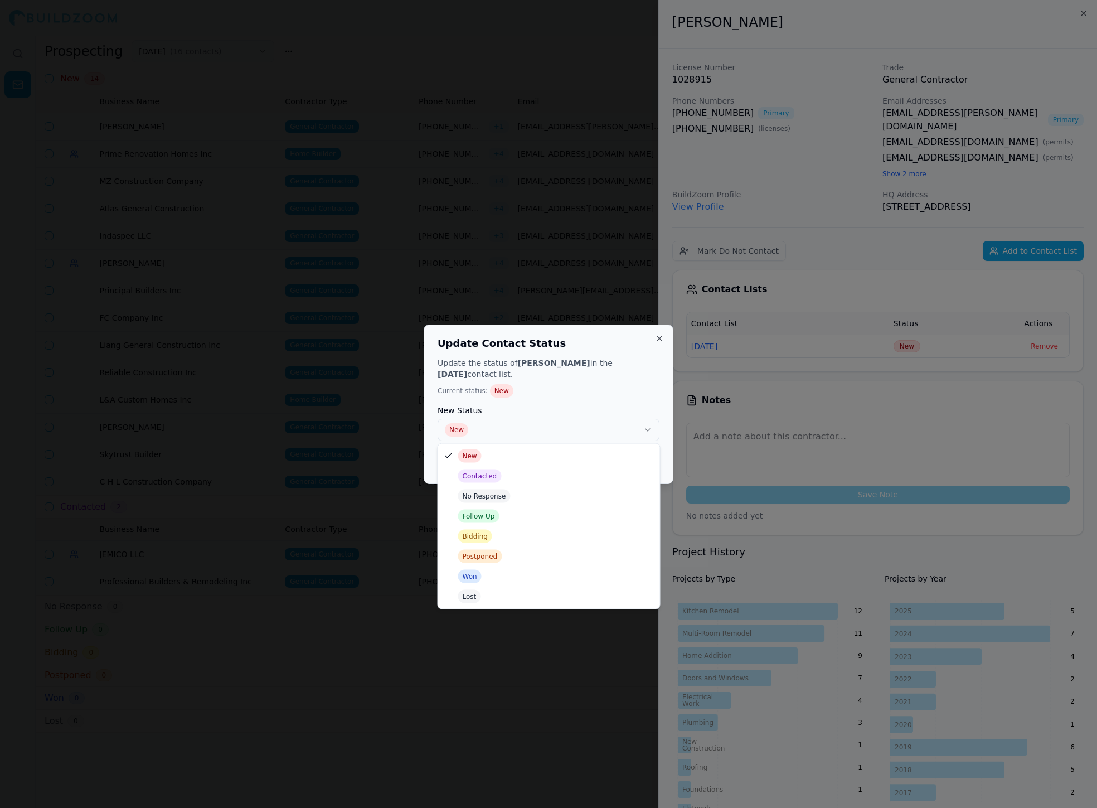
click at [595, 427] on button "New" at bounding box center [549, 430] width 222 height 22
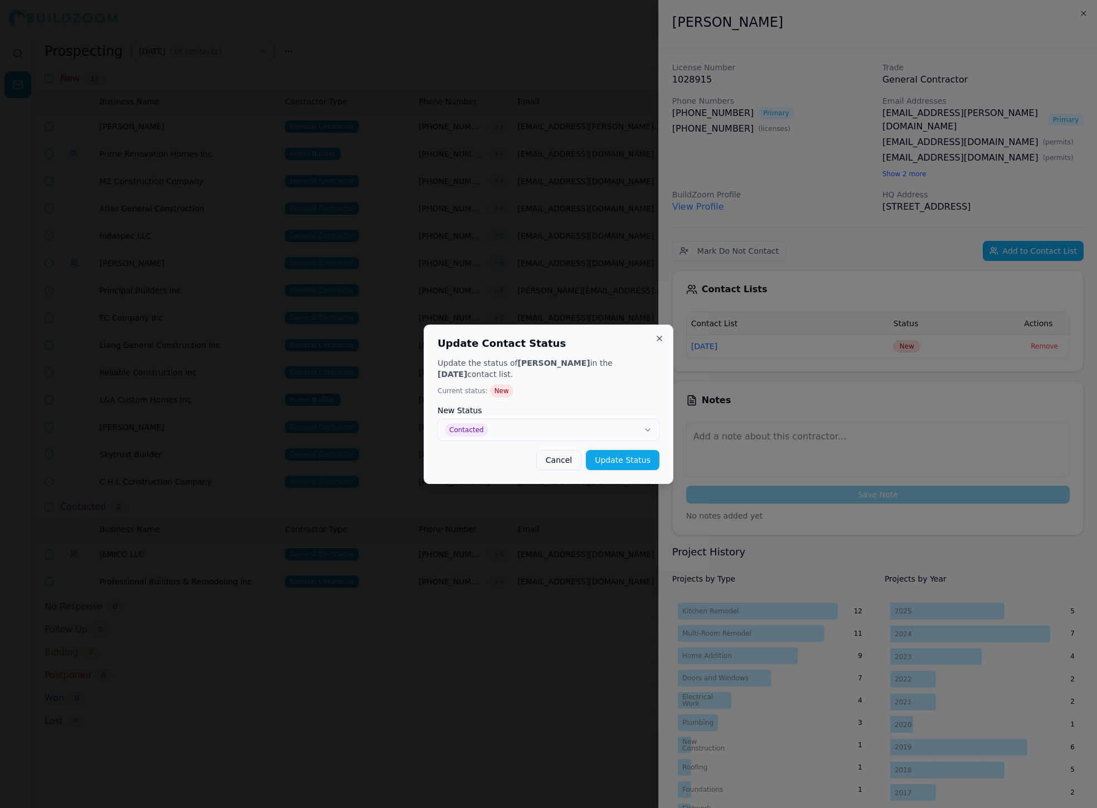
click at [624, 456] on button "Update Status" at bounding box center [623, 460] width 74 height 20
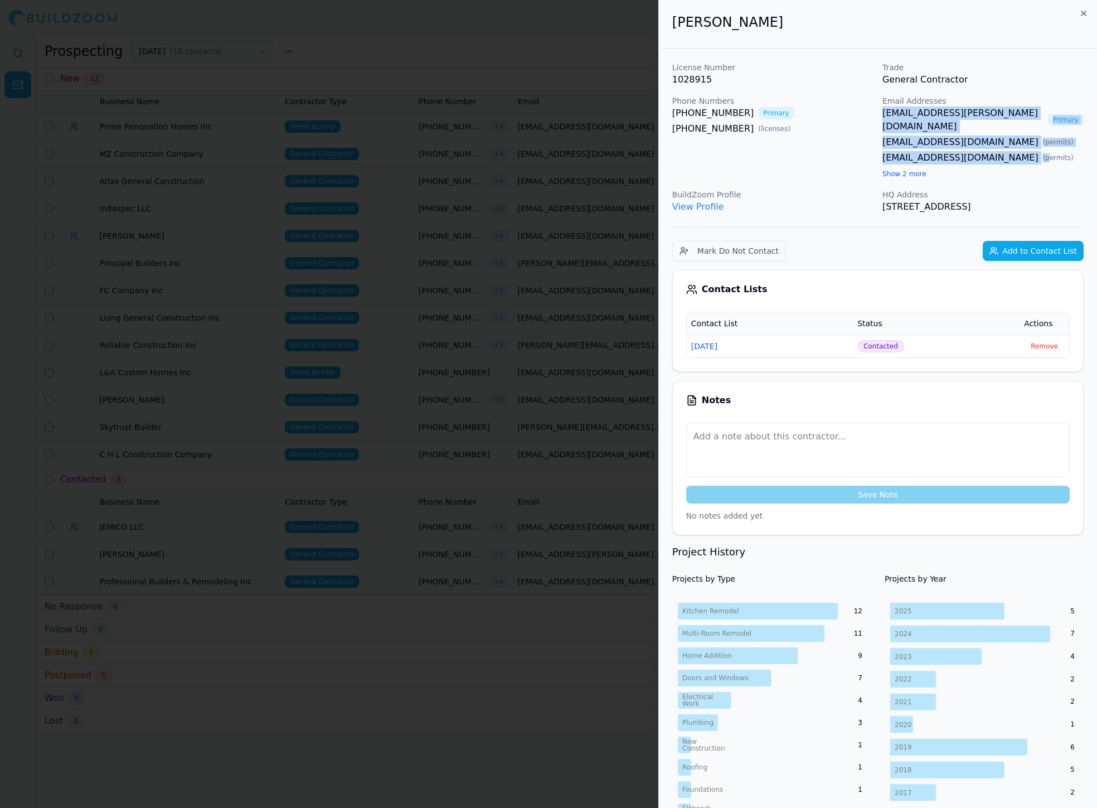
drag, startPoint x: 878, startPoint y: 111, endPoint x: 1034, endPoint y: 135, distance: 157.4
click at [654, 138] on div "License Number 1028915 Trade General Contractor Phone Numbers [PHONE_NUMBER] Pr…" at bounding box center [877, 138] width 411 height 152
copy div "[EMAIL_ADDRESS][PERSON_NAME][DOMAIN_NAME] Primary [EMAIL_ADDRESS][DOMAIN_NAME] …"
click at [605, 169] on div at bounding box center [548, 404] width 1097 height 808
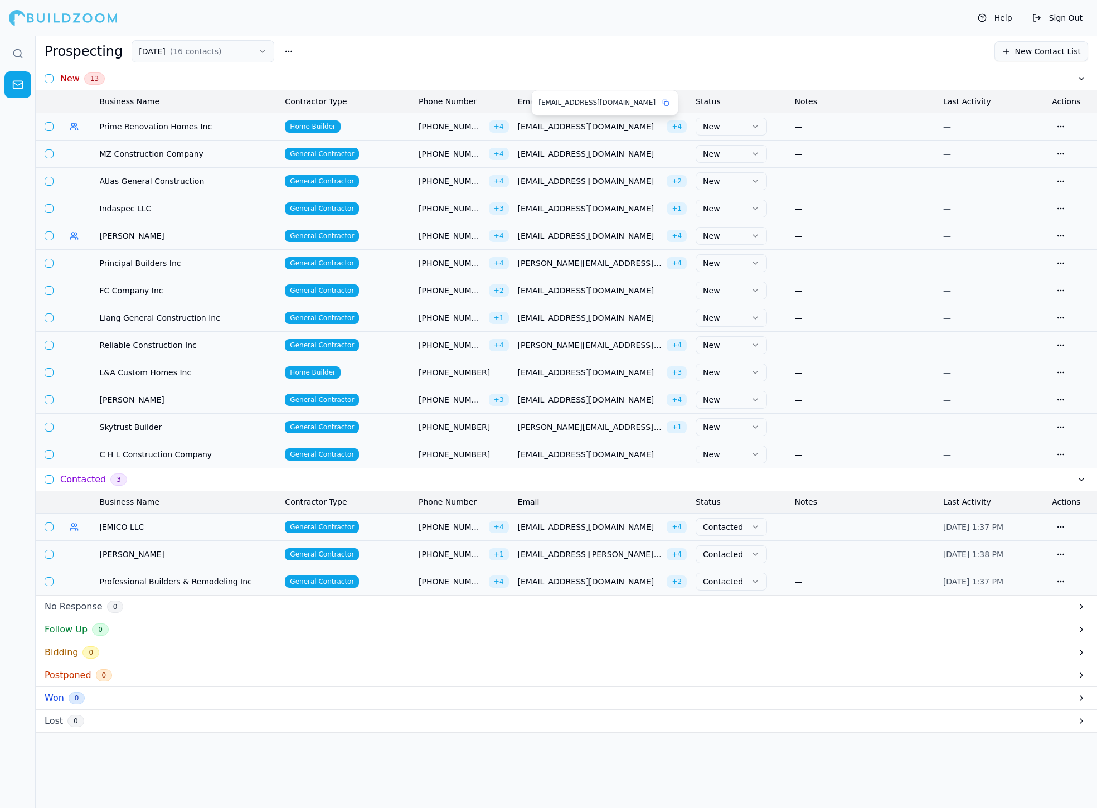
click at [654, 106] on button at bounding box center [665, 102] width 11 height 11
click at [241, 122] on span "Prime Renovation Homes Inc" at bounding box center [188, 126] width 177 height 11
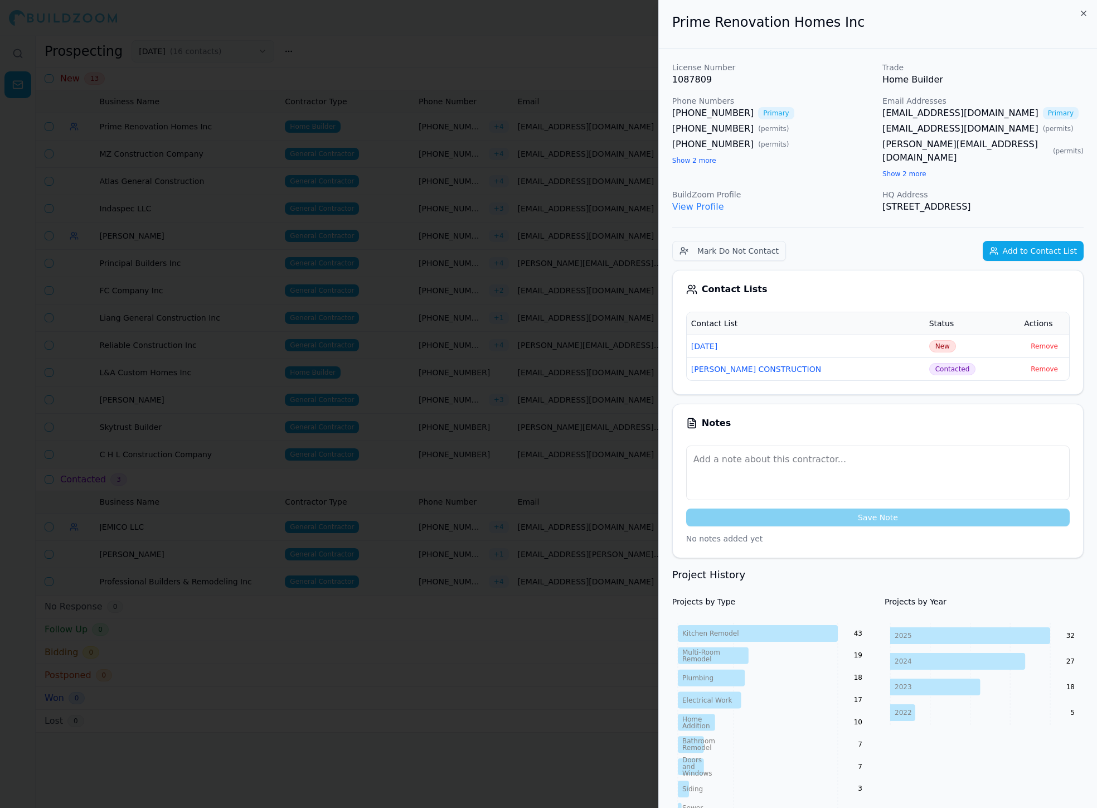
click at [654, 350] on span "New" at bounding box center [942, 346] width 27 height 12
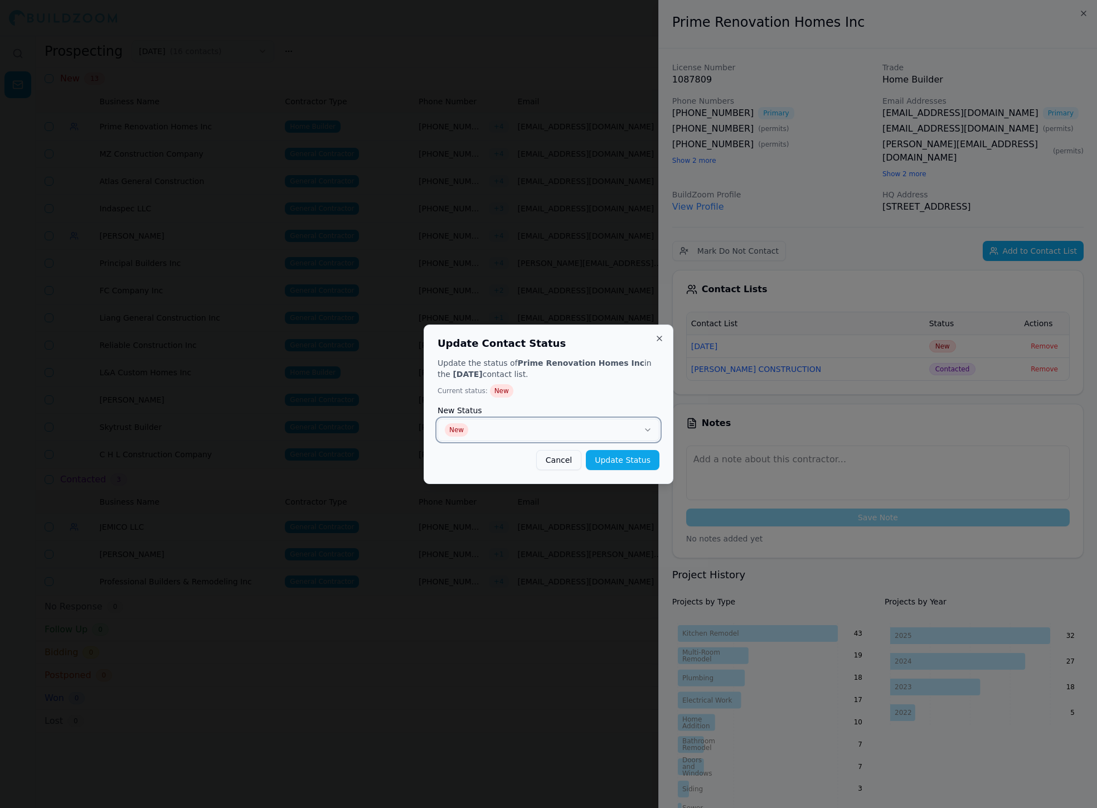
click at [522, 428] on button "New" at bounding box center [549, 430] width 222 height 22
click at [617, 458] on button "Update Status" at bounding box center [623, 460] width 74 height 20
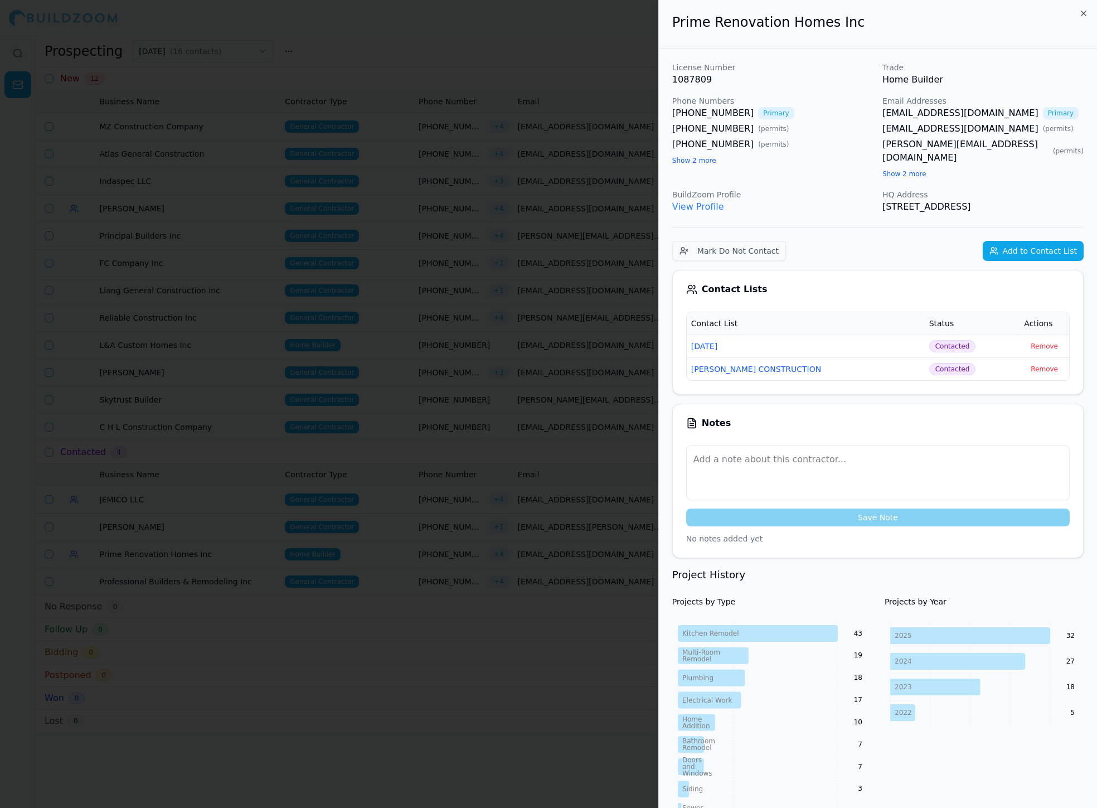
click at [487, 316] on div at bounding box center [548, 404] width 1097 height 808
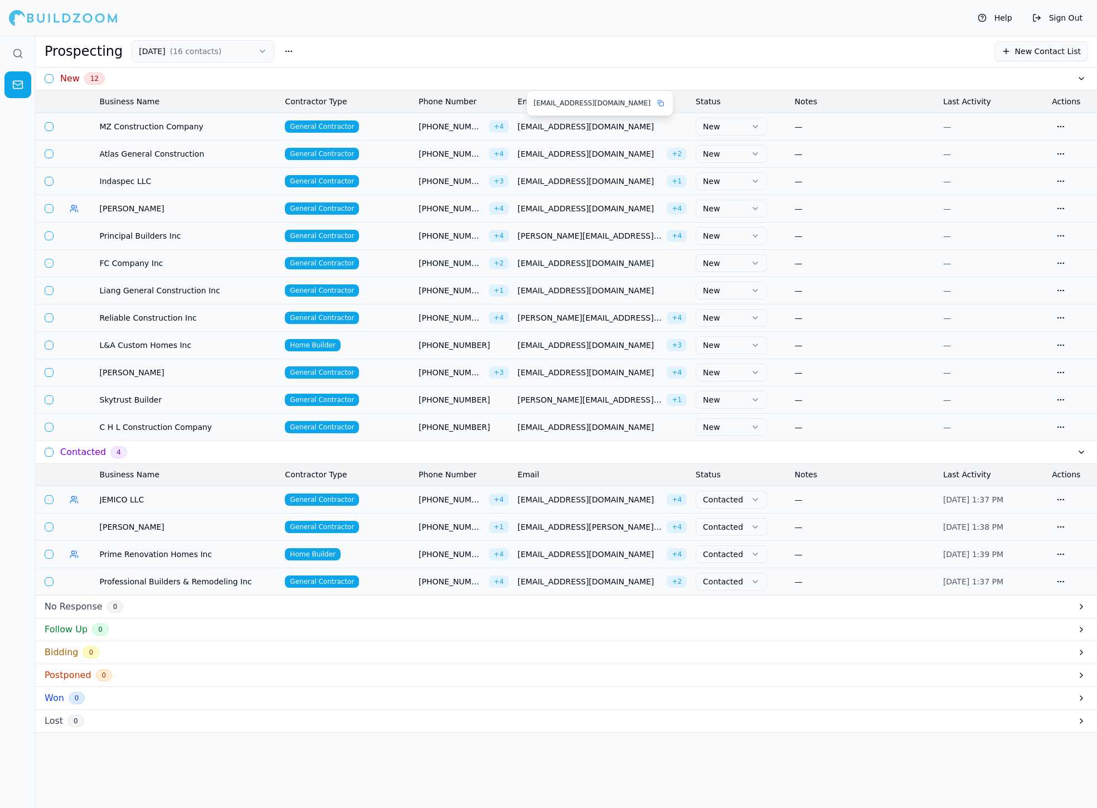
click at [599, 125] on span "[EMAIL_ADDRESS][DOMAIN_NAME]" at bounding box center [602, 126] width 169 height 11
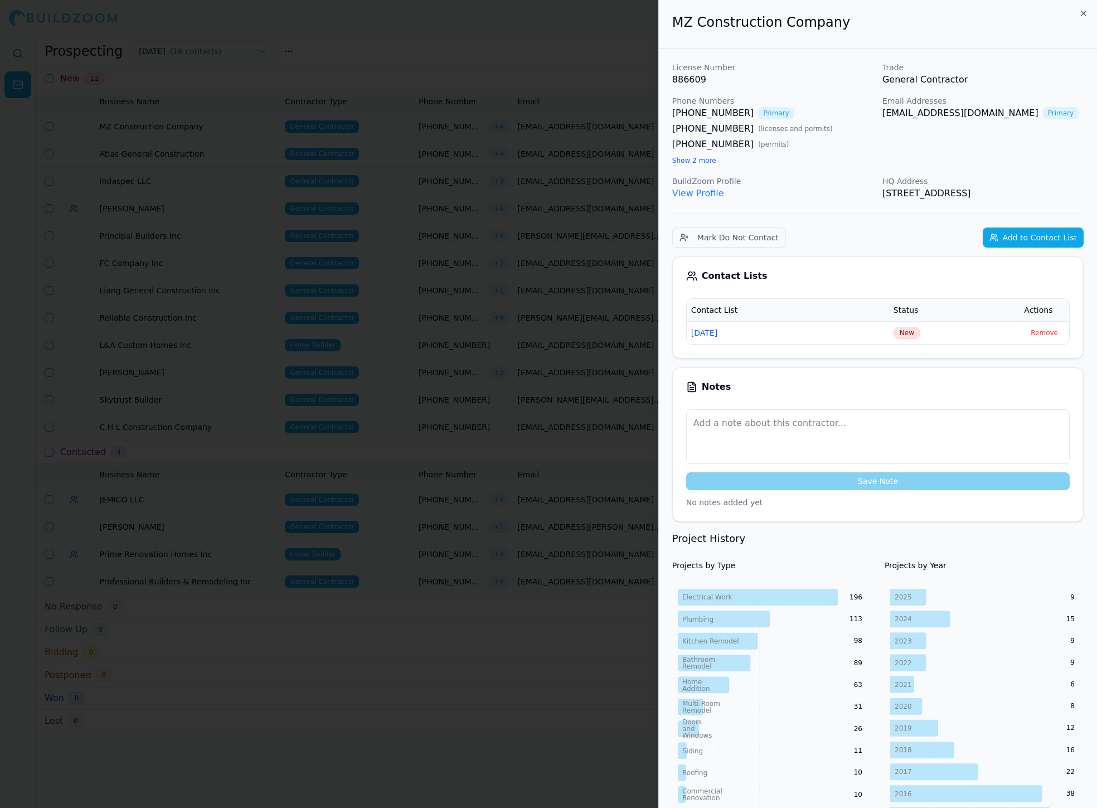
drag, startPoint x: 1040, startPoint y: 111, endPoint x: 883, endPoint y: 113, distance: 157.2
click at [654, 113] on div "[EMAIL_ADDRESS][DOMAIN_NAME] Primary" at bounding box center [983, 112] width 201 height 13
copy link "[EMAIL_ADDRESS][DOMAIN_NAME]"
click at [654, 329] on span "New" at bounding box center [907, 333] width 27 height 12
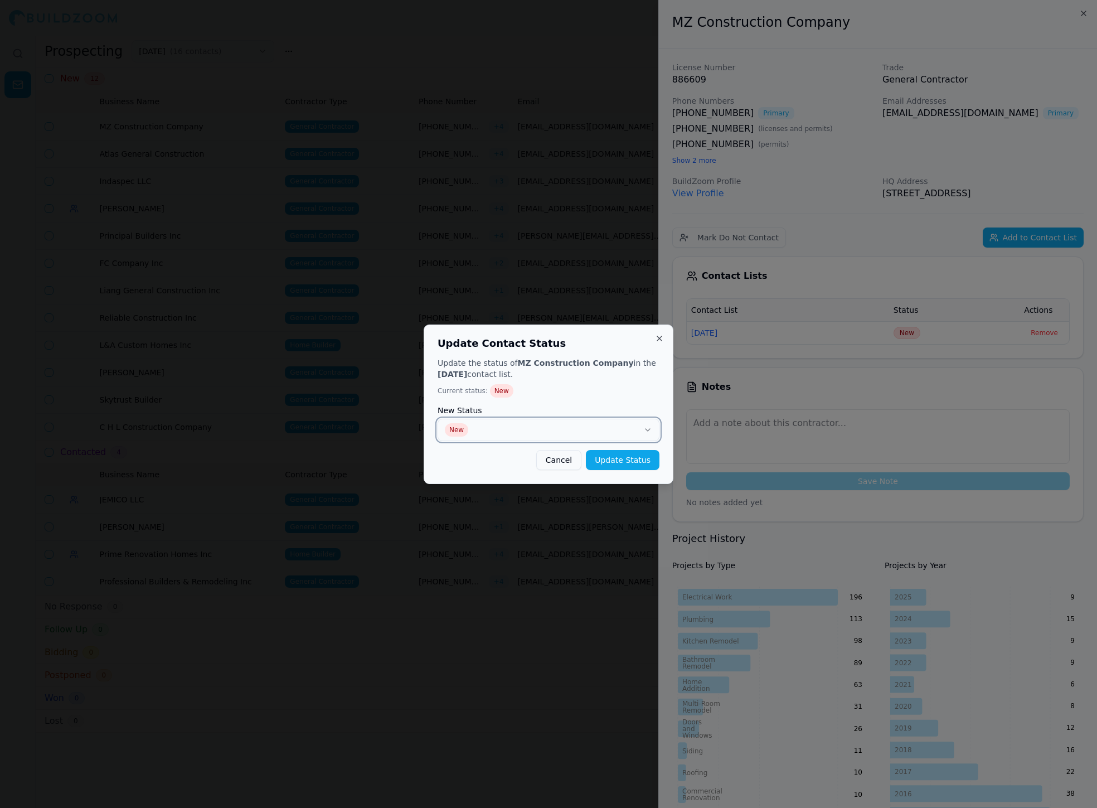
click at [642, 428] on button "New" at bounding box center [549, 430] width 222 height 22
click at [626, 462] on button "Update Status" at bounding box center [623, 460] width 74 height 20
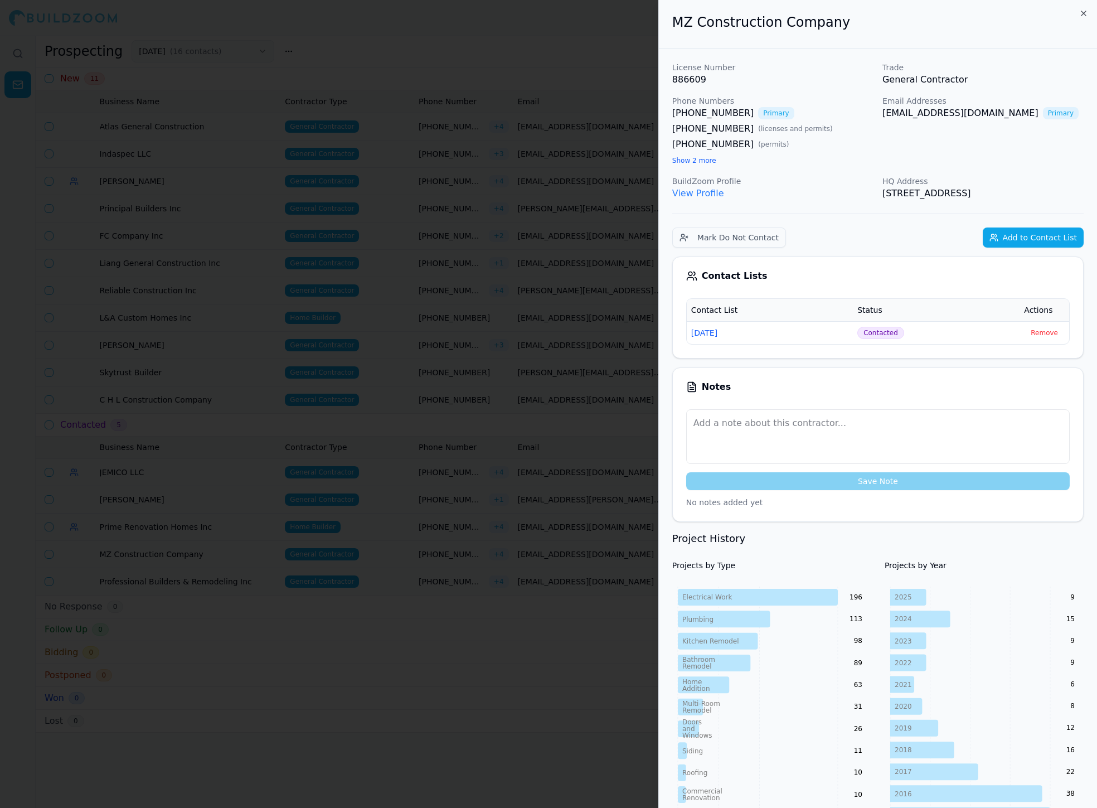
click at [505, 314] on div at bounding box center [548, 404] width 1097 height 808
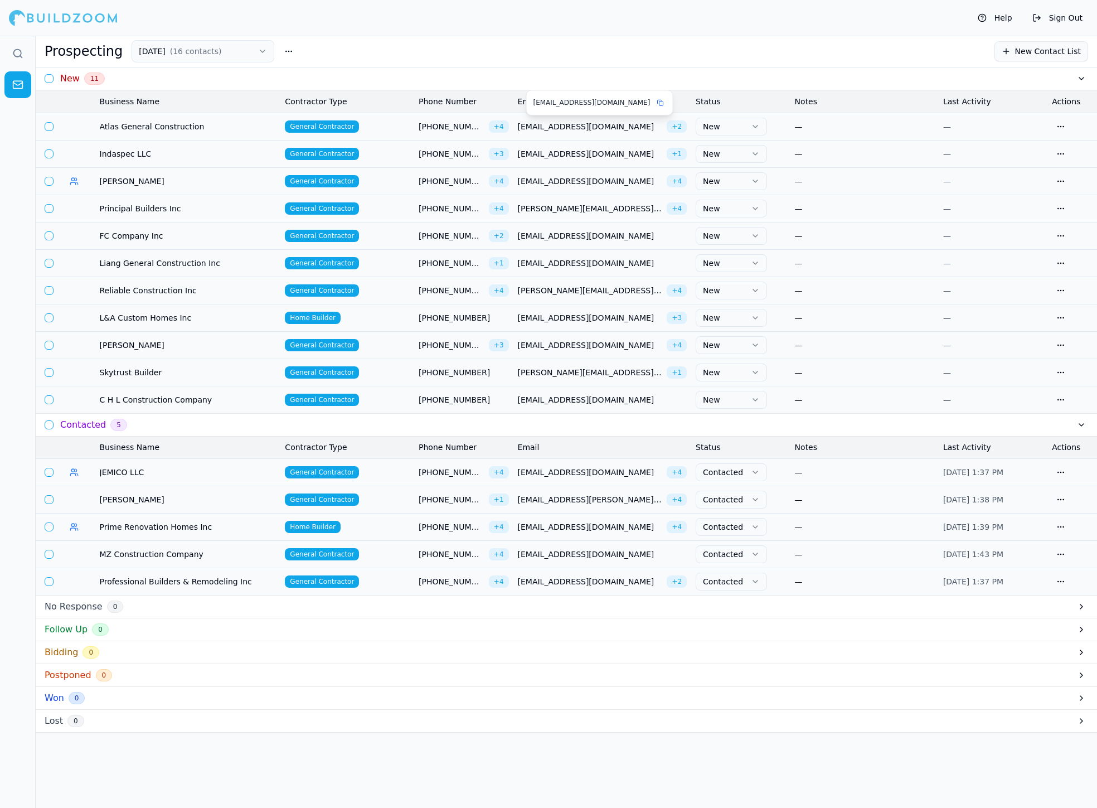
click at [622, 126] on span "[EMAIL_ADDRESS][DOMAIN_NAME]" at bounding box center [590, 126] width 145 height 11
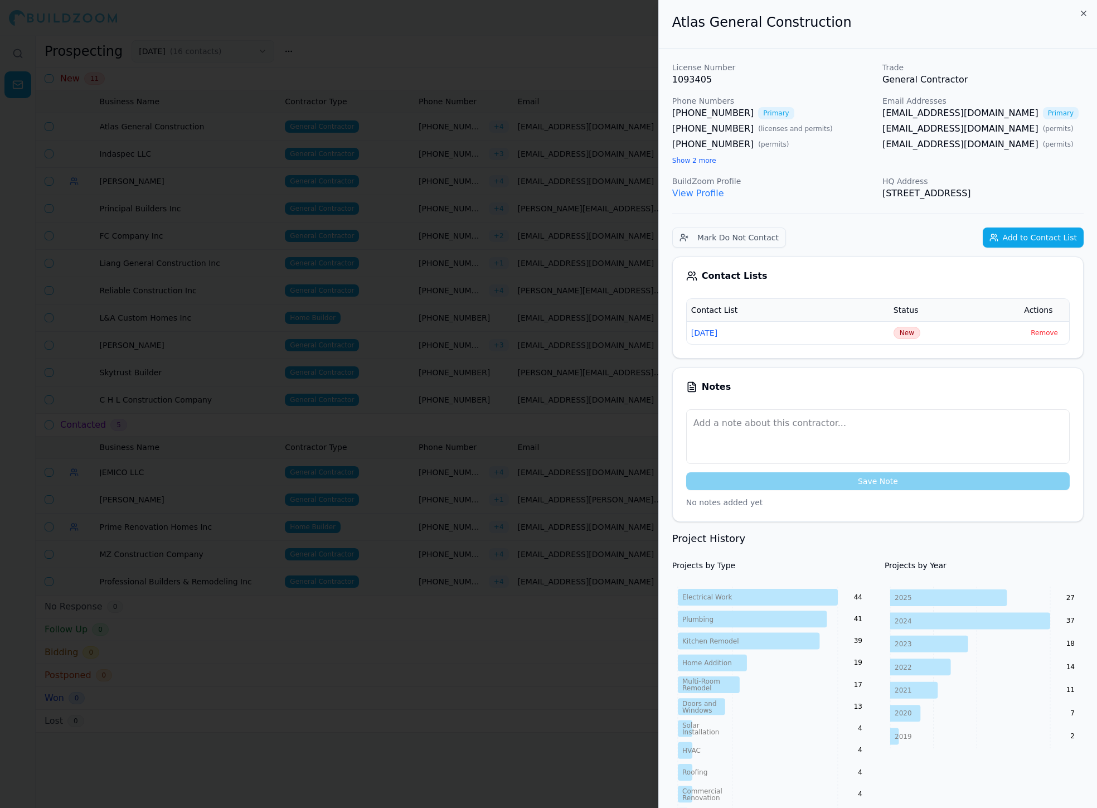
drag, startPoint x: 880, startPoint y: 114, endPoint x: 1038, endPoint y: 147, distance: 161.2
click at [654, 147] on div "License Number 1093405 Trade General Contractor Phone Numbers [PHONE_NUMBER] Pr…" at bounding box center [877, 131] width 411 height 138
copy div "[EMAIL_ADDRESS][DOMAIN_NAME] Primary [EMAIL_ADDRESS][DOMAIN_NAME] ( permits ) […"
click at [654, 329] on td "New" at bounding box center [954, 332] width 130 height 23
click at [654, 329] on span "New" at bounding box center [907, 333] width 27 height 12
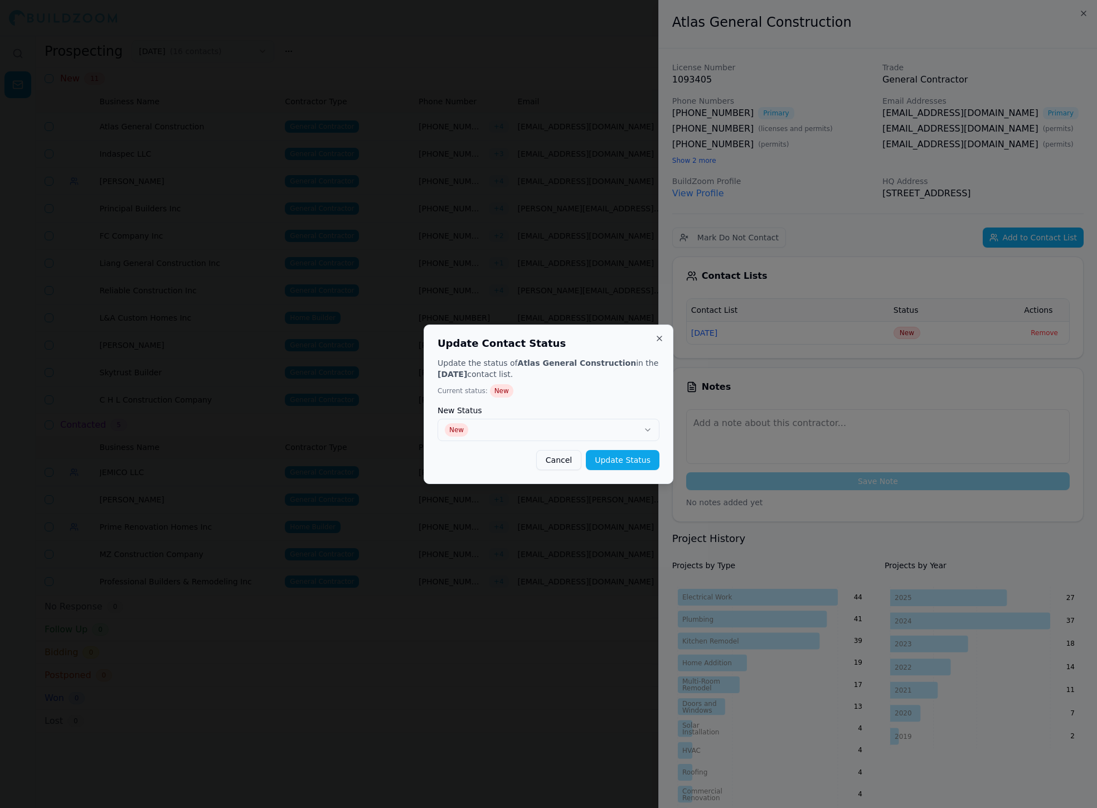
click at [632, 418] on div "New Status New" at bounding box center [549, 423] width 222 height 35
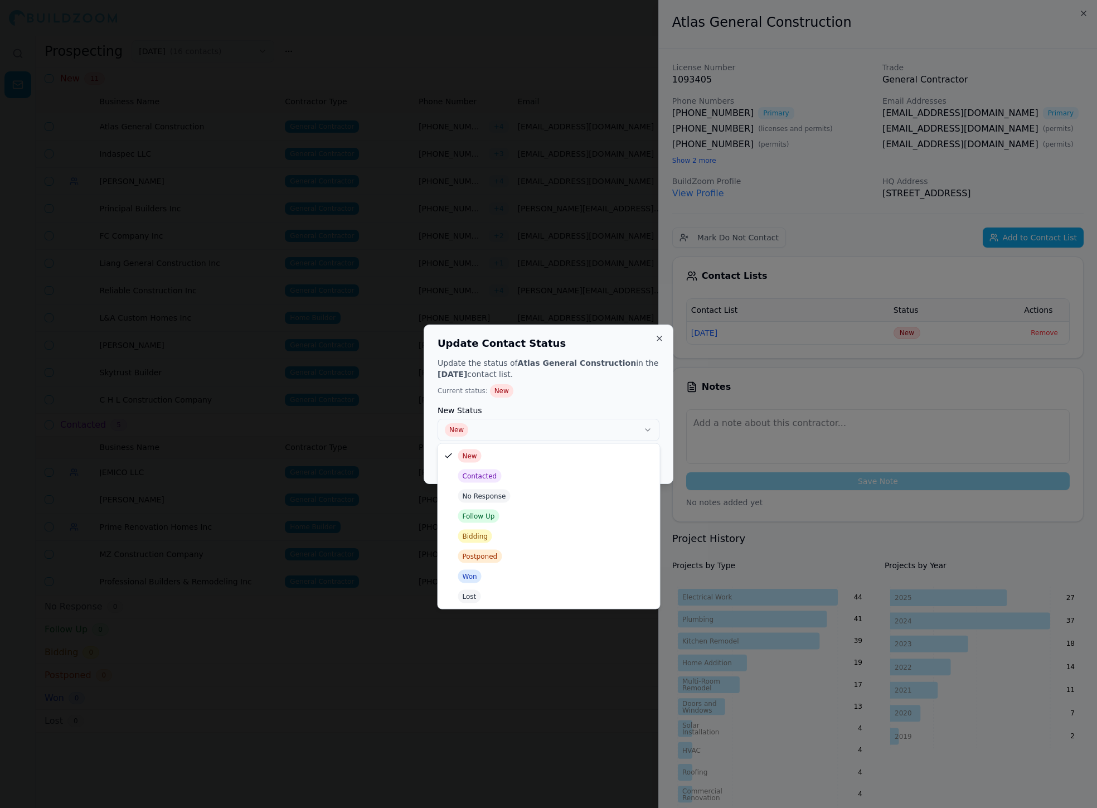
click at [582, 422] on button "New" at bounding box center [549, 430] width 222 height 22
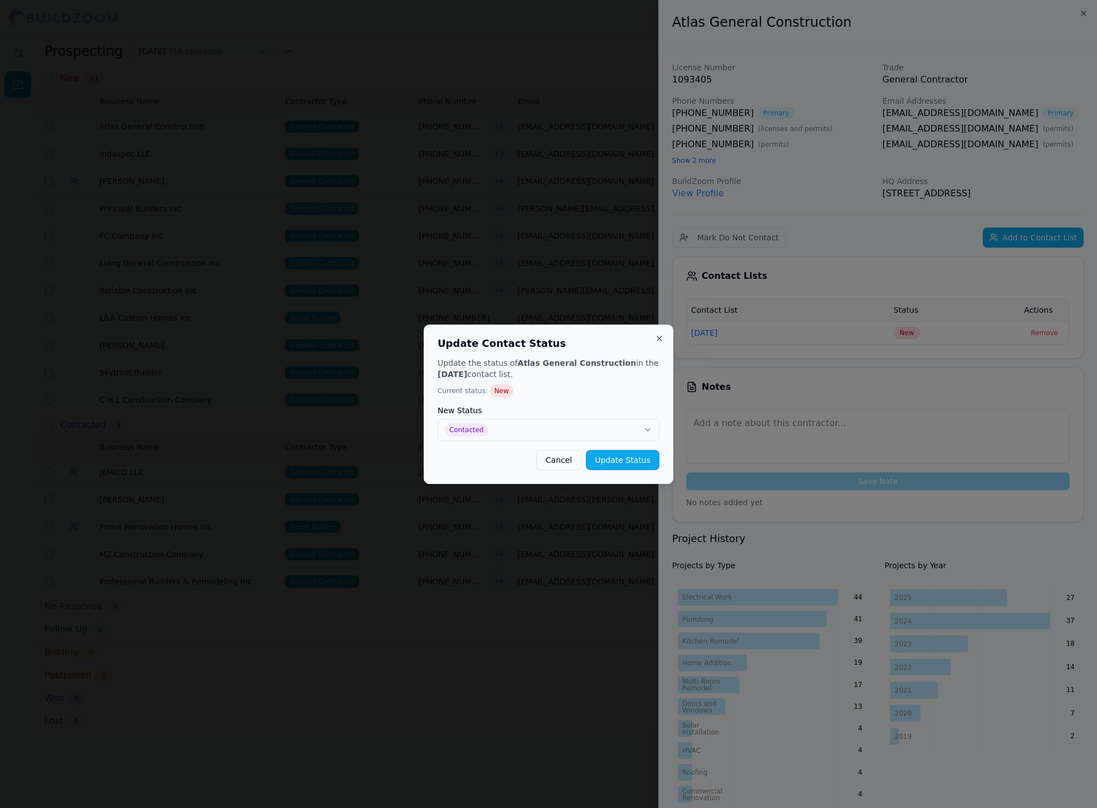
click at [608, 461] on button "Update Status" at bounding box center [623, 460] width 74 height 20
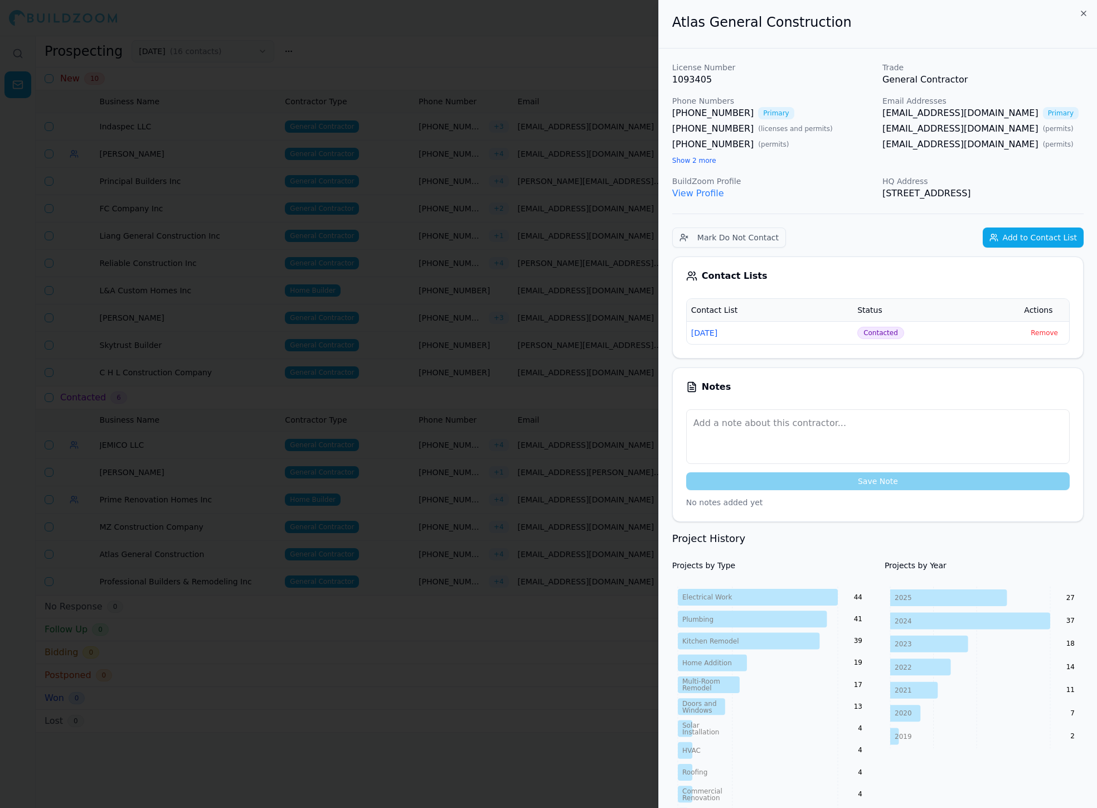
click at [504, 345] on div at bounding box center [548, 404] width 1097 height 808
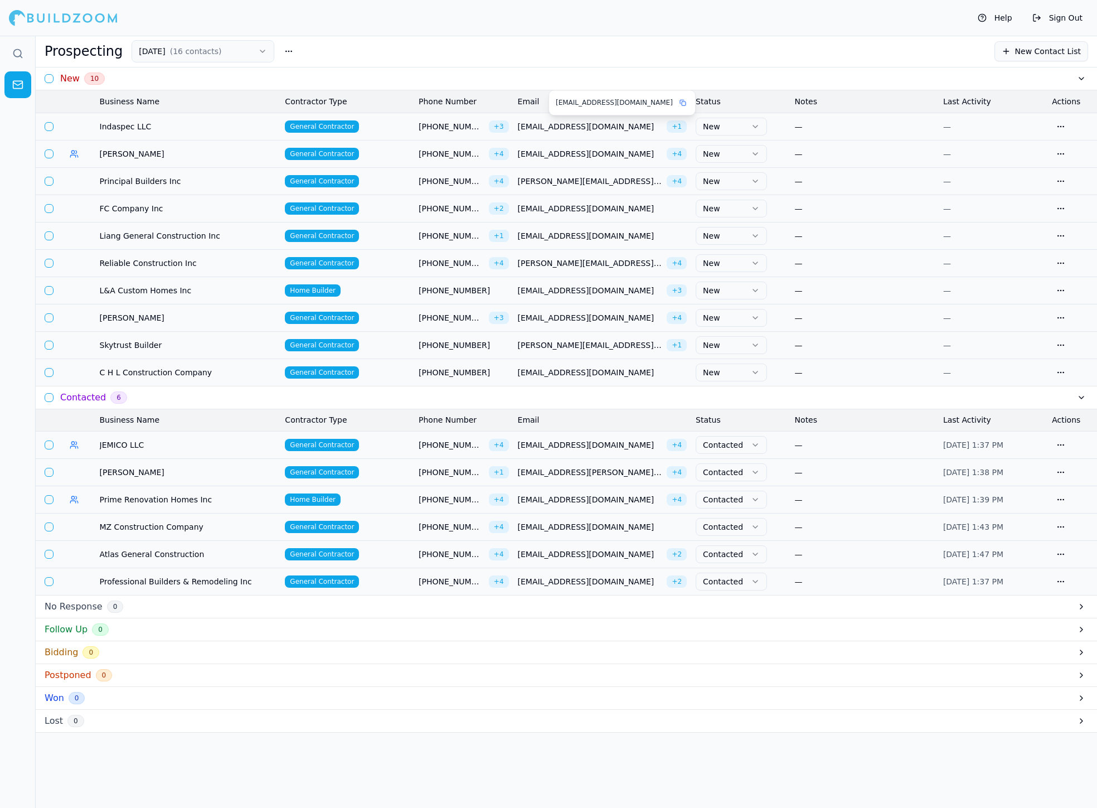
click at [561, 130] on span "[EMAIL_ADDRESS][DOMAIN_NAME]" at bounding box center [590, 126] width 145 height 11
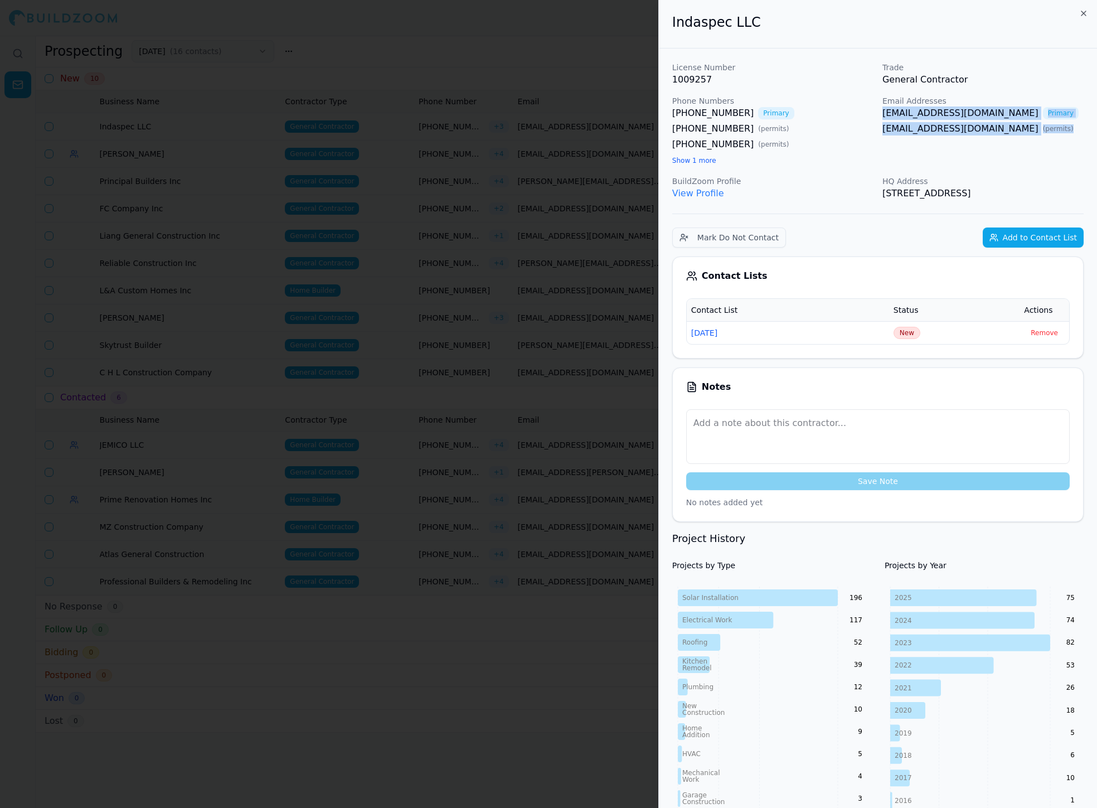
drag, startPoint x: 880, startPoint y: 114, endPoint x: 997, endPoint y: 137, distance: 119.3
click at [654, 137] on div "License Number 1009257 Trade General Contractor Phone Numbers [PHONE_NUMBER] Pr…" at bounding box center [877, 131] width 411 height 138
copy div "[EMAIL_ADDRESS][DOMAIN_NAME] Primary [EMAIL_ADDRESS][DOMAIN_NAME] ( permits )"
click at [654, 335] on span "New" at bounding box center [907, 333] width 27 height 12
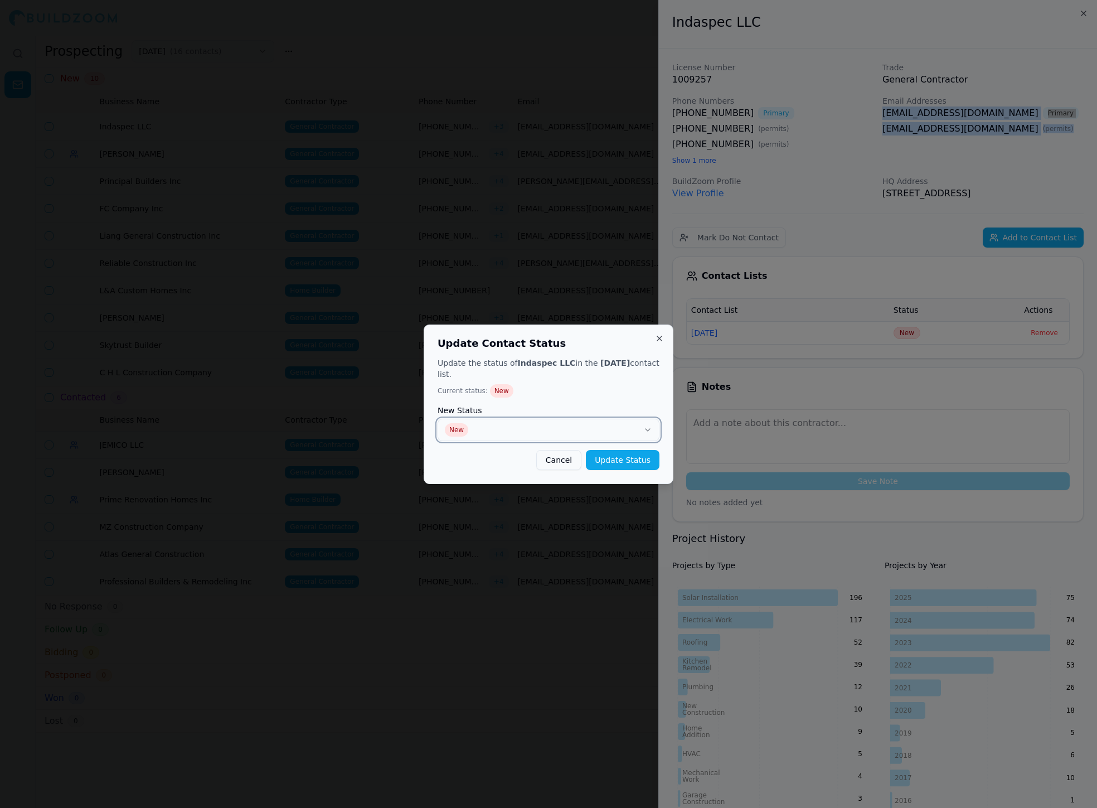
click at [626, 424] on button "New" at bounding box center [549, 430] width 222 height 22
click at [638, 450] on button "Update Status" at bounding box center [623, 460] width 74 height 20
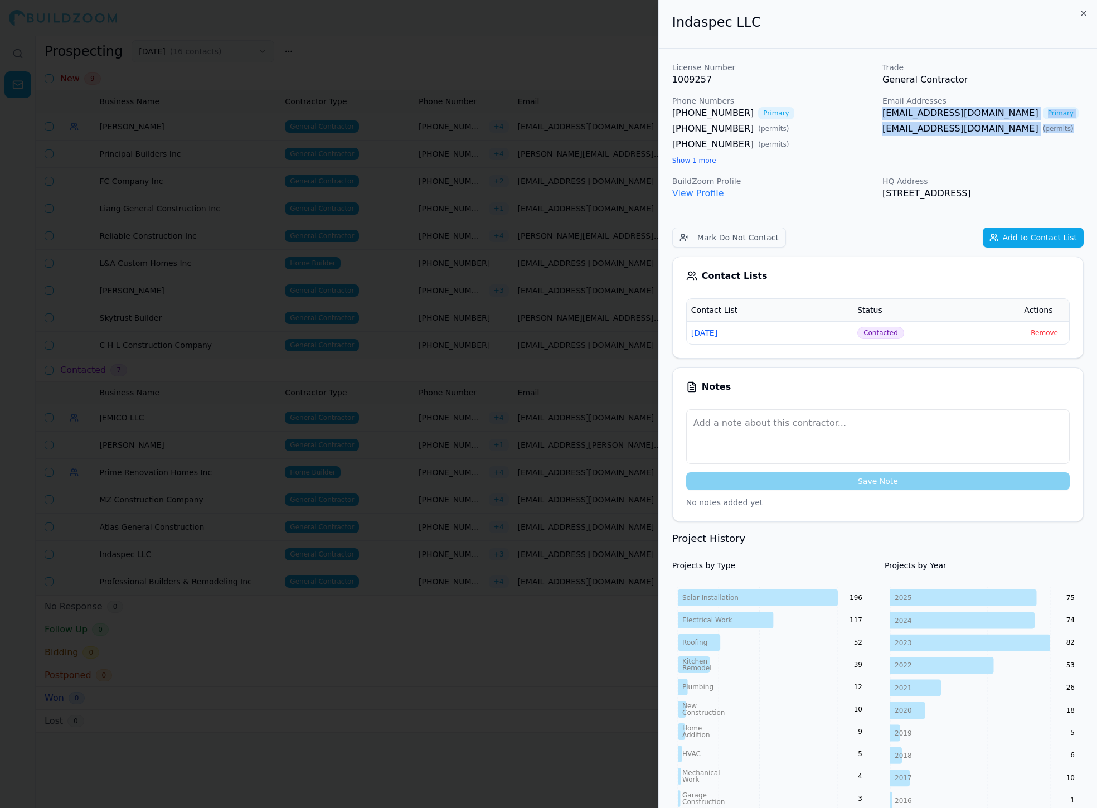
click at [608, 182] on div at bounding box center [548, 404] width 1097 height 808
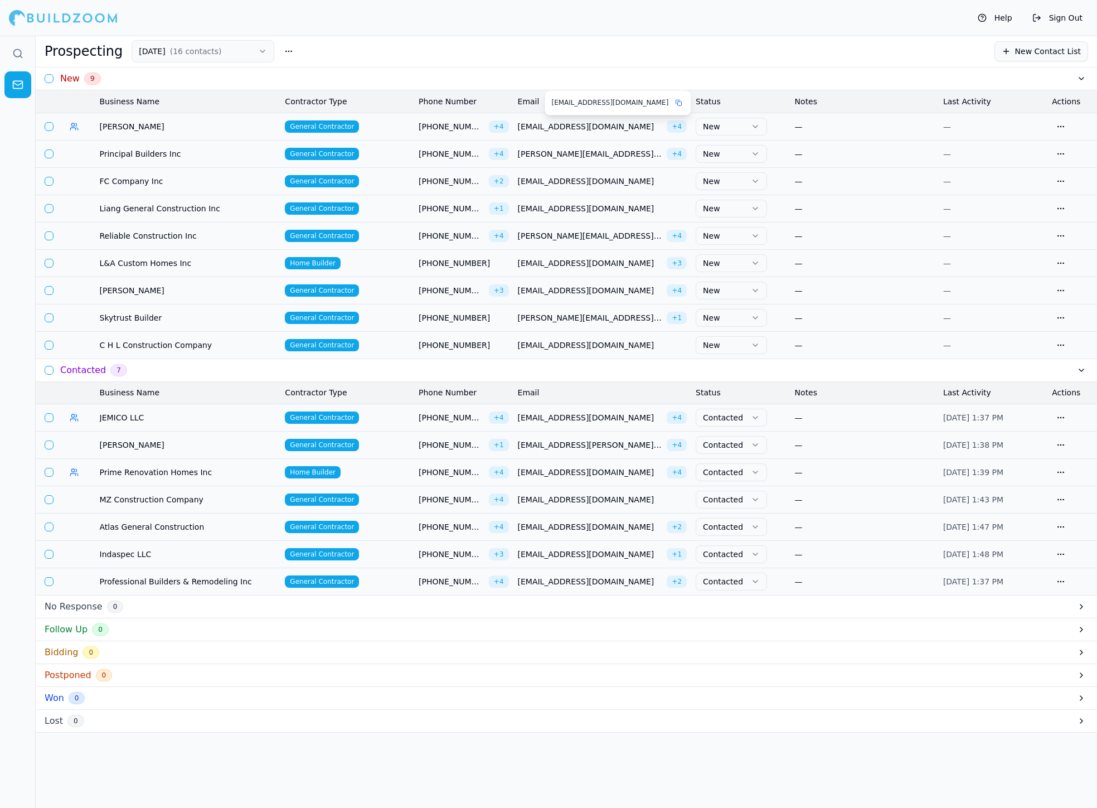
click at [592, 125] on span "[EMAIL_ADDRESS][DOMAIN_NAME]" at bounding box center [590, 126] width 145 height 11
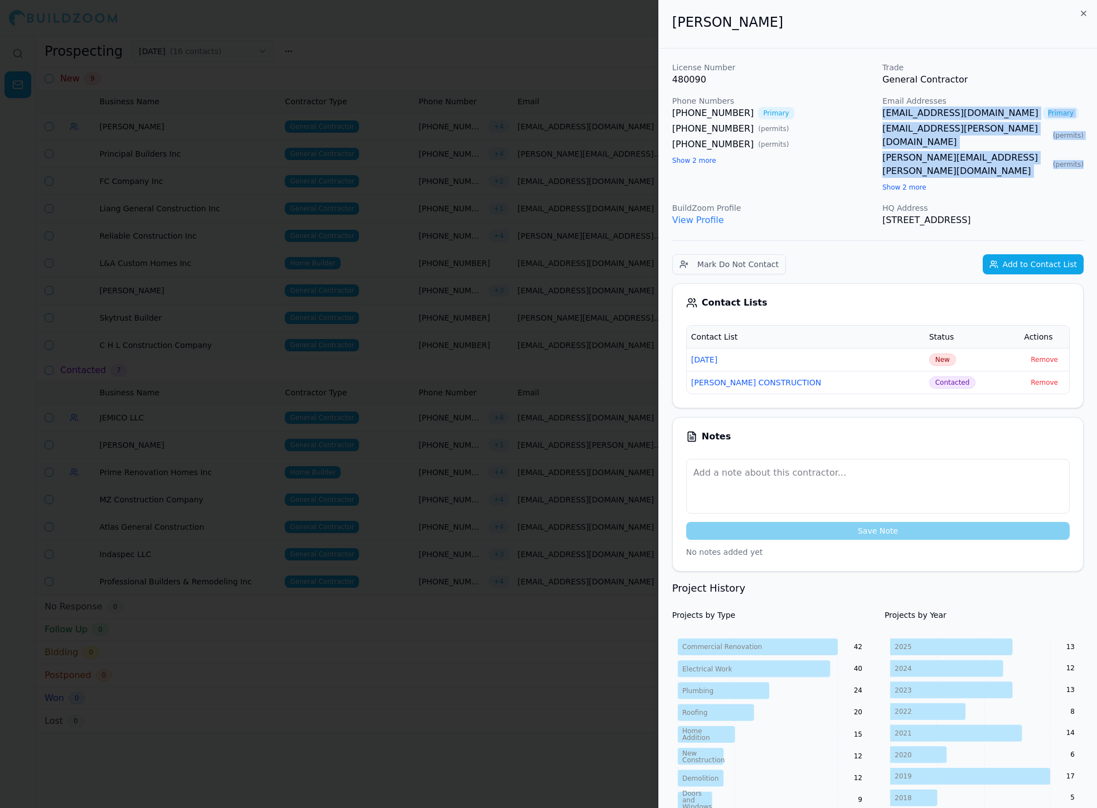
drag, startPoint x: 881, startPoint y: 114, endPoint x: 971, endPoint y: 148, distance: 96.0
click at [654, 148] on div "License Number 480090 Trade General Contractor Phone Numbers [PHONE_NUMBER] Pri…" at bounding box center [877, 144] width 411 height 165
copy div "[EMAIL_ADDRESS][DOMAIN_NAME] Primary [EMAIL_ADDRESS][PERSON_NAME][DOMAIN_NAME] …"
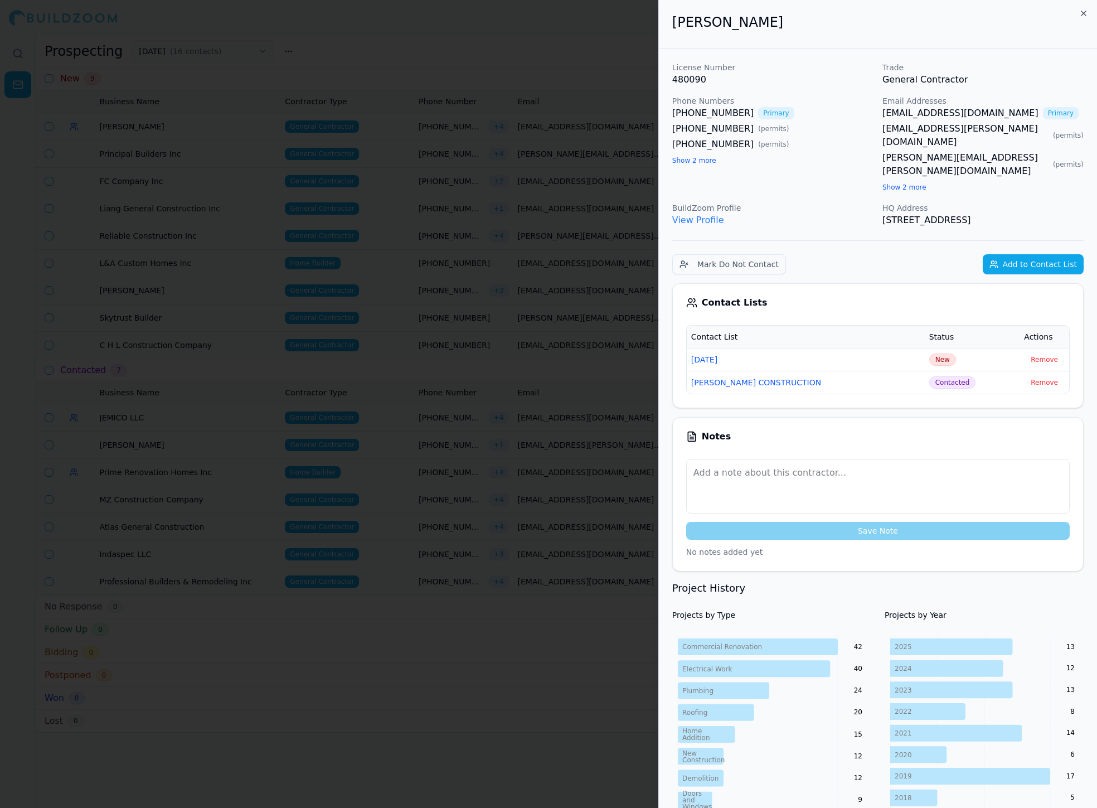
click at [496, 165] on div at bounding box center [548, 404] width 1097 height 808
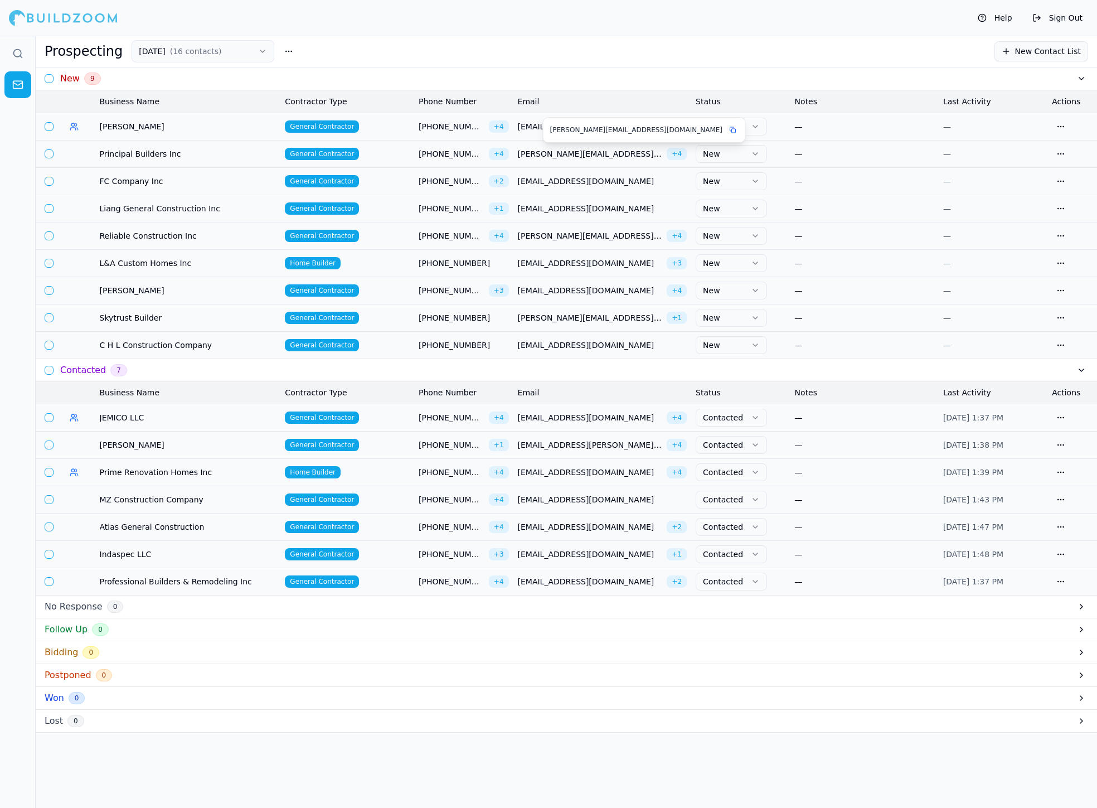
click at [558, 149] on span "[PERSON_NAME][EMAIL_ADDRESS][DOMAIN_NAME]" at bounding box center [590, 153] width 145 height 11
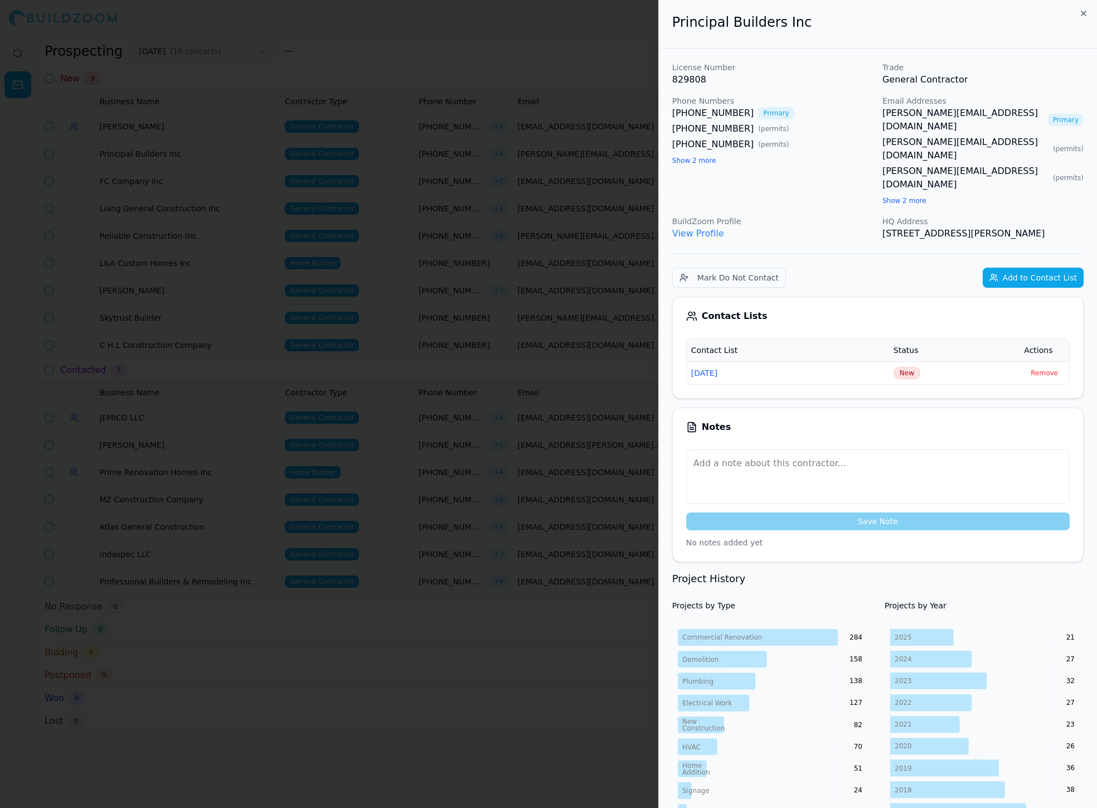
drag, startPoint x: 882, startPoint y: 113, endPoint x: 992, endPoint y: 137, distance: 112.3
click at [654, 137] on div "[PERSON_NAME][EMAIL_ADDRESS][DOMAIN_NAME] Primary [PERSON_NAME][EMAIL_ADDRESS][…" at bounding box center [983, 156] width 201 height 100
drag, startPoint x: 880, startPoint y: 112, endPoint x: 991, endPoint y: 123, distance: 111.5
click at [654, 123] on div "License Number 829808 Trade General Contractor Phone Numbers [PHONE_NUMBER] Pri…" at bounding box center [877, 151] width 411 height 178
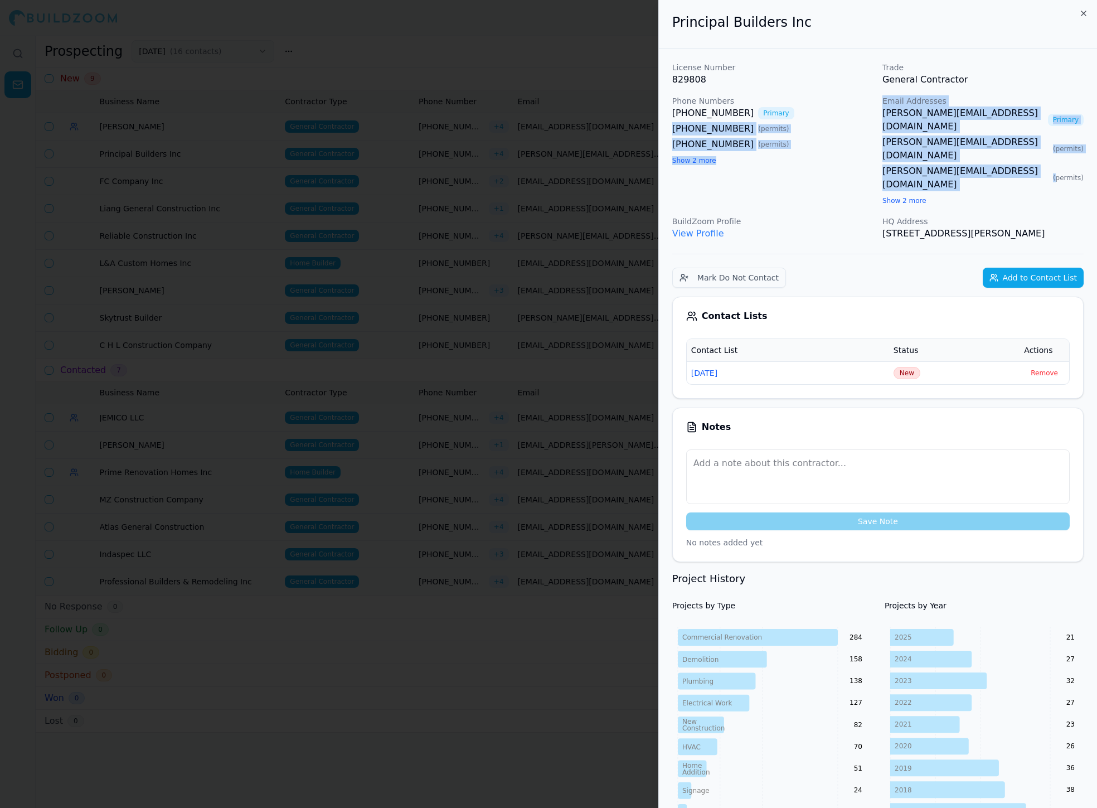
drag, startPoint x: 872, startPoint y: 110, endPoint x: 1018, endPoint y: 145, distance: 150.1
click at [654, 145] on div "License Number 829808 Trade General Contractor Phone Numbers [PHONE_NUMBER] Pri…" at bounding box center [877, 151] width 411 height 178
copy div "[PHONE_NUMBER] ( permits ) [PHONE_NUMBER] ( permits ) Show 2 more Email Address…"
click at [654, 367] on span "New" at bounding box center [907, 373] width 27 height 12
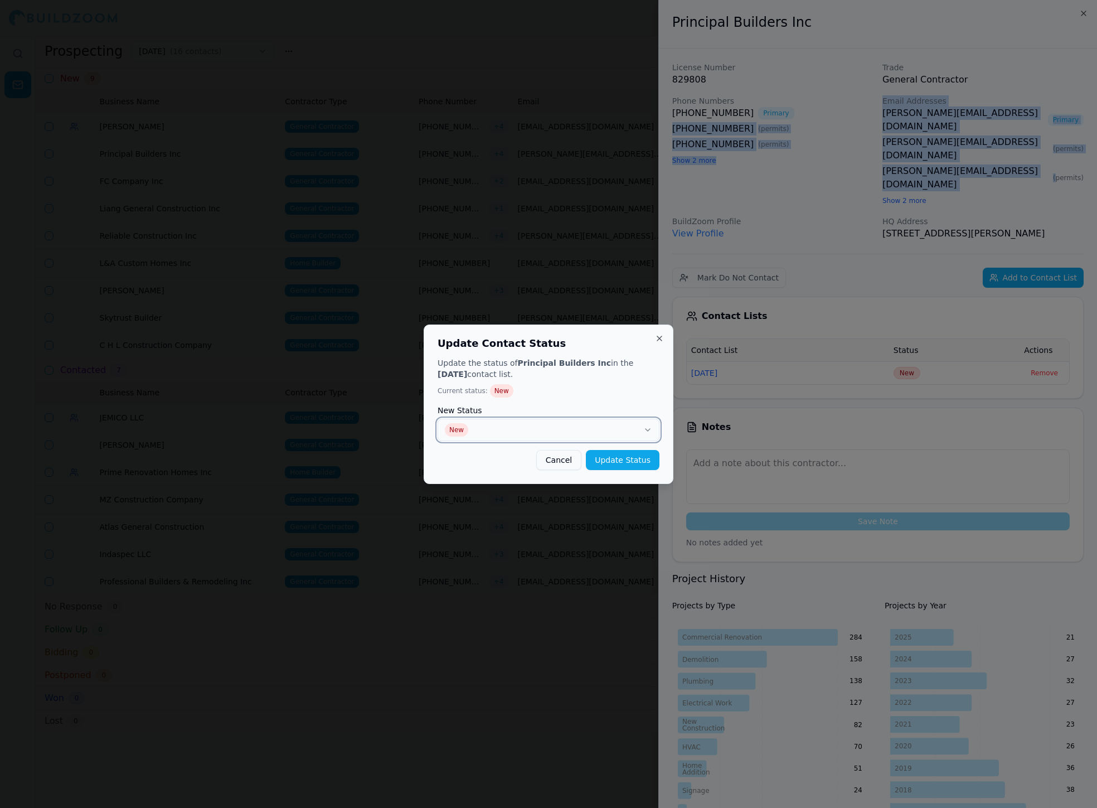
click at [632, 432] on button "New" at bounding box center [549, 430] width 222 height 22
click at [621, 458] on button "Update Status" at bounding box center [623, 460] width 74 height 20
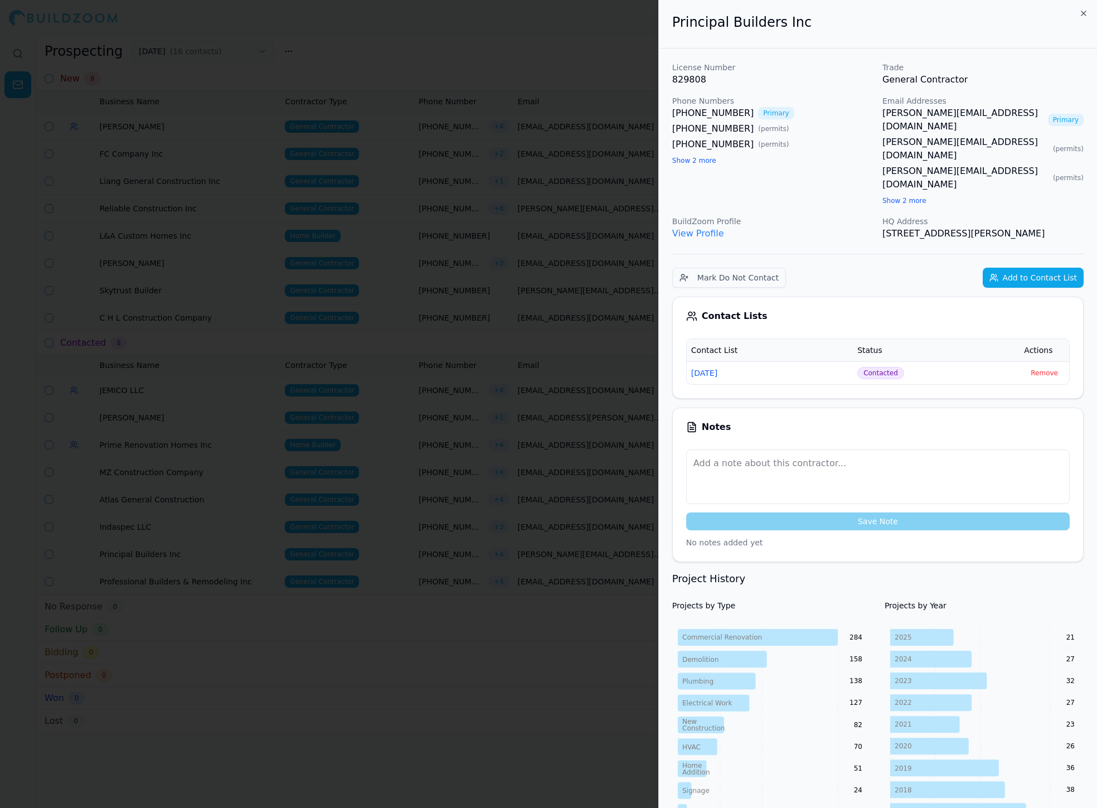
click at [536, 196] on div at bounding box center [548, 404] width 1097 height 808
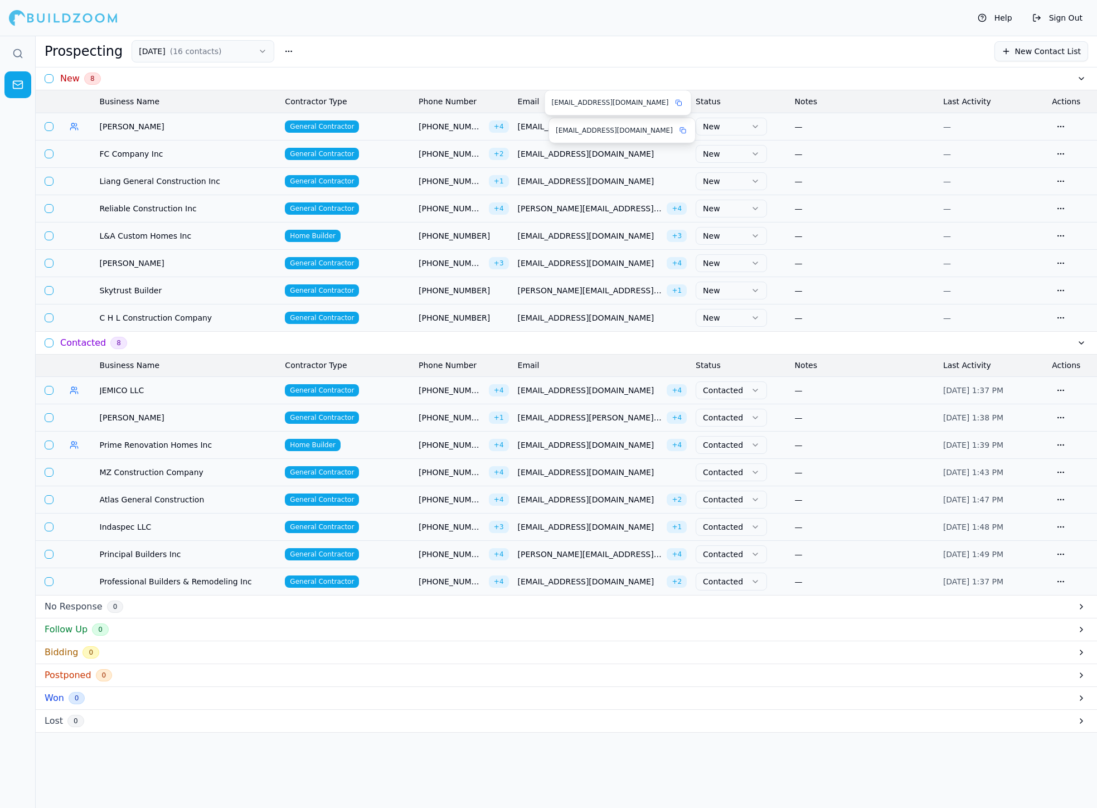
click at [550, 127] on span "[EMAIL_ADDRESS][DOMAIN_NAME]" at bounding box center [590, 126] width 145 height 11
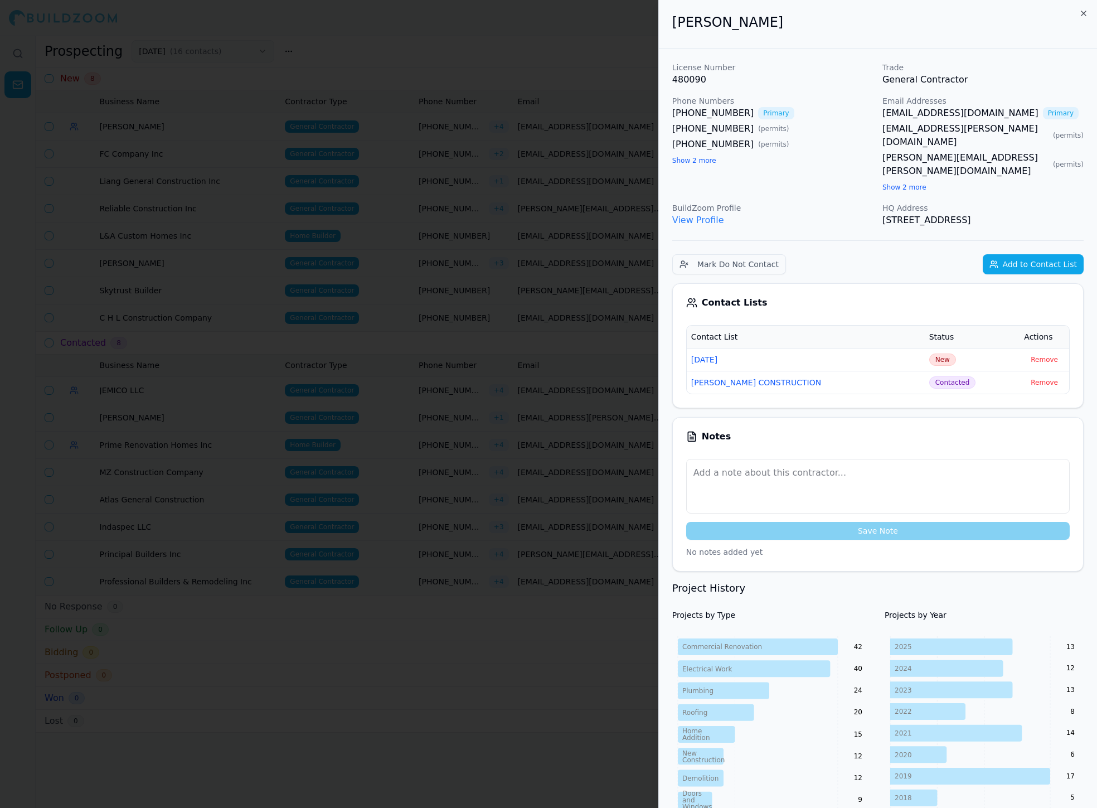
click at [654, 353] on span "New" at bounding box center [942, 359] width 27 height 12
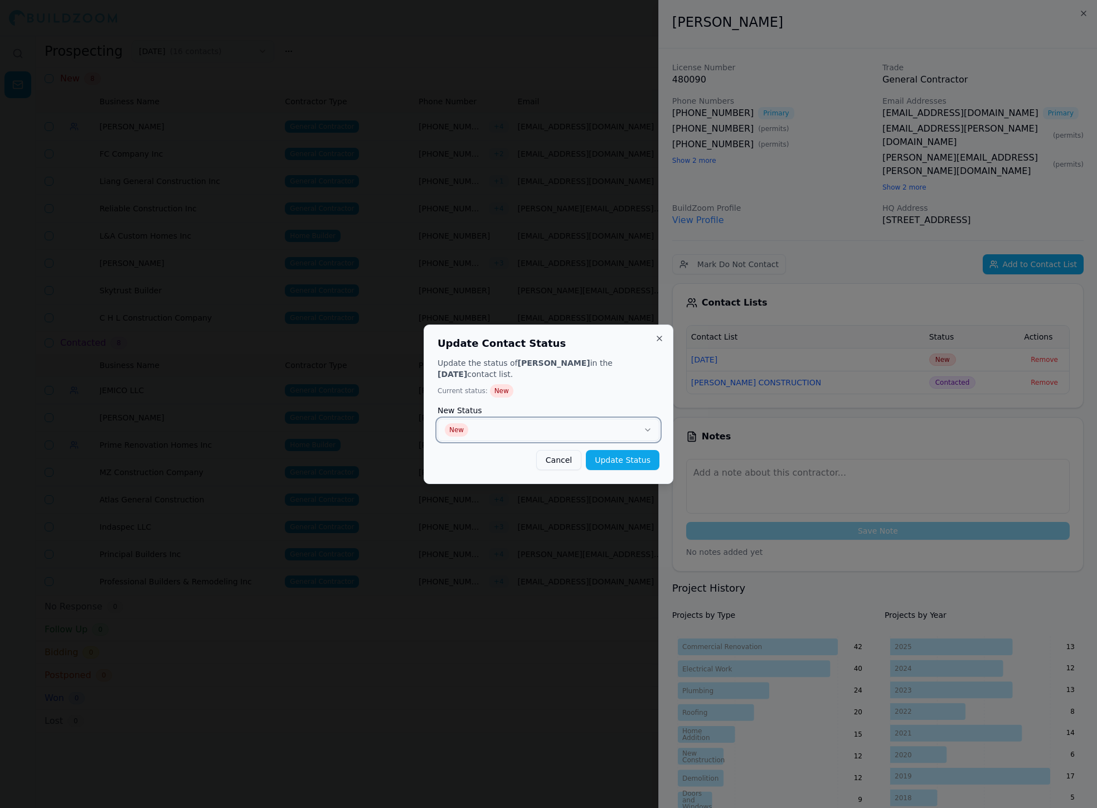
click at [619, 419] on button "New" at bounding box center [549, 430] width 222 height 22
click at [649, 453] on button "Update Status" at bounding box center [623, 460] width 74 height 20
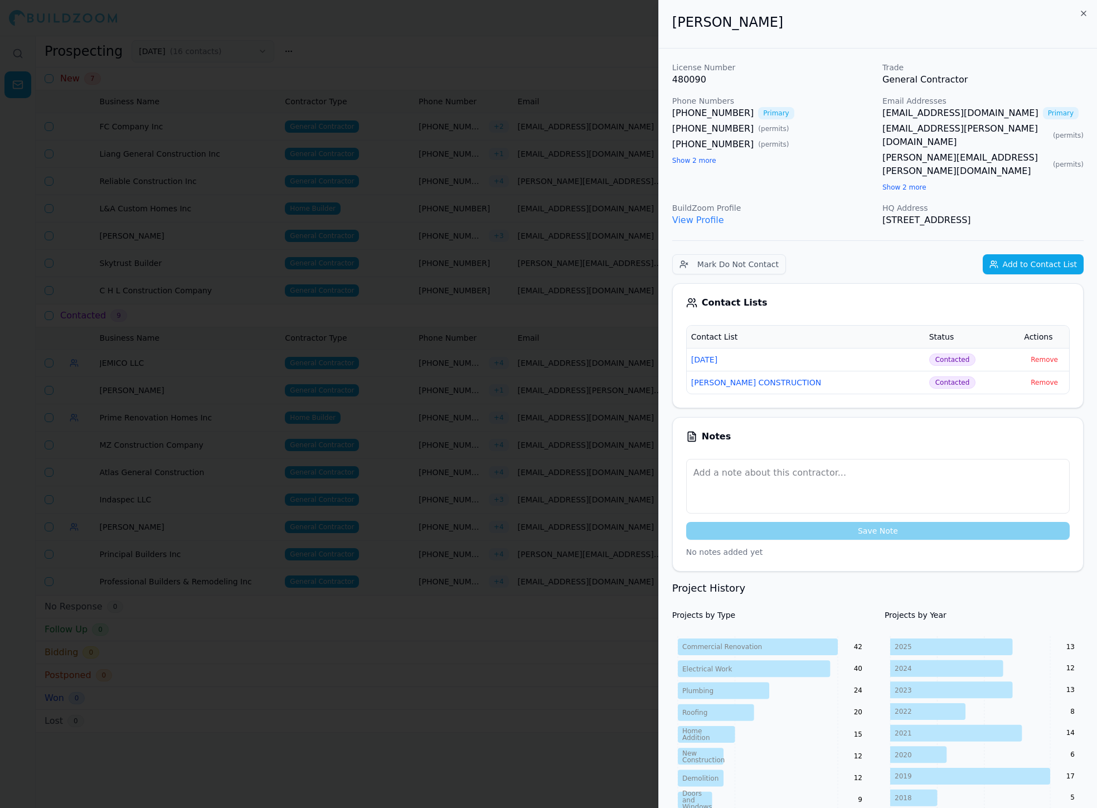
click at [555, 286] on div at bounding box center [548, 404] width 1097 height 808
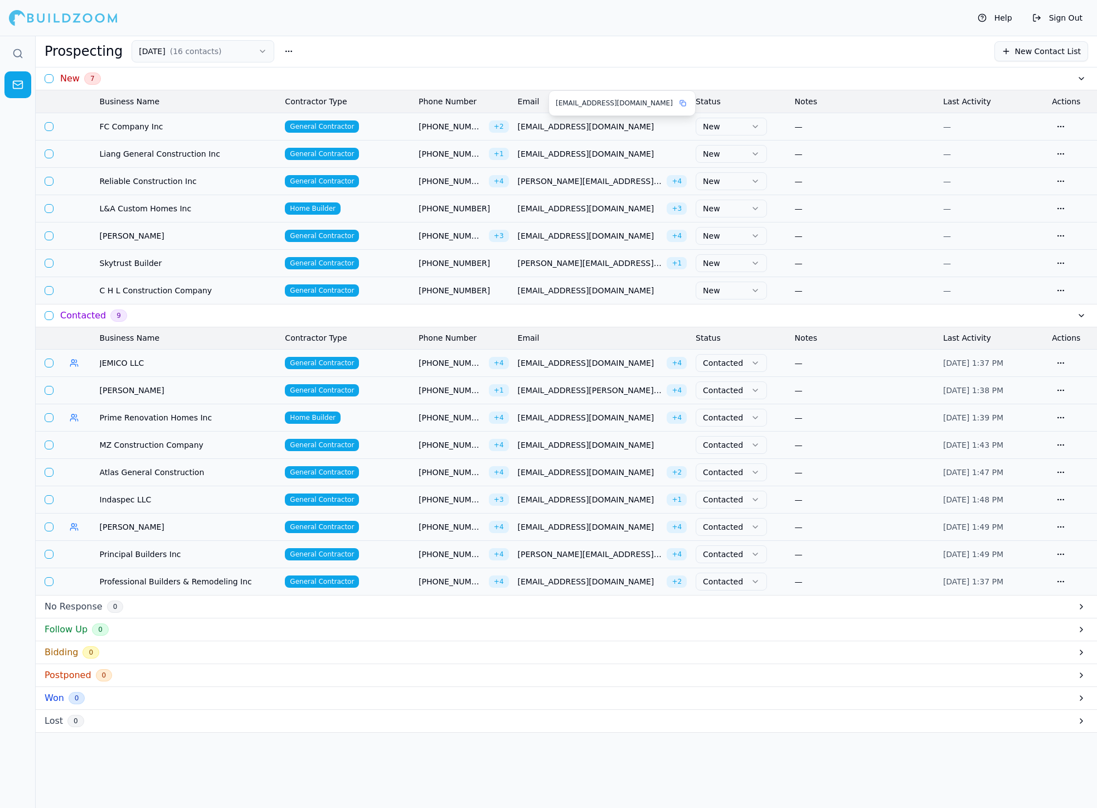
click at [554, 127] on span "[EMAIL_ADDRESS][DOMAIN_NAME]" at bounding box center [602, 126] width 169 height 11
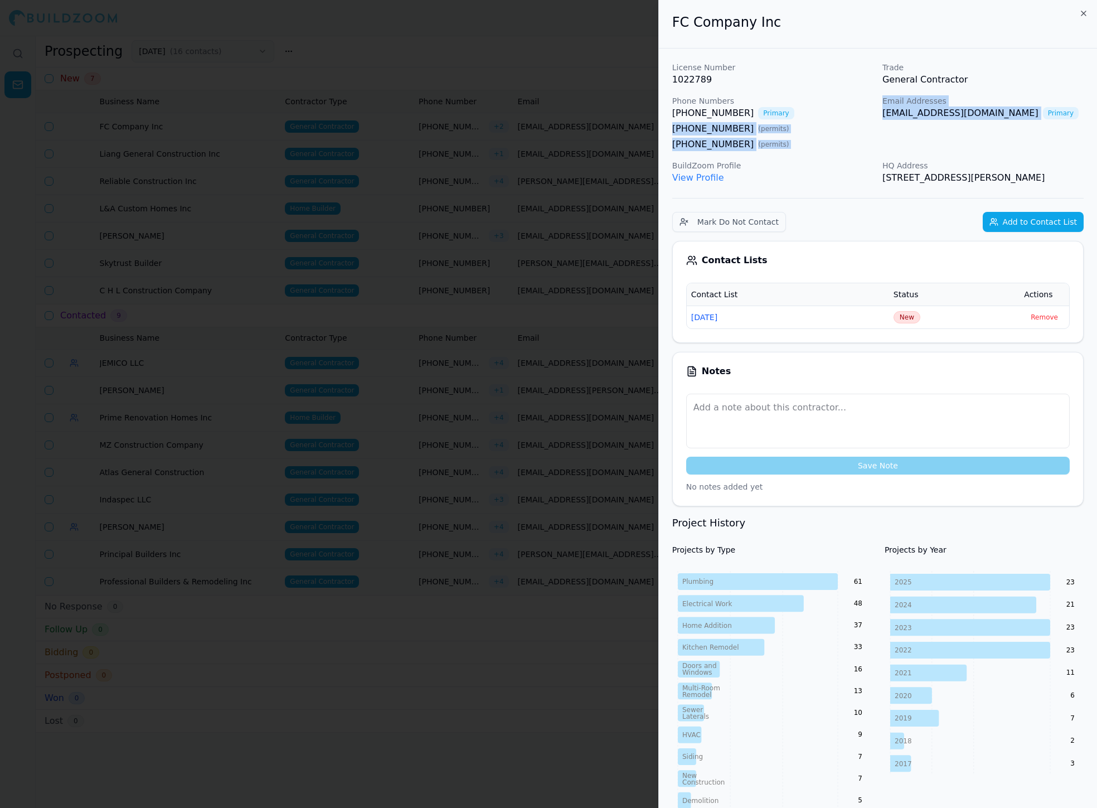
drag, startPoint x: 878, startPoint y: 112, endPoint x: 985, endPoint y: 114, distance: 107.6
click at [654, 114] on div "License Number 1022789 Trade General Contractor Phone Numbers [PHONE_NUMBER] Pr…" at bounding box center [877, 123] width 411 height 123
copy div "[PHONE_NUMBER] ( permits ) [PHONE_NUMBER] ( permits ) Email Addresses [EMAIL_AD…"
click at [654, 318] on span "New" at bounding box center [907, 317] width 27 height 12
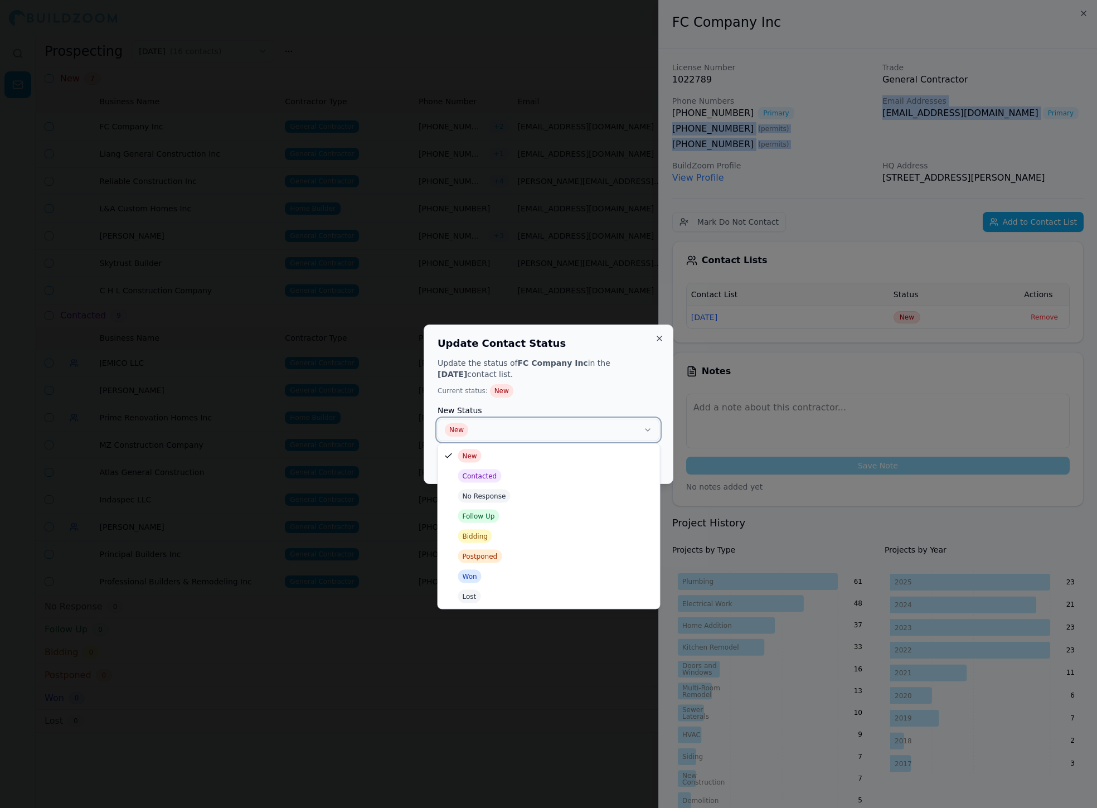
click at [566, 434] on button "New" at bounding box center [549, 430] width 222 height 22
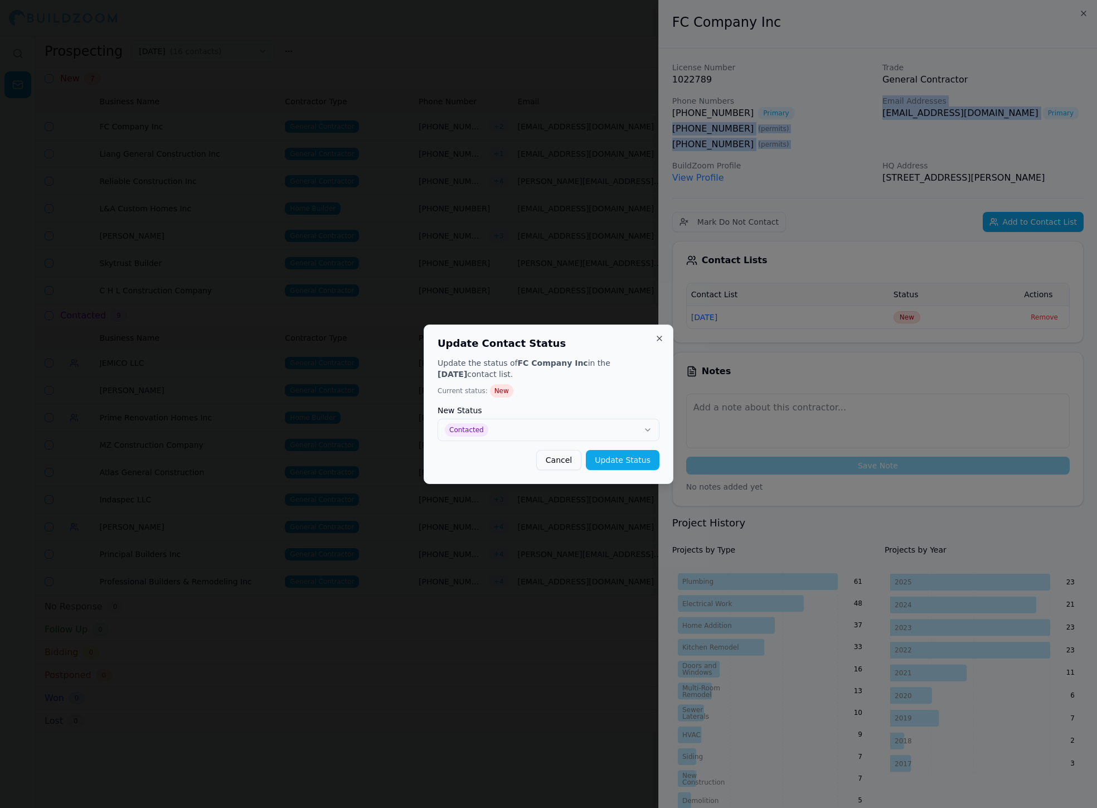
click at [621, 463] on button "Update Status" at bounding box center [623, 460] width 74 height 20
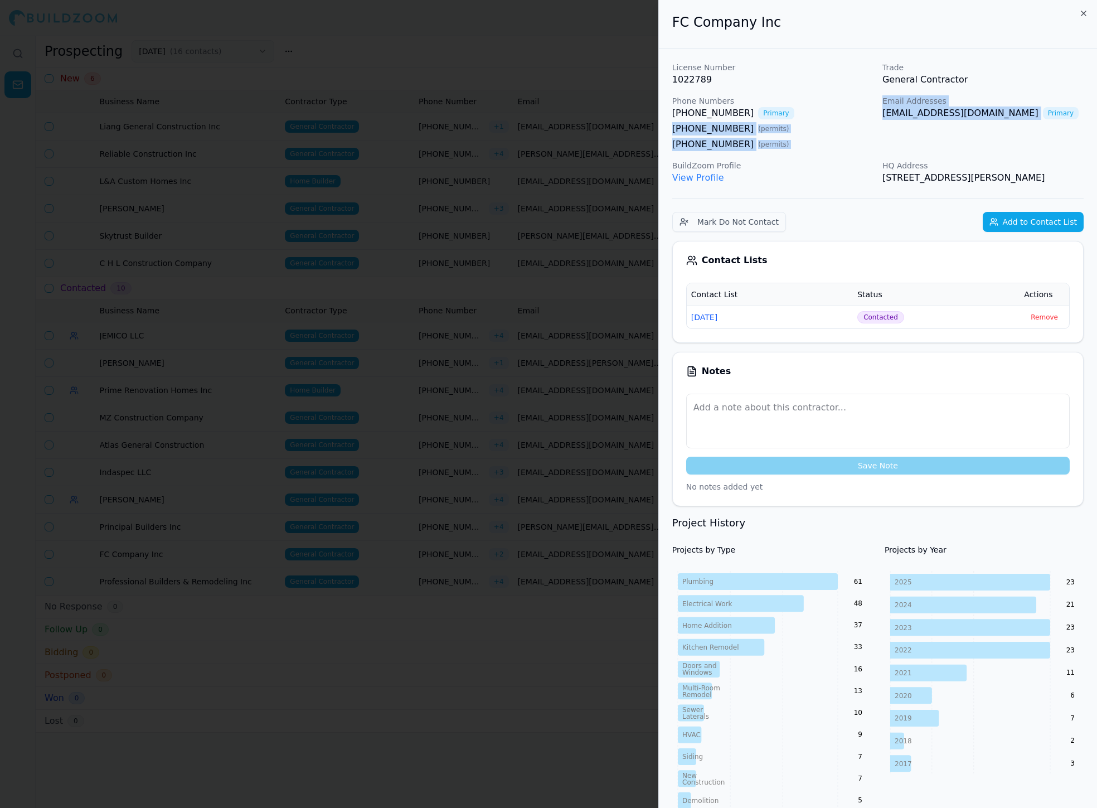
click at [440, 395] on div at bounding box center [548, 404] width 1097 height 808
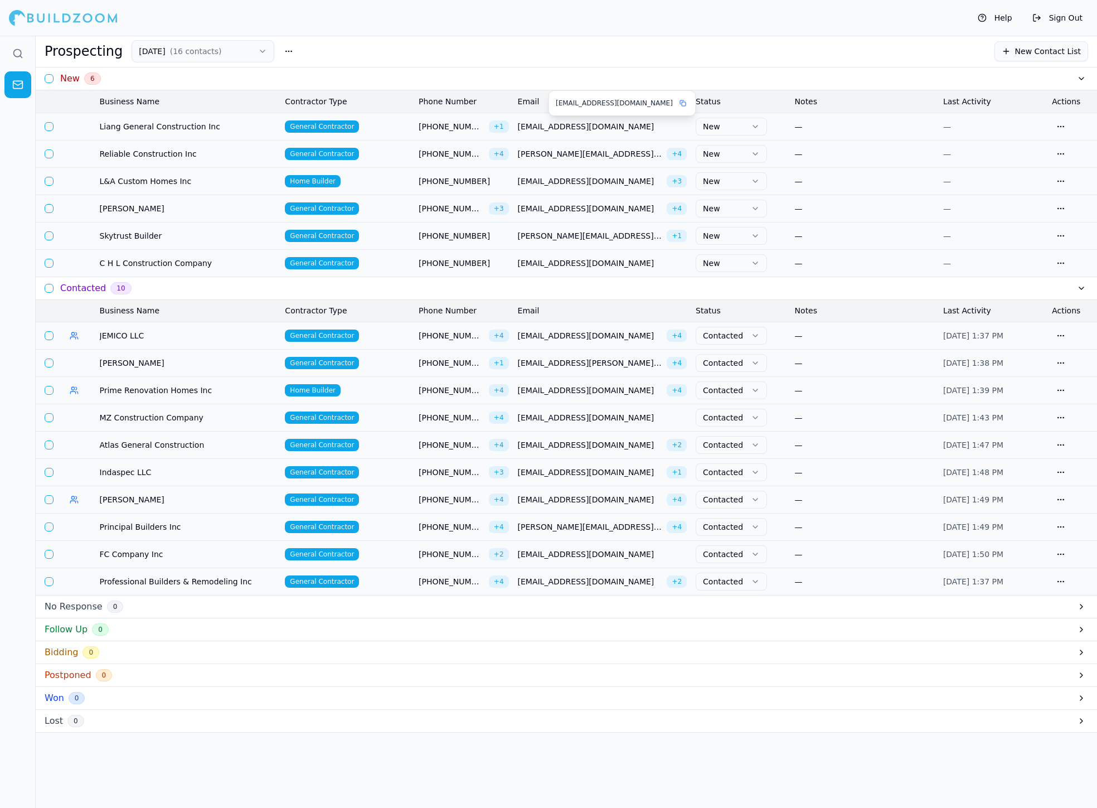
click at [614, 125] on span "[EMAIL_ADDRESS][DOMAIN_NAME]" at bounding box center [602, 126] width 169 height 11
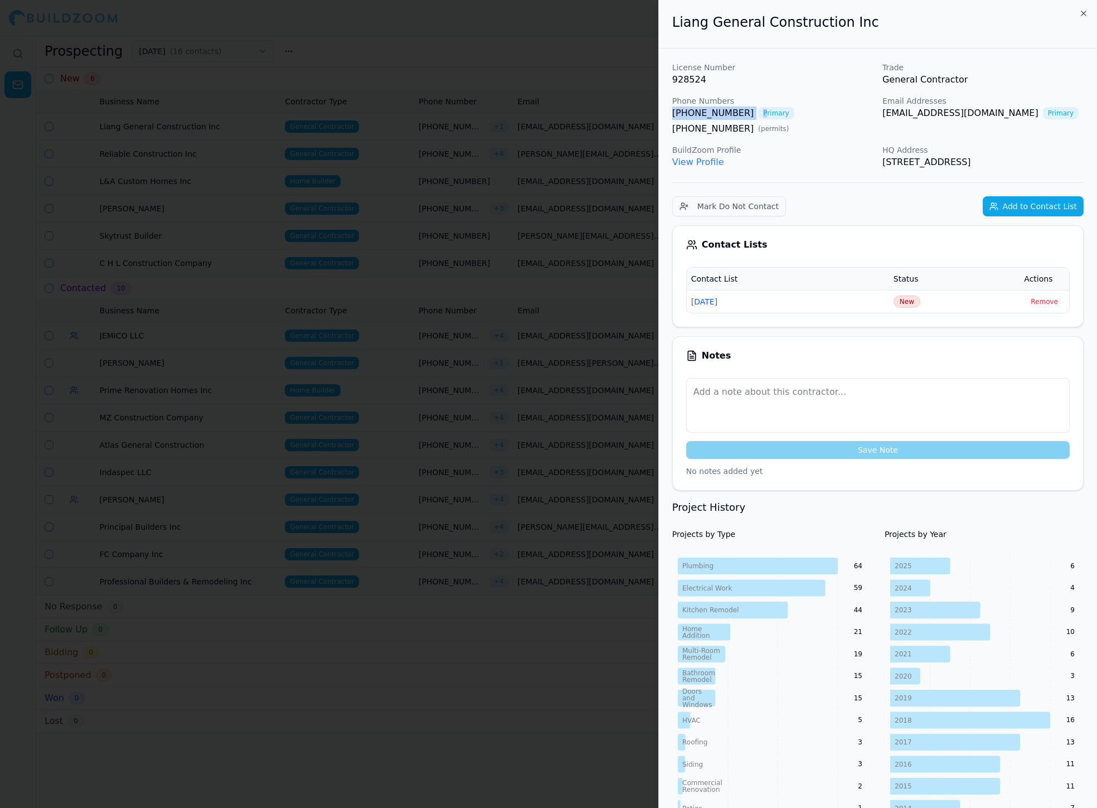
drag, startPoint x: 669, startPoint y: 114, endPoint x: 750, endPoint y: 114, distance: 81.4
click at [654, 114] on div "License Number 928524 Trade General Contractor Phone Numbers [PHONE_NUMBER] Pri…" at bounding box center [878, 706] width 438 height 1314
drag, startPoint x: 982, startPoint y: 114, endPoint x: 879, endPoint y: 118, distance: 103.8
click at [654, 119] on div "License Number 928524 Trade General Contractor Phone Numbers [PHONE_NUMBER] Pri…" at bounding box center [877, 115] width 411 height 107
drag, startPoint x: 861, startPoint y: 27, endPoint x: 622, endPoint y: 22, distance: 238.7
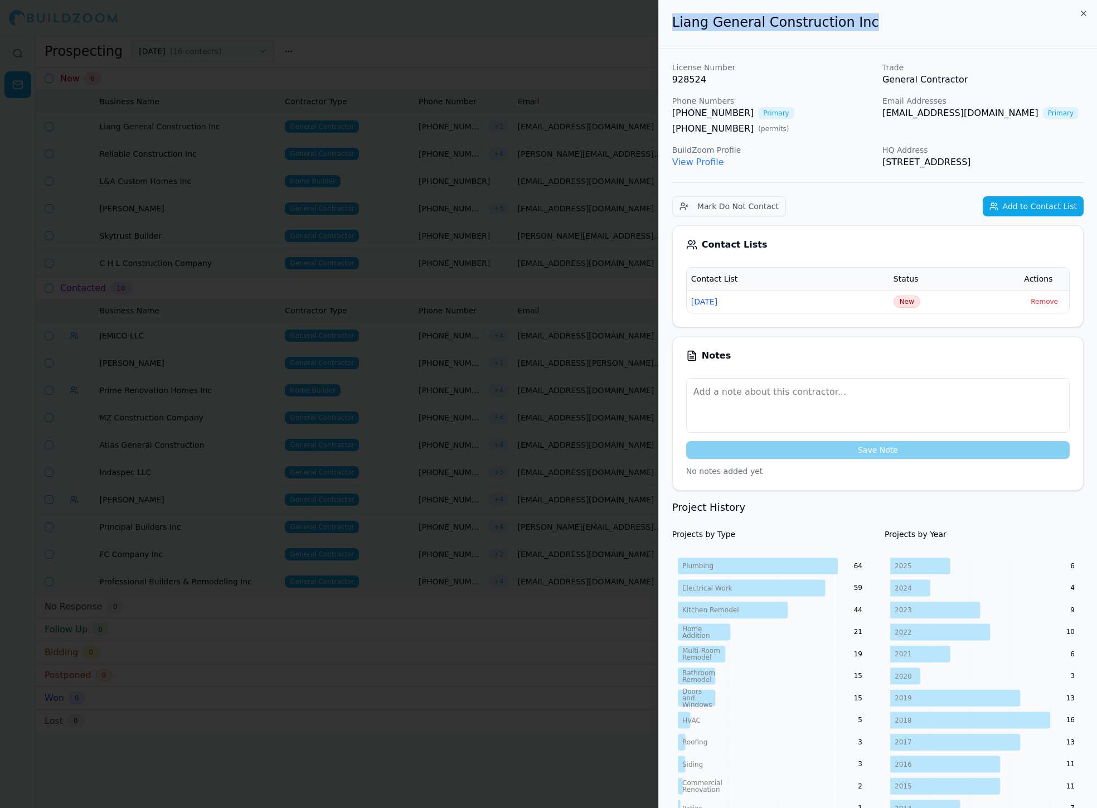
click at [622, 36] on body "Help Sign Out Prospecting [DATE] ( 16 contacts ) New Contact List New 6 Busines…" at bounding box center [548, 422] width 1097 height 772
click at [654, 301] on span "New" at bounding box center [907, 301] width 27 height 12
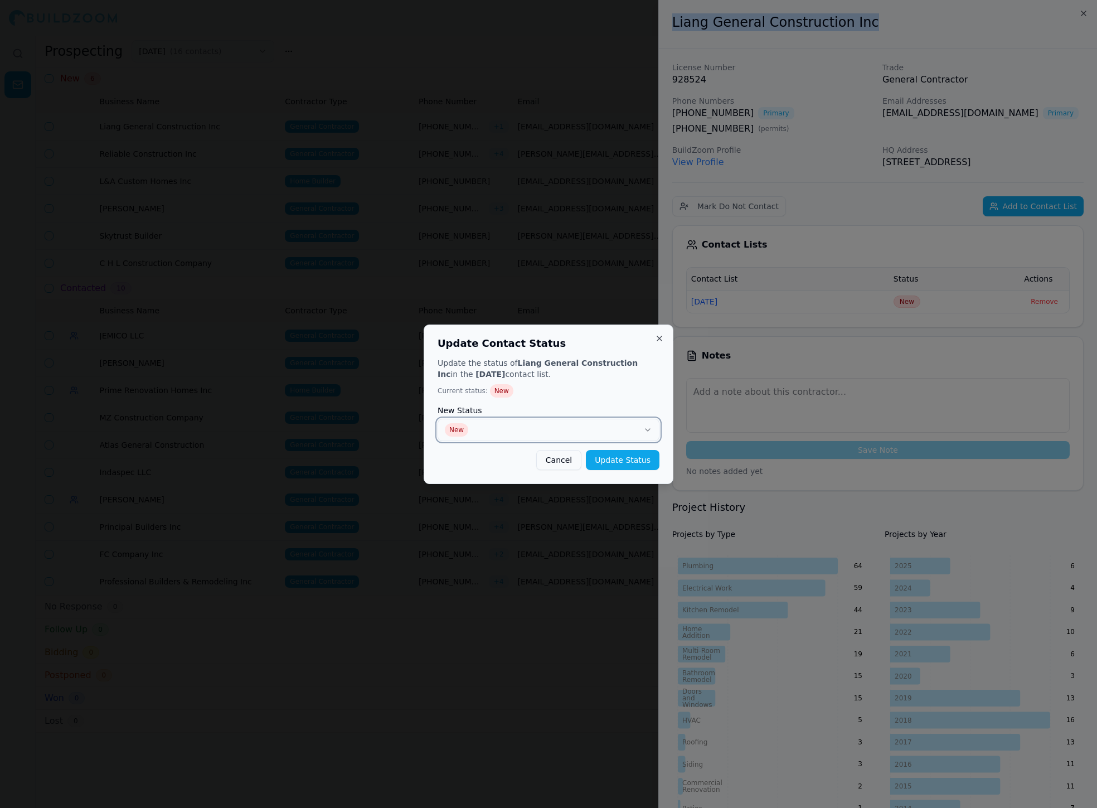
click at [642, 419] on button "New" at bounding box center [549, 430] width 222 height 22
click at [645, 458] on button "Update Status" at bounding box center [623, 460] width 74 height 20
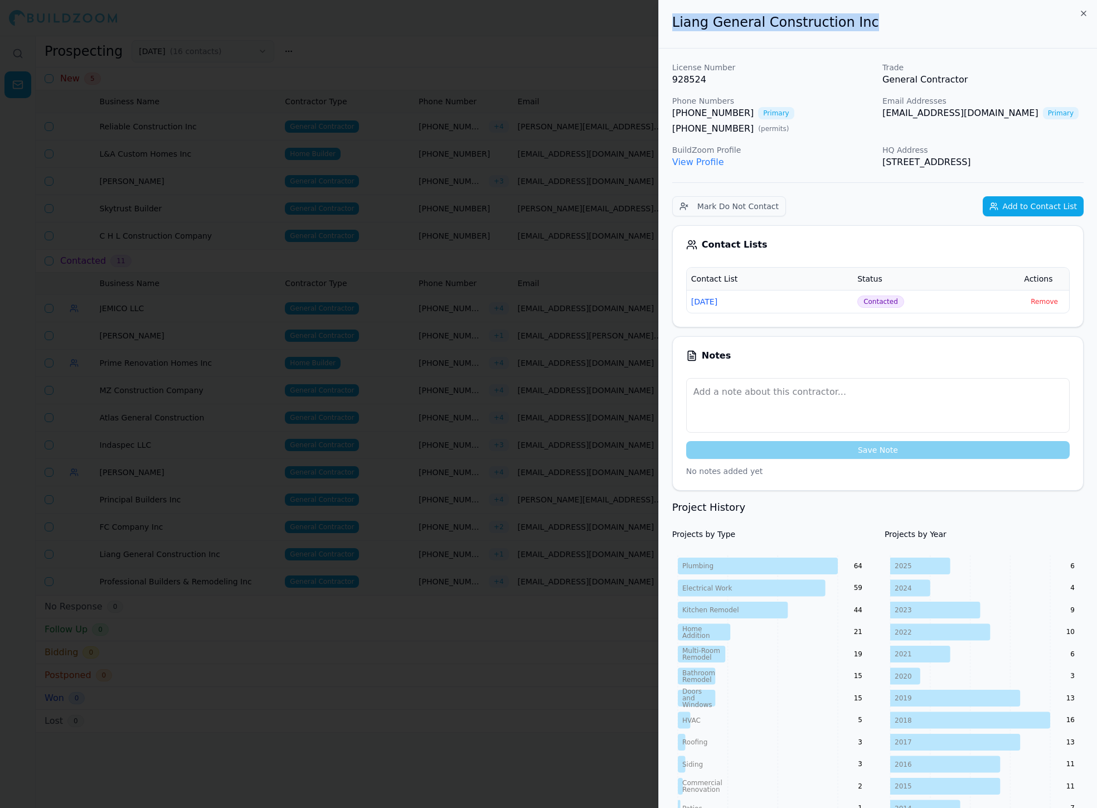
click at [570, 677] on div at bounding box center [548, 404] width 1097 height 808
click at [535, 689] on div at bounding box center [548, 404] width 1097 height 808
